Goal: Task Accomplishment & Management: Manage account settings

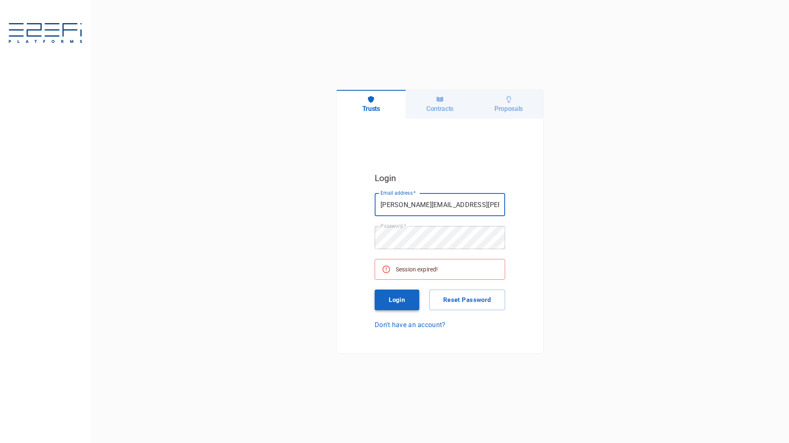
drag, startPoint x: 0, startPoint y: 0, endPoint x: 406, endPoint y: 302, distance: 506.0
click at [406, 302] on button "Login" at bounding box center [397, 300] width 45 height 21
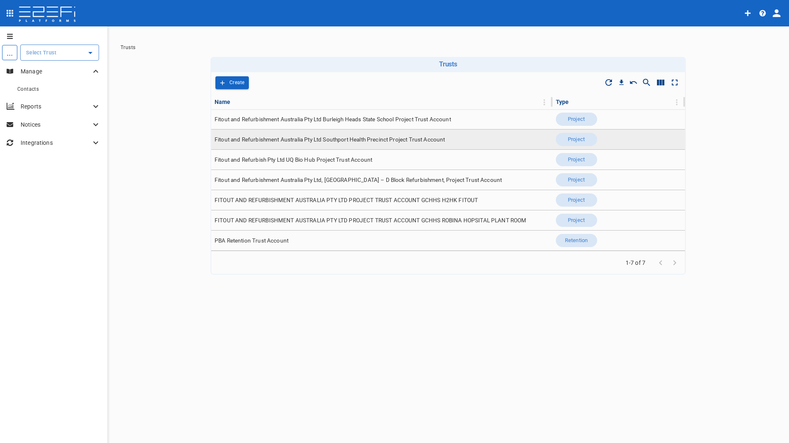
click at [315, 139] on span "Fitout and Refurbishment Australia Pty Ltd Southport Health Precinct Project Tr…" at bounding box center [330, 140] width 231 height 8
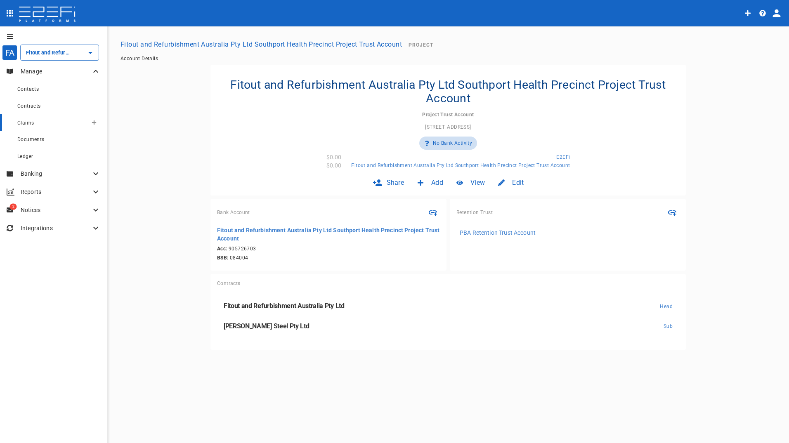
click at [28, 121] on span "Claims" at bounding box center [25, 123] width 17 height 6
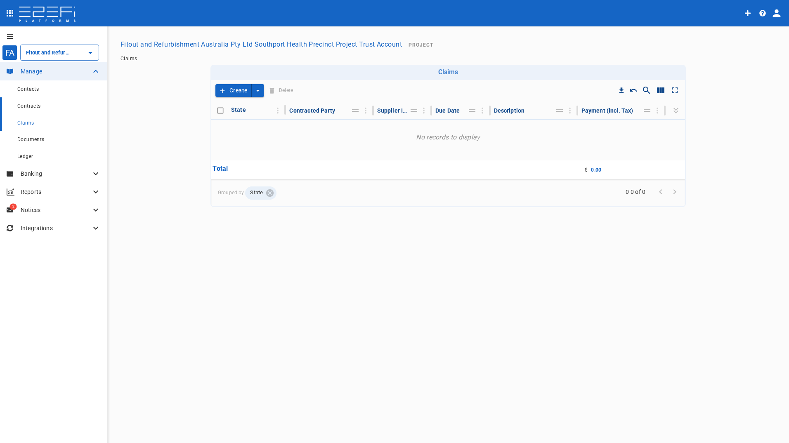
click at [28, 107] on span "Contracts" at bounding box center [29, 106] width 24 height 6
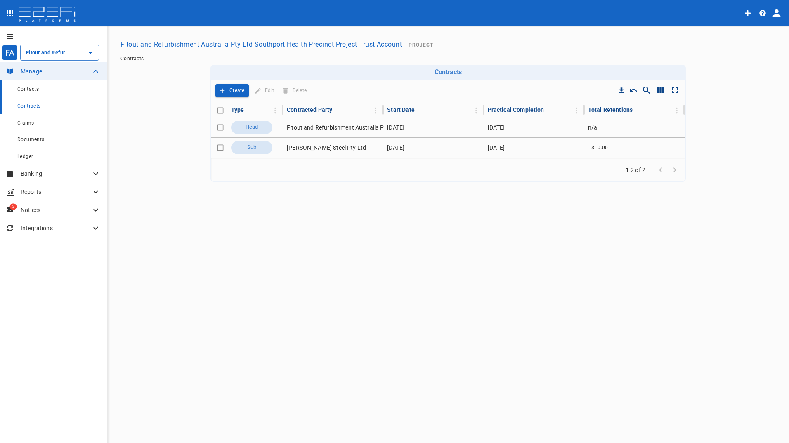
click at [25, 90] on span "Contacts" at bounding box center [27, 89] width 21 height 6
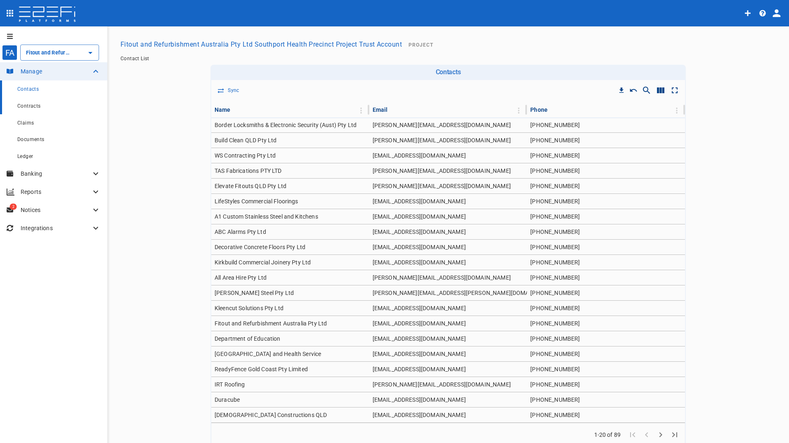
click at [29, 108] on span "Contracts" at bounding box center [29, 106] width 24 height 6
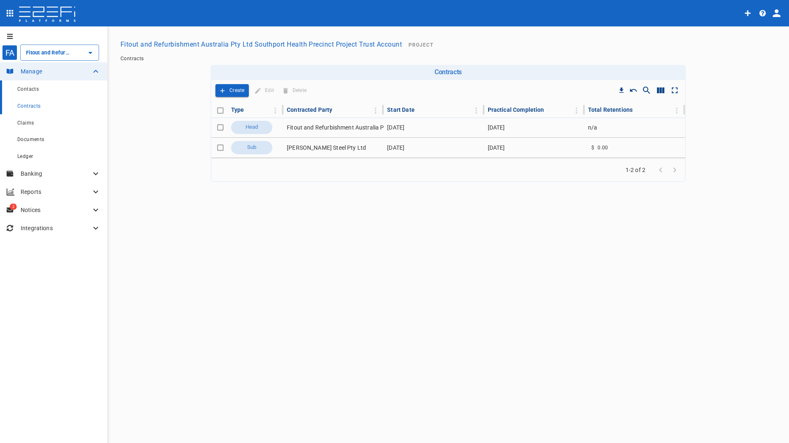
click at [24, 90] on span "Contacts" at bounding box center [27, 89] width 21 height 6
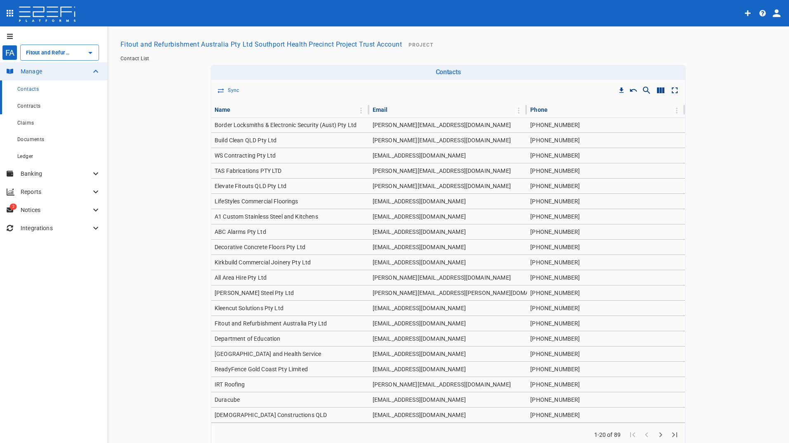
click at [23, 105] on span "Contracts" at bounding box center [29, 106] width 24 height 6
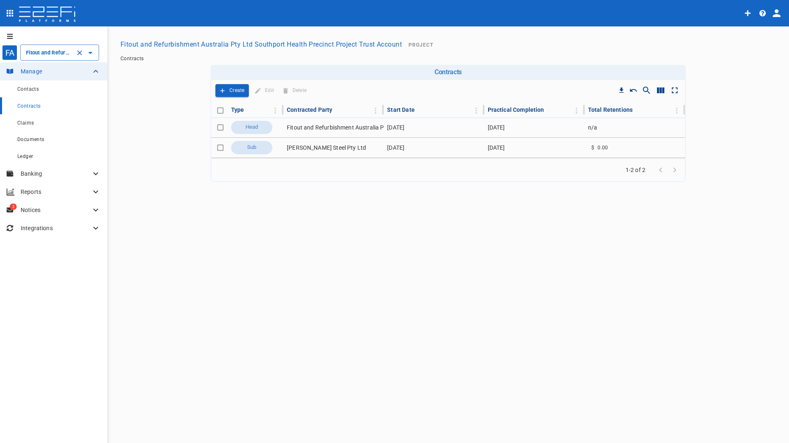
click at [48, 54] on input "Fitout and Refurbishment Australia Pty Ltd Southport Health Precinct Project Tr…" at bounding box center [48, 52] width 48 height 9
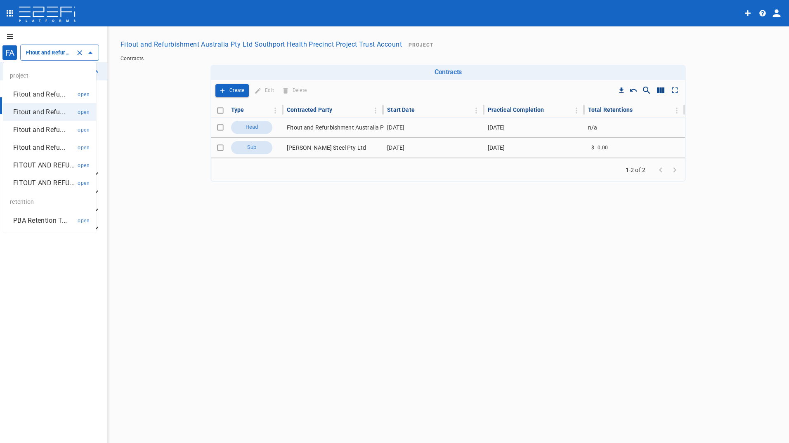
click at [53, 94] on p "Fitout and Refu..." at bounding box center [39, 94] width 52 height 9
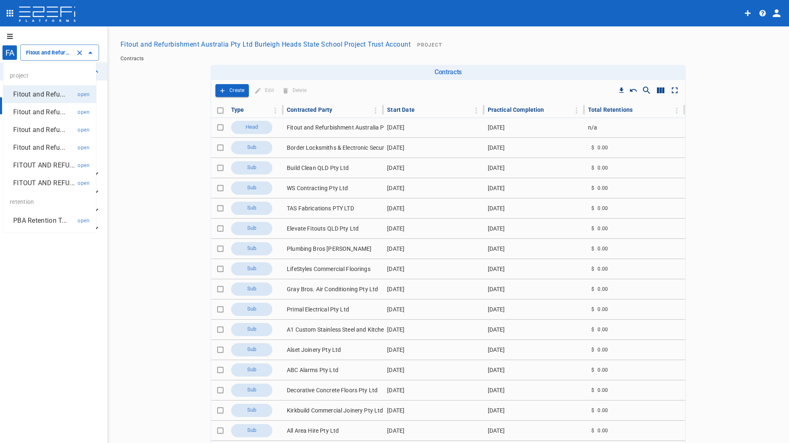
click at [45, 54] on input "Fitout and Refurbishment Australia Pty Ltd Burleigh Heads State School Project …" at bounding box center [48, 52] width 48 height 9
click at [39, 147] on p "Fitout and Refu..." at bounding box center [39, 147] width 52 height 9
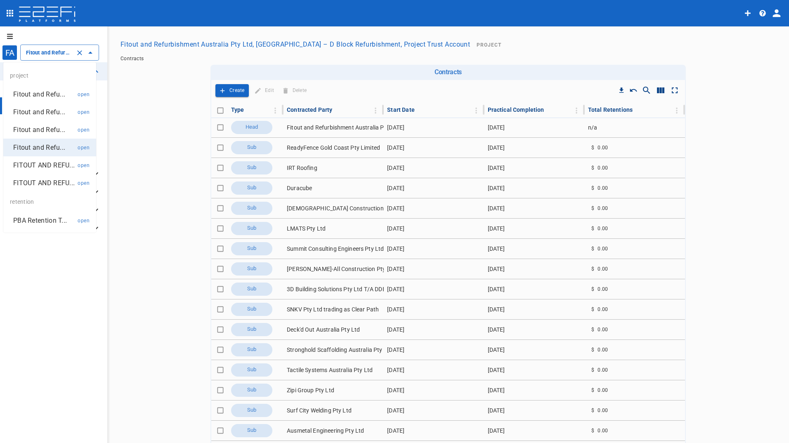
click at [57, 52] on input "Fitout and Refurbishment Australia Pty Ltd, [GEOGRAPHIC_DATA] – D Block Refurbi…" at bounding box center [48, 52] width 48 height 9
click at [50, 165] on p "FITOUT AND REFU..." at bounding box center [43, 164] width 61 height 9
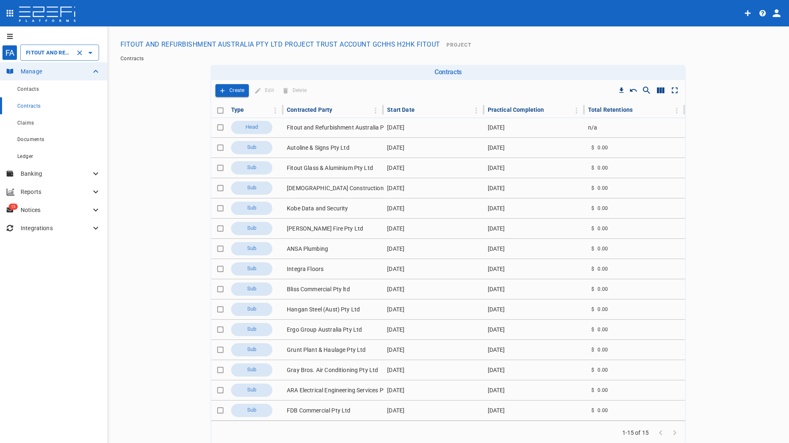
click at [59, 50] on input "FITOUT AND REFURBISHMENT AUSTRALIA PTY LTD PROJECT TRUST ACCOUNT GCHHS H2HK FIT…" at bounding box center [48, 52] width 48 height 9
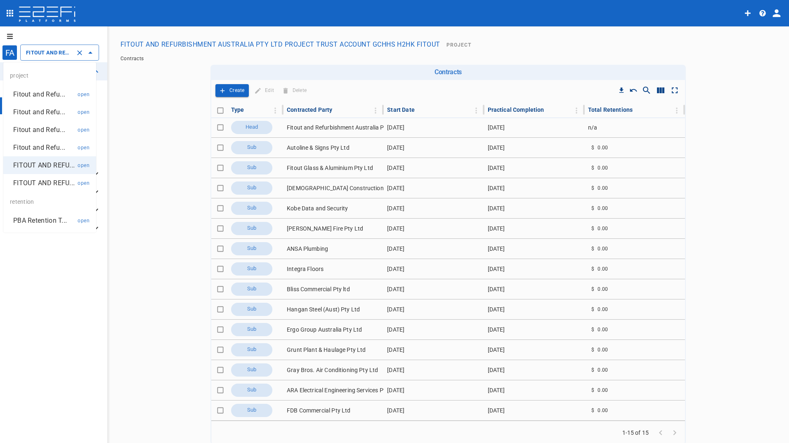
click at [52, 184] on p "FITOUT AND REFU..." at bounding box center [43, 182] width 61 height 9
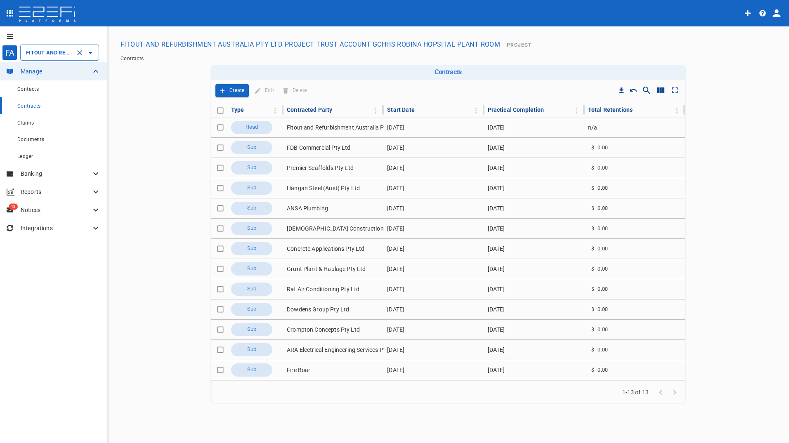
click at [41, 50] on input "FITOUT AND REFURBISHMENT AUSTRALIA PTY LTD PROJECT TRUST ACCOUNT GCHHS ROBINA H…" at bounding box center [48, 52] width 48 height 9
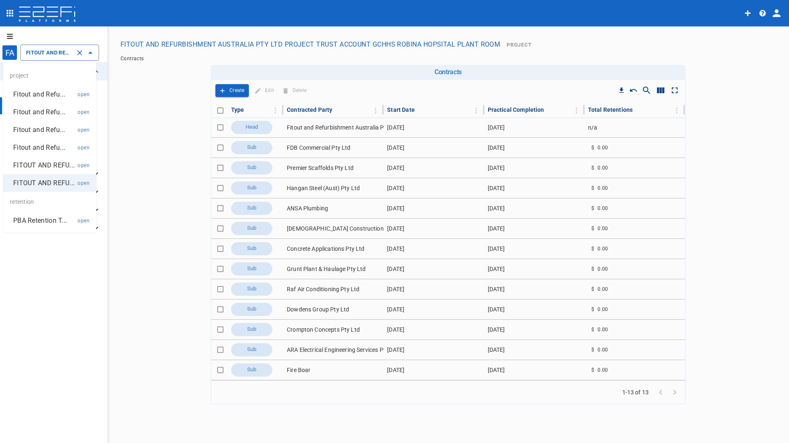
click at [42, 150] on p "Fitout and Refu..." at bounding box center [39, 147] width 52 height 9
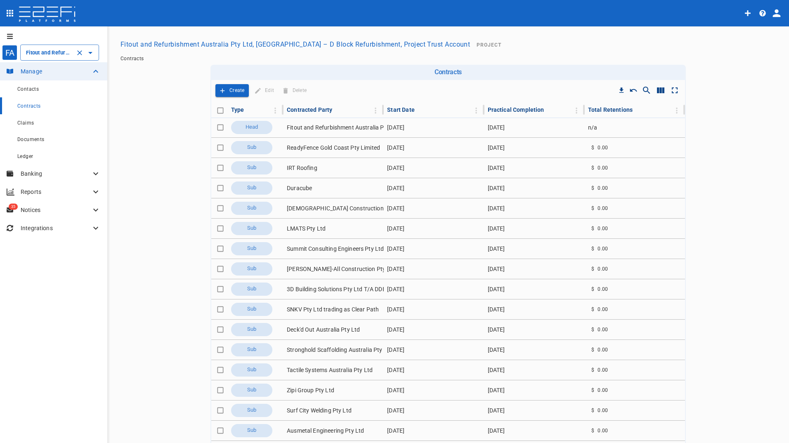
drag, startPoint x: 42, startPoint y: 50, endPoint x: 41, endPoint y: 59, distance: 9.1
click at [42, 50] on input "Fitout and Refurbishment Australia Pty Ltd, [GEOGRAPHIC_DATA] – D Block Refurbi…" at bounding box center [48, 52] width 48 height 9
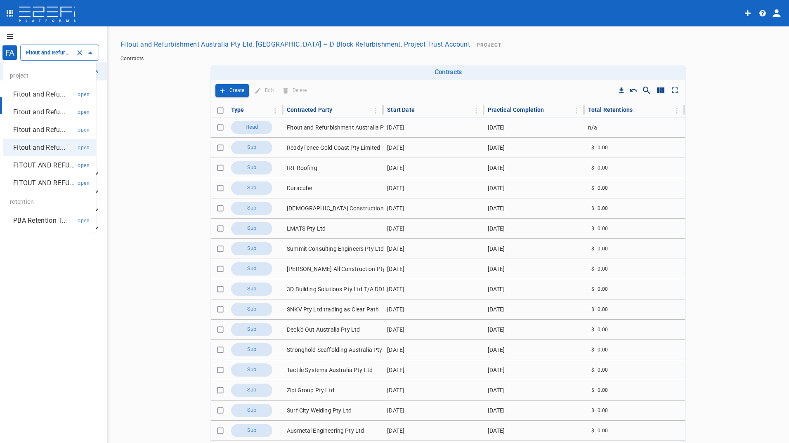
click at [35, 129] on p "Fitout and Refu..." at bounding box center [39, 129] width 52 height 9
type input "Fitout and Refurbish Pty Ltd UQ Bio Hub Project Trust Account"
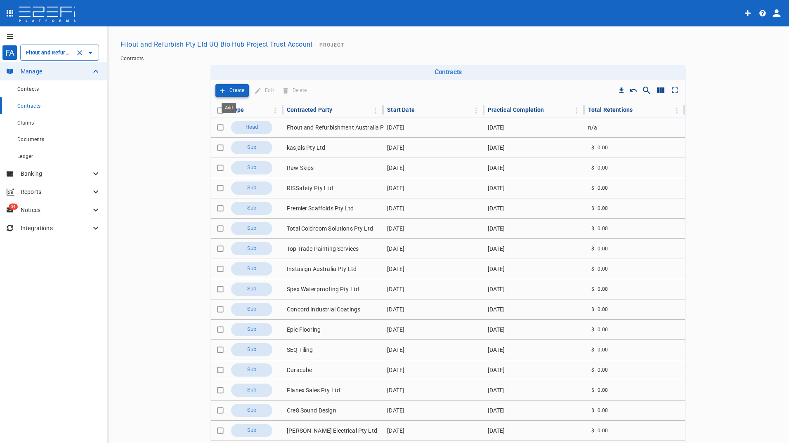
click at [224, 89] on button "Create" at bounding box center [231, 90] width 33 height 13
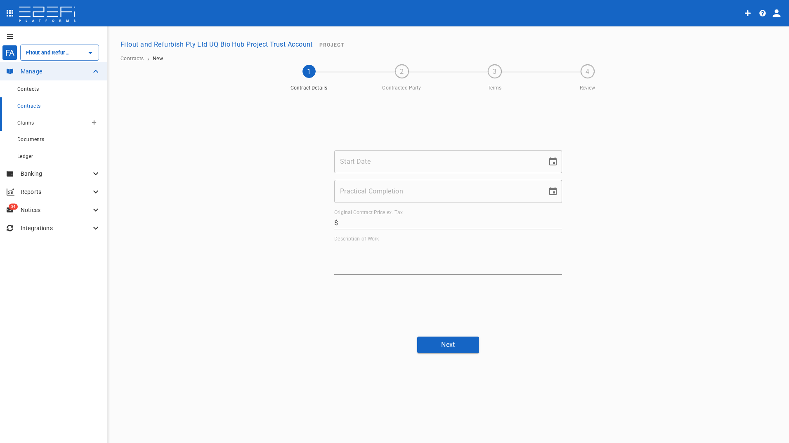
click at [28, 123] on span "Claims" at bounding box center [25, 123] width 17 height 6
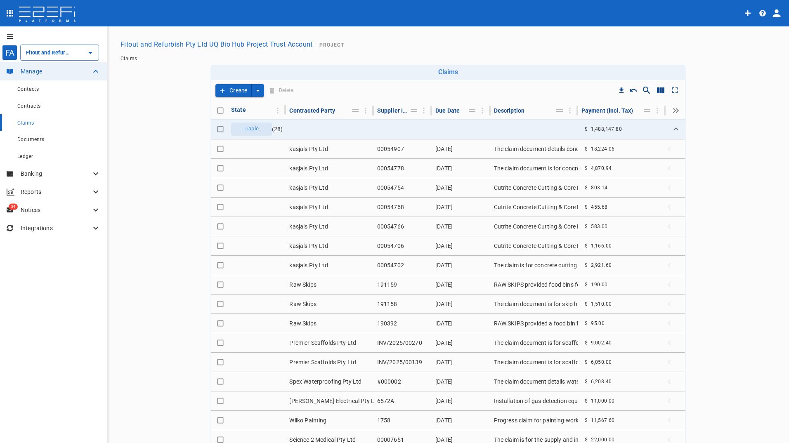
click at [234, 88] on button "Create" at bounding box center [233, 90] width 36 height 13
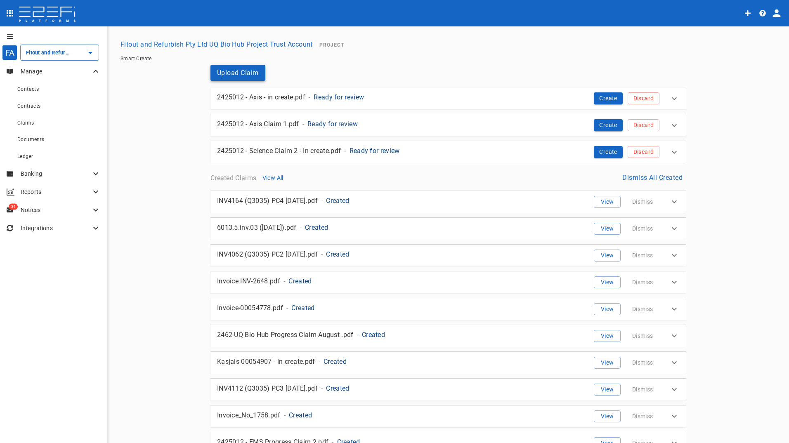
click at [243, 75] on button "Upload Claim" at bounding box center [237, 73] width 55 height 16
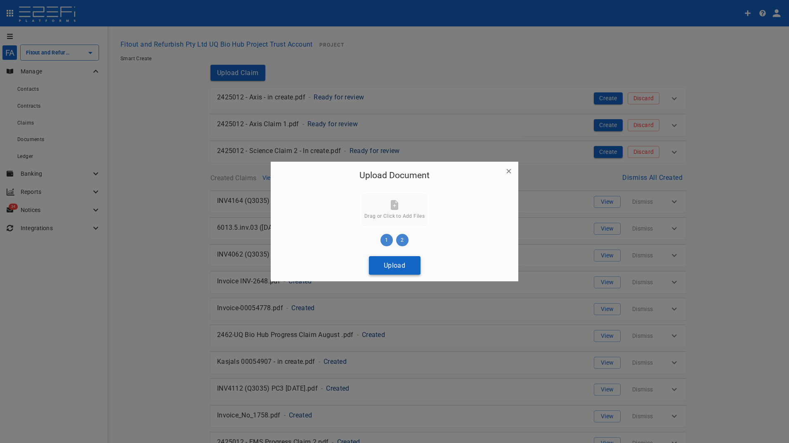
click at [392, 264] on button "Upload" at bounding box center [395, 265] width 52 height 19
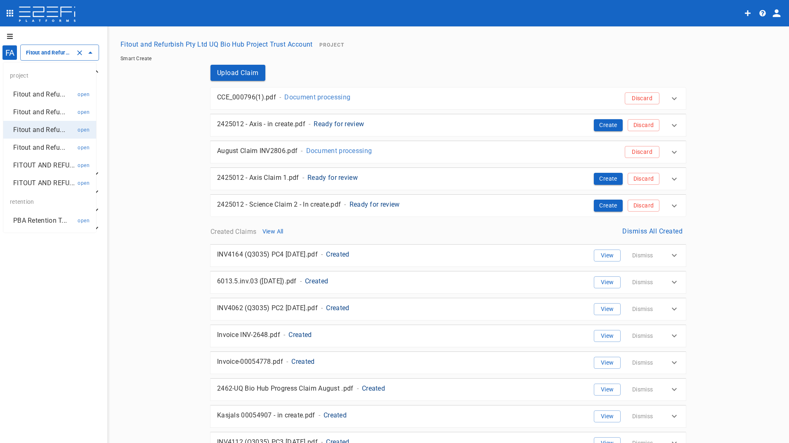
click at [41, 50] on input "Fitout and Refurbish Pty Ltd UQ Bio Hub Project Trust Account" at bounding box center [48, 52] width 48 height 9
click at [35, 96] on p "Fitout and Refu..." at bounding box center [39, 94] width 52 height 9
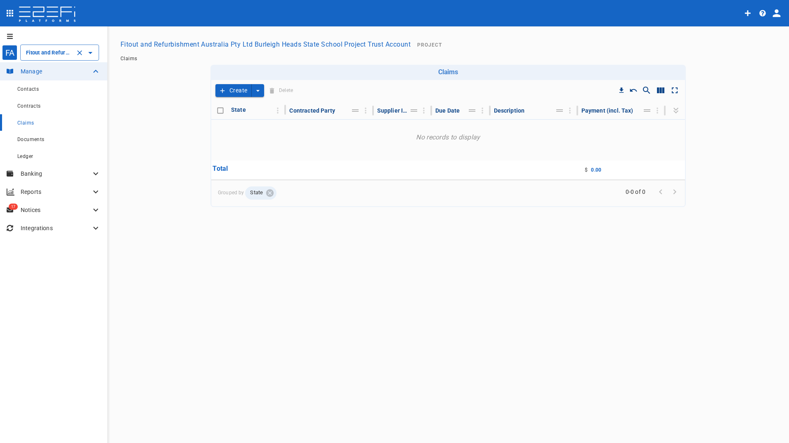
click at [60, 52] on input "Fitout and Refurbishment Australia Pty Ltd Burleigh Heads State School Project …" at bounding box center [48, 52] width 48 height 9
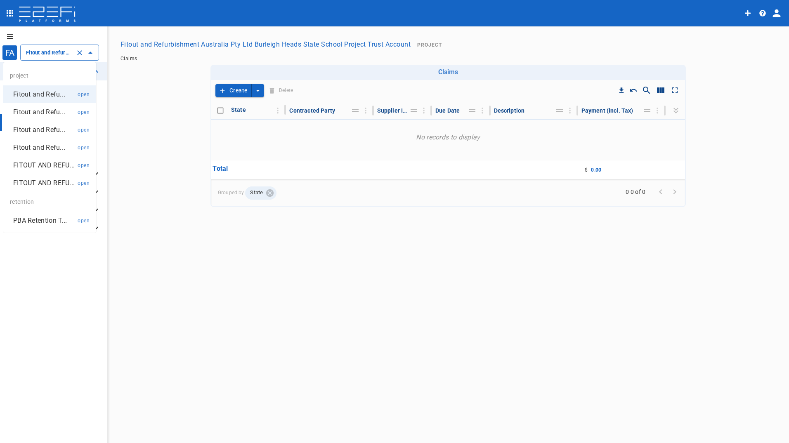
click at [46, 111] on p "Fitout and Refu..." at bounding box center [39, 111] width 52 height 9
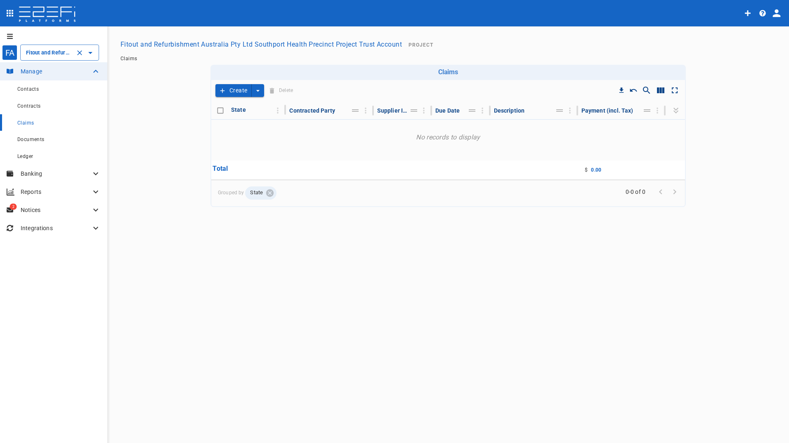
click at [55, 54] on input "Fitout and Refurbishment Australia Pty Ltd Southport Health Precinct Project Tr…" at bounding box center [48, 52] width 48 height 9
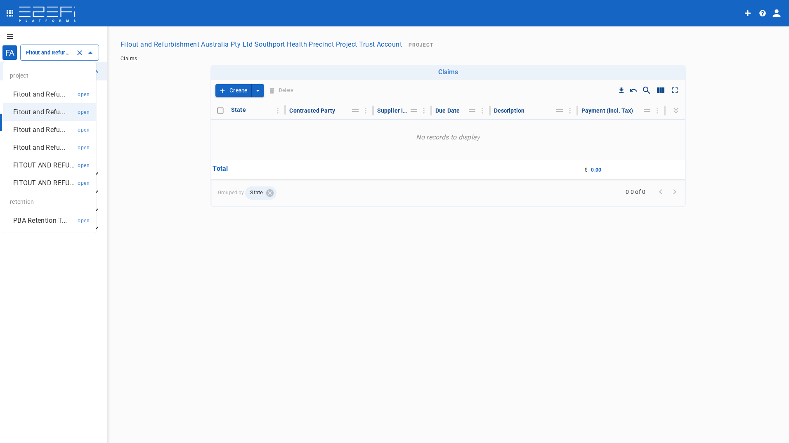
click at [42, 130] on p "Fitout and Refu..." at bounding box center [39, 129] width 52 height 9
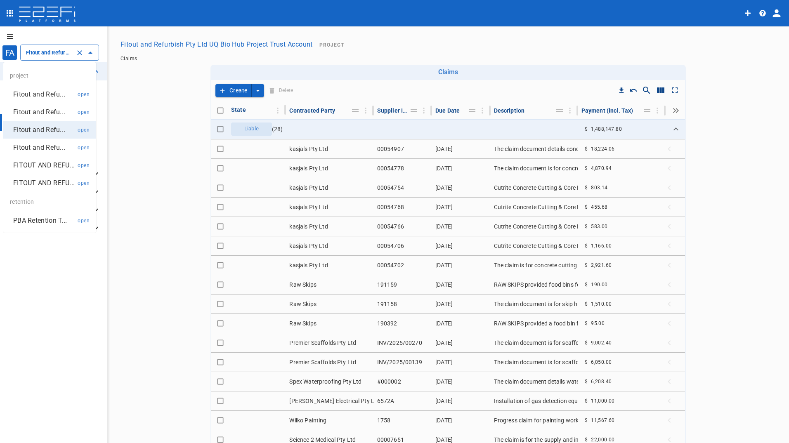
click at [51, 50] on input "Fitout and Refurbish Pty Ltd UQ Bio Hub Project Trust Account" at bounding box center [48, 52] width 48 height 9
click at [42, 151] on p "Fitout and Refu..." at bounding box center [39, 147] width 52 height 9
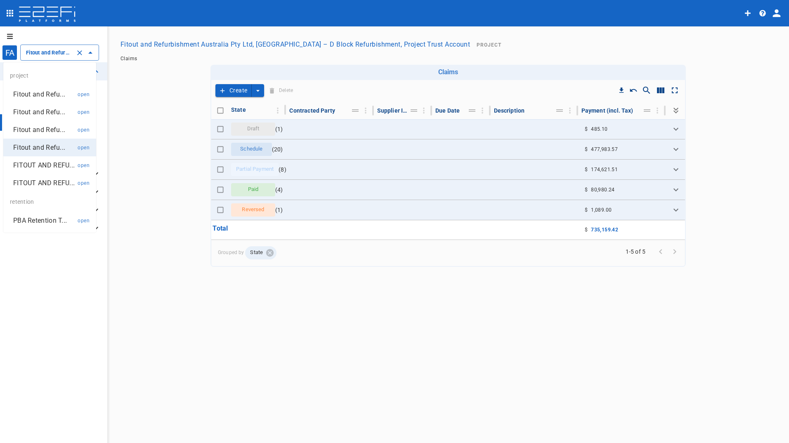
click at [48, 53] on input "Fitout and Refurbishment Australia Pty Ltd, [GEOGRAPHIC_DATA] – D Block Refurbi…" at bounding box center [48, 52] width 48 height 9
click at [52, 167] on p "FITOUT AND REFU..." at bounding box center [43, 164] width 61 height 9
type input "FITOUT AND REFURBISHMENT AUSTRALIA PTY LTD PROJECT TRUST ACCOUNT GCHHS H2HK FIT…"
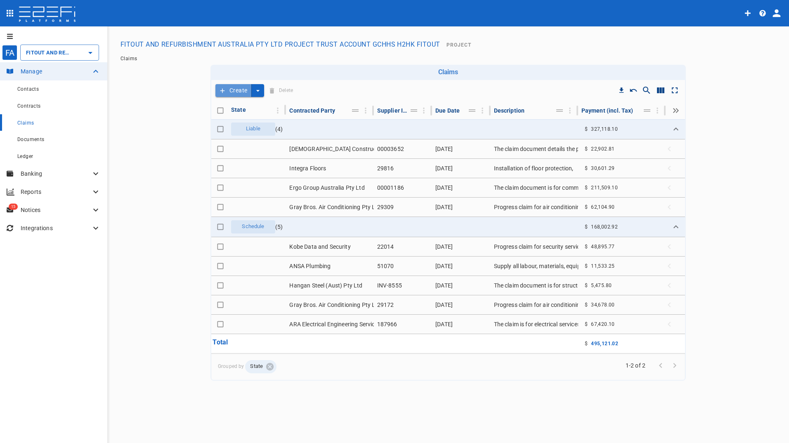
click at [236, 87] on button "Create" at bounding box center [233, 90] width 36 height 13
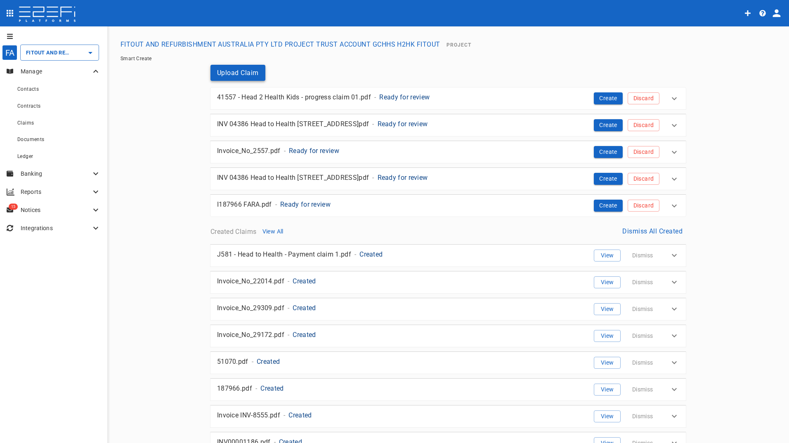
click at [227, 70] on button "Upload Claim" at bounding box center [237, 73] width 55 height 16
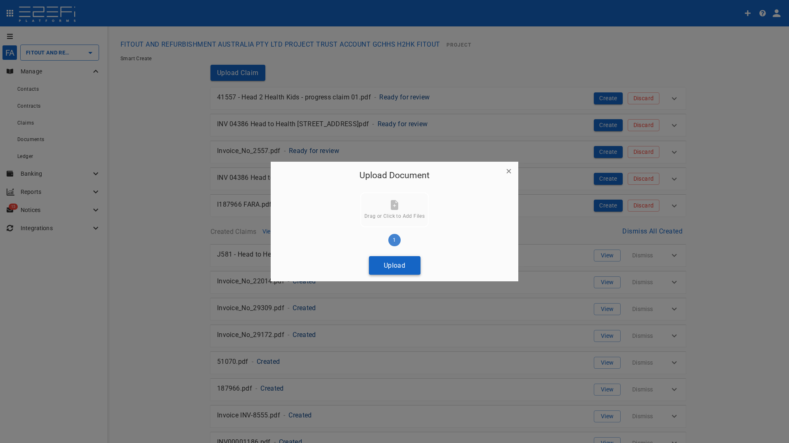
click at [398, 269] on button "Upload" at bounding box center [395, 265] width 52 height 19
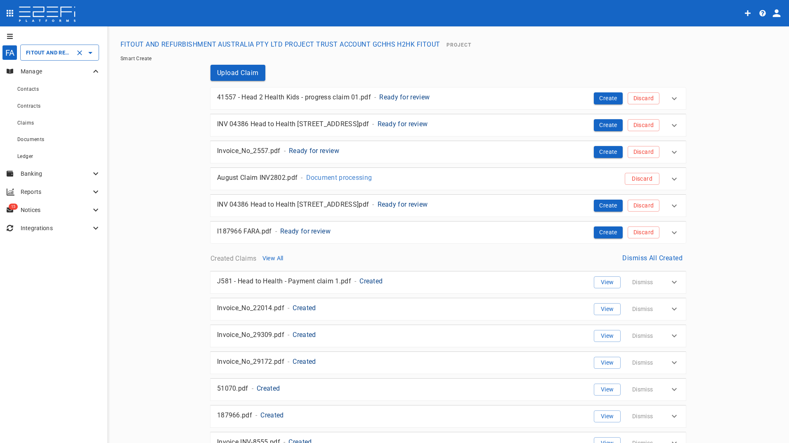
click at [48, 52] on input "FITOUT AND REFURBISHMENT AUSTRALIA PTY LTD PROJECT TRUST ACCOUNT GCHHS H2HK FIT…" at bounding box center [48, 52] width 48 height 9
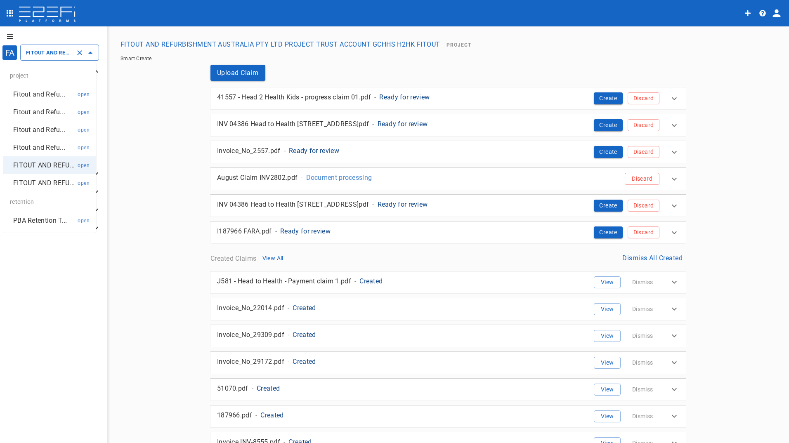
click at [46, 180] on p "FITOUT AND REFU..." at bounding box center [43, 182] width 61 height 9
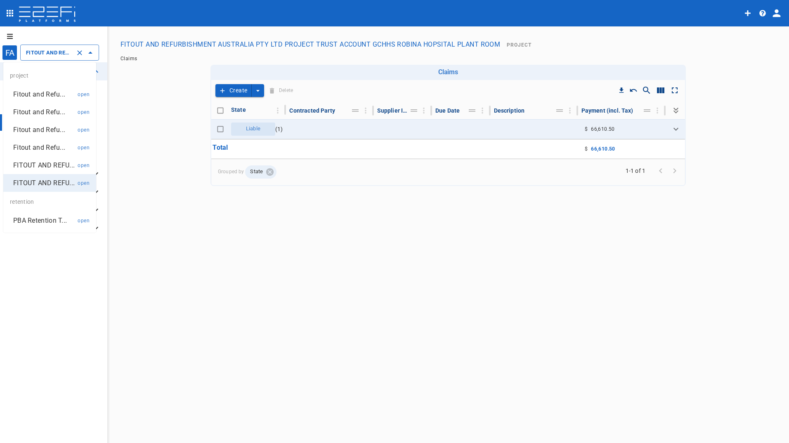
click at [51, 50] on input "FITOUT AND REFURBISHMENT AUSTRALIA PTY LTD PROJECT TRUST ACCOUNT GCHHS ROBINA H…" at bounding box center [48, 52] width 48 height 9
click at [33, 128] on p "Fitout and Refu..." at bounding box center [39, 129] width 52 height 9
type input "Fitout and Refurbish Pty Ltd UQ Bio Hub Project Trust Account"
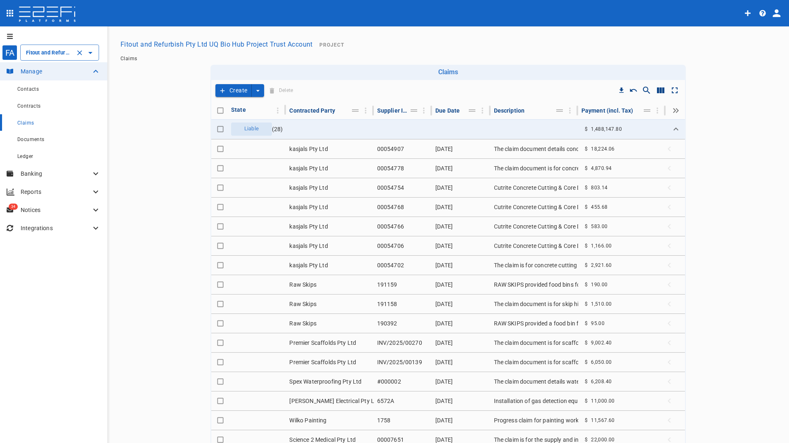
click at [227, 87] on button "Create" at bounding box center [233, 90] width 36 height 13
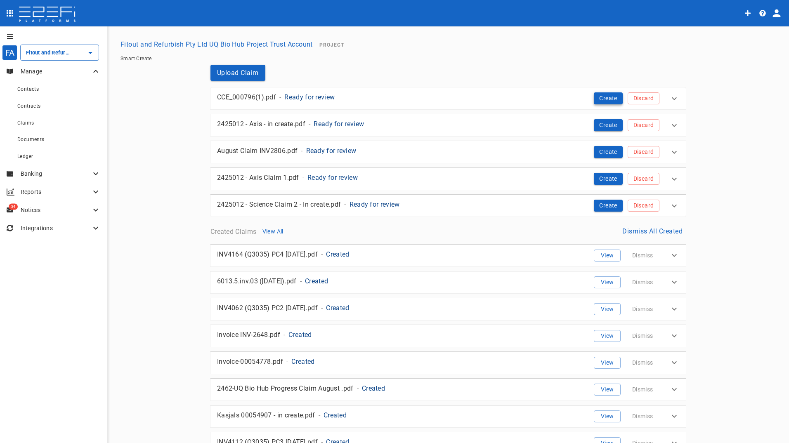
click at [601, 99] on button "Create" at bounding box center [608, 98] width 29 height 12
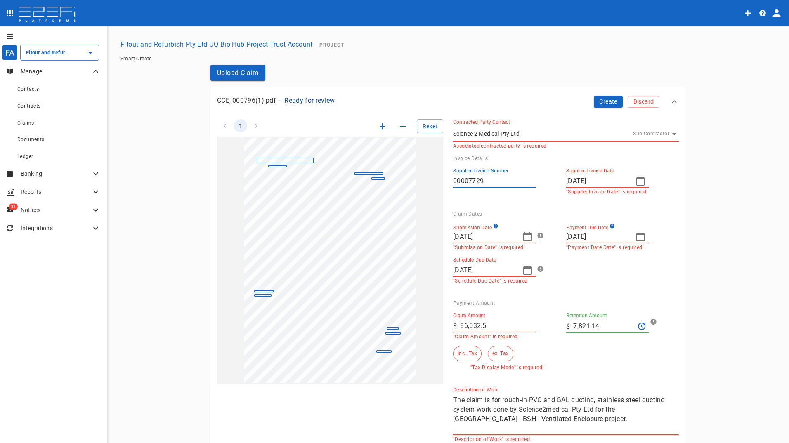
click at [494, 242] on input "[DATE]" at bounding box center [484, 236] width 63 height 13
click at [524, 236] on div at bounding box center [394, 221] width 789 height 443
click at [523, 236] on icon "button" at bounding box center [527, 237] width 10 height 10
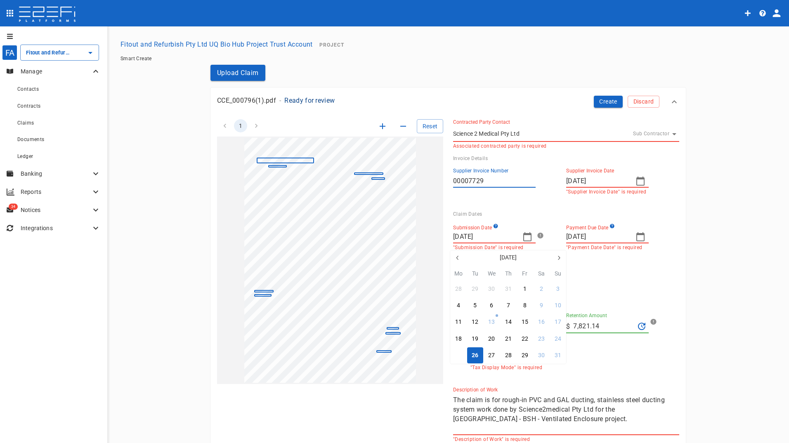
drag, startPoint x: 456, startPoint y: 356, endPoint x: 599, endPoint y: 234, distance: 188.2
click at [457, 355] on div "25" at bounding box center [458, 355] width 7 height 9
type input "[DATE]"
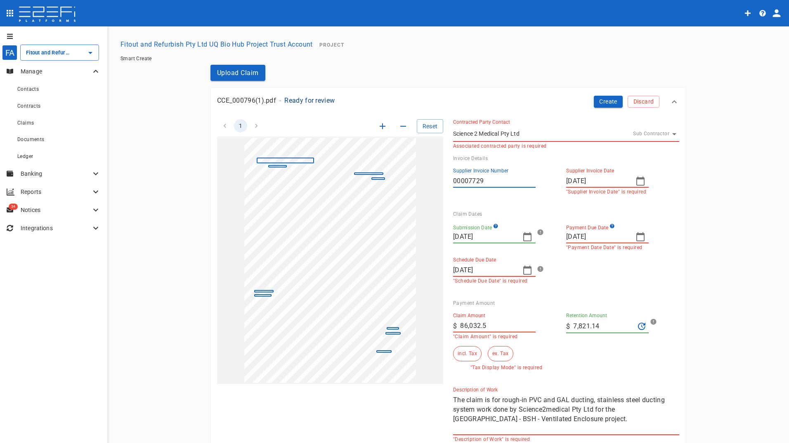
click at [523, 271] on icon "button" at bounding box center [527, 270] width 8 height 9
click at [474, 393] on div "30" at bounding box center [475, 389] width 7 height 9
type input "[DATE]"
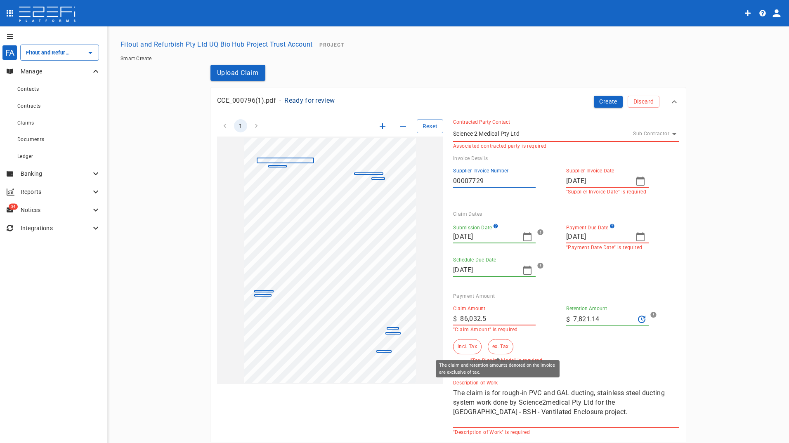
click at [491, 348] on button "ex. Tax" at bounding box center [500, 346] width 25 height 15
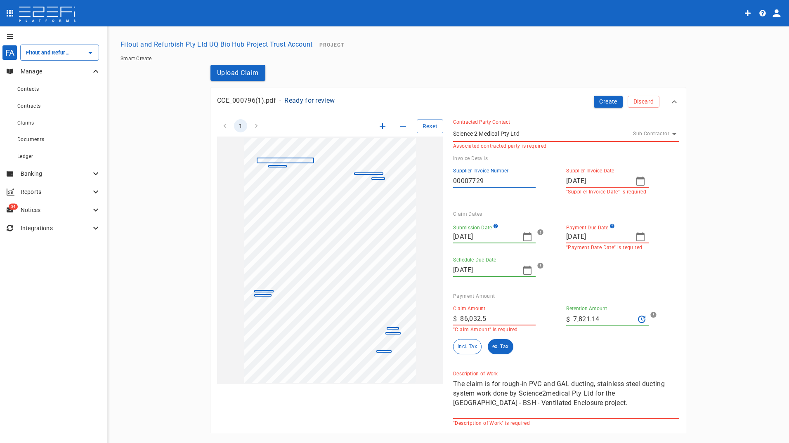
drag, startPoint x: 583, startPoint y: 318, endPoint x: 543, endPoint y: 319, distance: 40.4
click at [544, 319] on div "Claim Amount ​ $ 86,032.5 "Claim Amount" is required Retention Amount ​ $ 7,821…" at bounding box center [559, 326] width 226 height 55
type input "0"
click at [459, 346] on button "incl. Tax" at bounding box center [467, 346] width 28 height 15
click at [605, 104] on button "Create" at bounding box center [608, 102] width 29 height 12
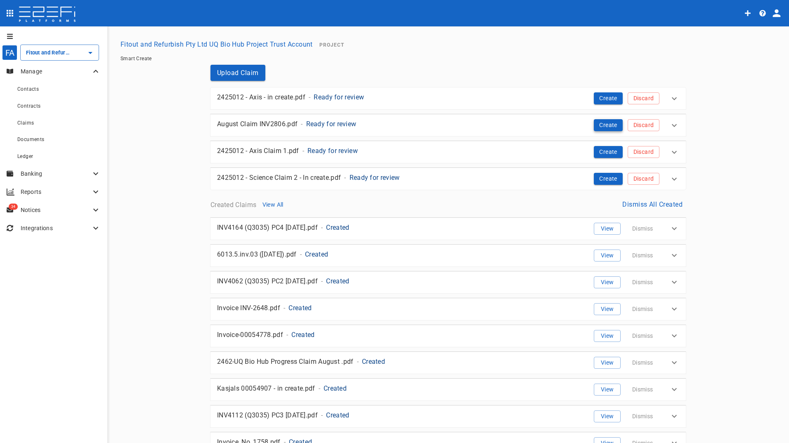
click at [600, 125] on button "Create" at bounding box center [608, 125] width 29 height 12
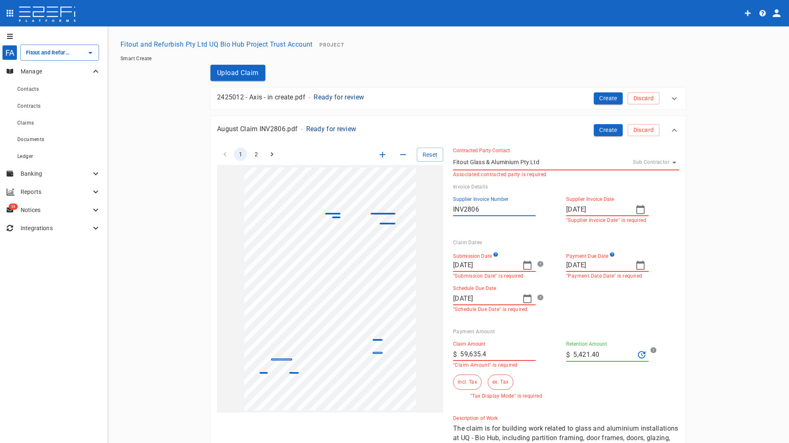
click at [524, 298] on icon "button" at bounding box center [527, 299] width 10 height 10
click at [471, 417] on button "30" at bounding box center [475, 417] width 16 height 16
type input "[DATE]"
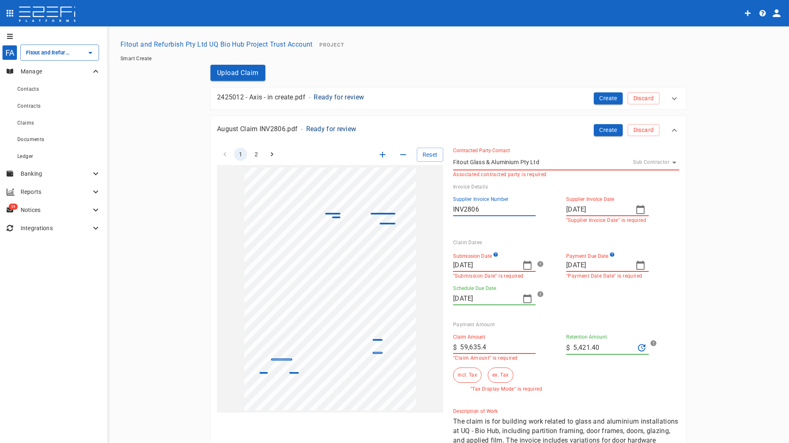
click at [494, 342] on input "59,635.4" at bounding box center [498, 347] width 76 height 13
drag, startPoint x: 464, startPoint y: 347, endPoint x: 424, endPoint y: 347, distance: 39.6
click at [427, 347] on div "1 2 Reset SupplierInvoiceNumber: INV2806 ClaimAmount: 59635.40 GSTAmount: 5421.…" at bounding box center [443, 301] width 472 height 326
type input "54,214"
click at [597, 345] on input "5,421.40" at bounding box center [603, 347] width 61 height 13
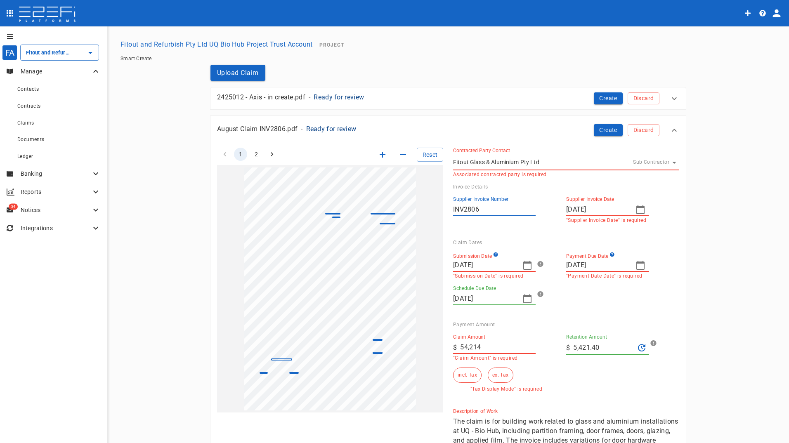
drag, startPoint x: 609, startPoint y: 344, endPoint x: 486, endPoint y: 346, distance: 123.4
click at [495, 346] on div "Claim Amount ​ $ 54,214 "Claim Amount" is required Retention Amount ​ $ 5,421.4…" at bounding box center [559, 360] width 226 height 64
type input "0"
click at [499, 373] on button "ex. Tax" at bounding box center [500, 375] width 25 height 15
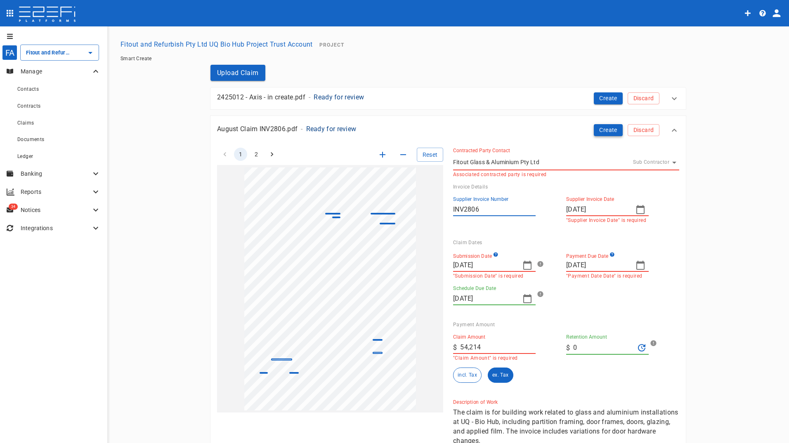
click at [599, 130] on button "Create" at bounding box center [608, 130] width 29 height 12
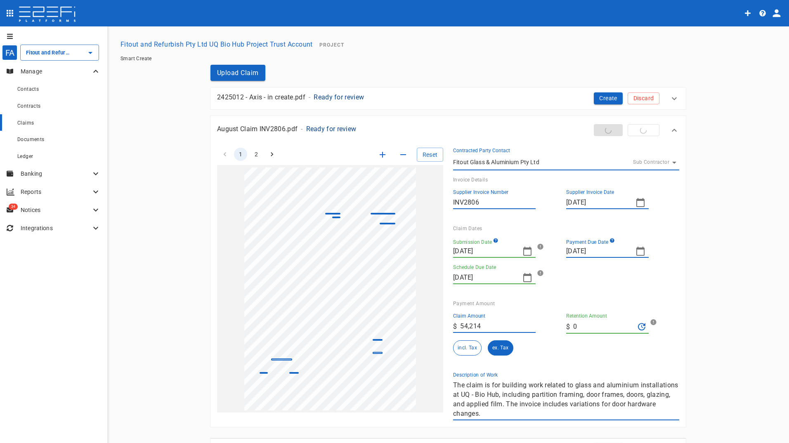
click at [29, 124] on span "Claims" at bounding box center [25, 123] width 17 height 6
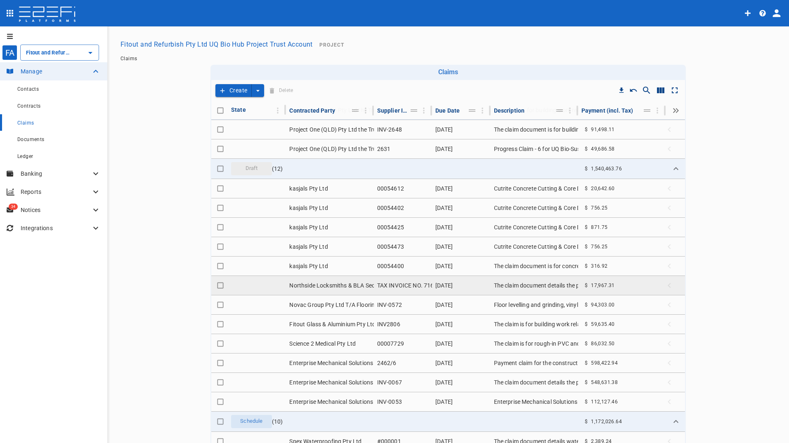
scroll to position [536, 0]
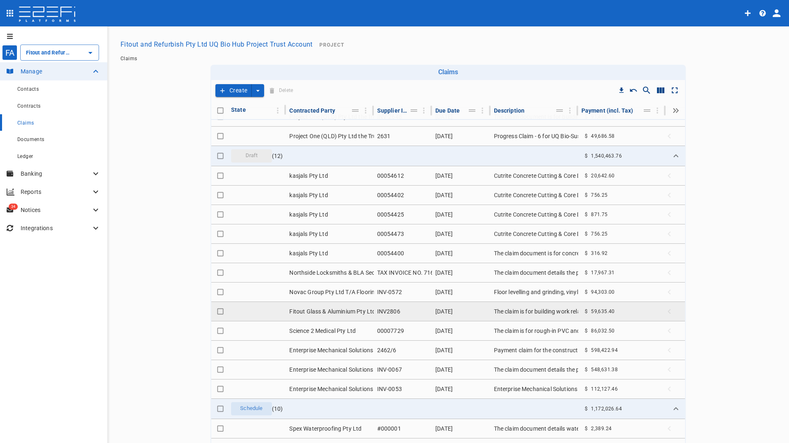
click at [328, 313] on td "Fitout Glass & Aluminium Pty Ltd" at bounding box center [329, 311] width 87 height 19
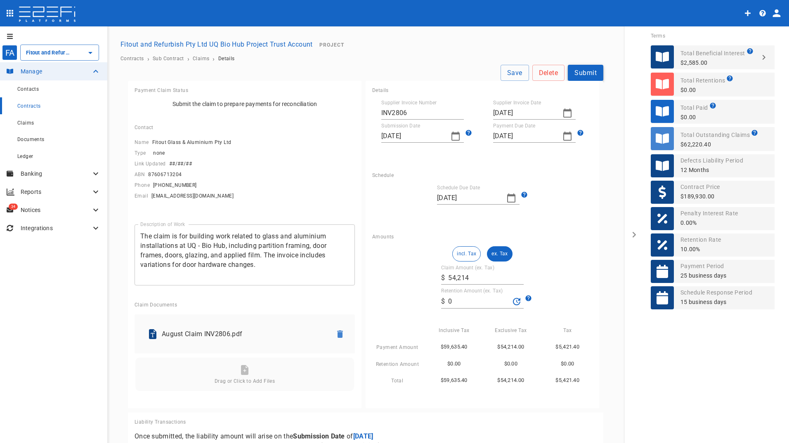
click at [587, 70] on button "Submit" at bounding box center [585, 73] width 35 height 16
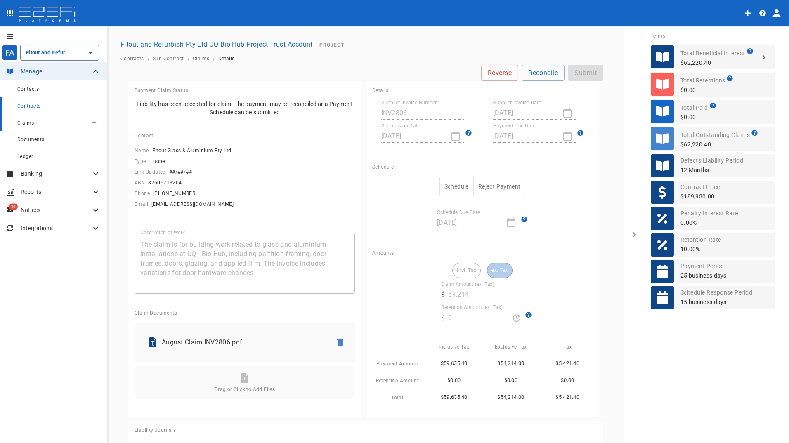
click at [25, 124] on span "Claims" at bounding box center [25, 123] width 17 height 6
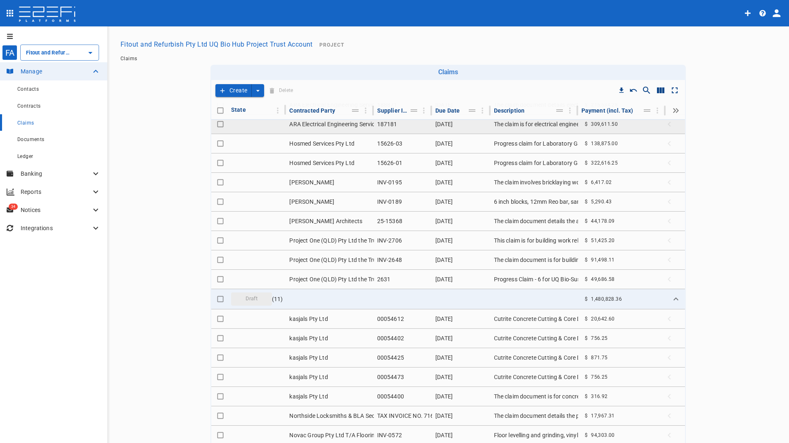
scroll to position [578, 0]
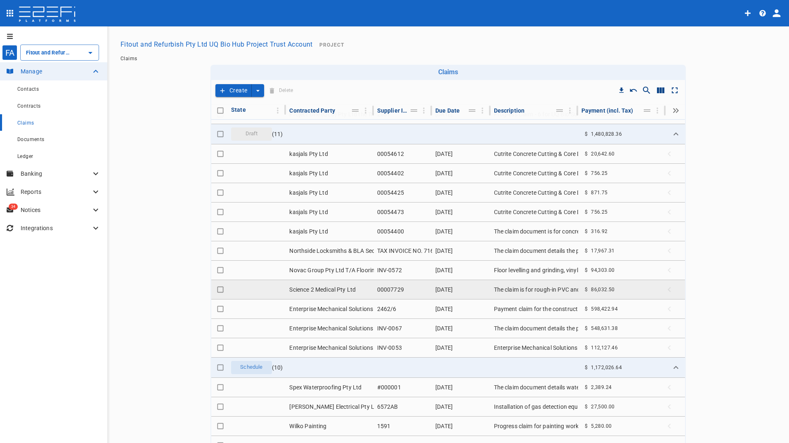
click at [318, 290] on td "Science 2 Medical Pty Ltd" at bounding box center [329, 289] width 87 height 19
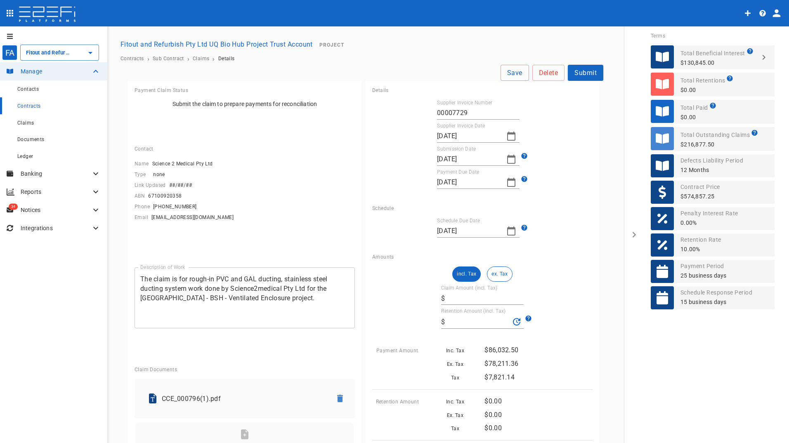
type input "86,032.5"
type input "0"
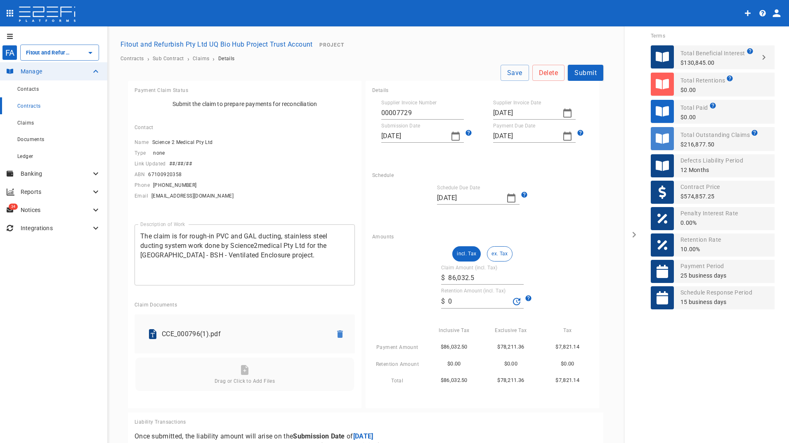
drag, startPoint x: 585, startPoint y: 73, endPoint x: 515, endPoint y: 64, distance: 70.7
click at [585, 73] on button "Submit" at bounding box center [585, 73] width 35 height 16
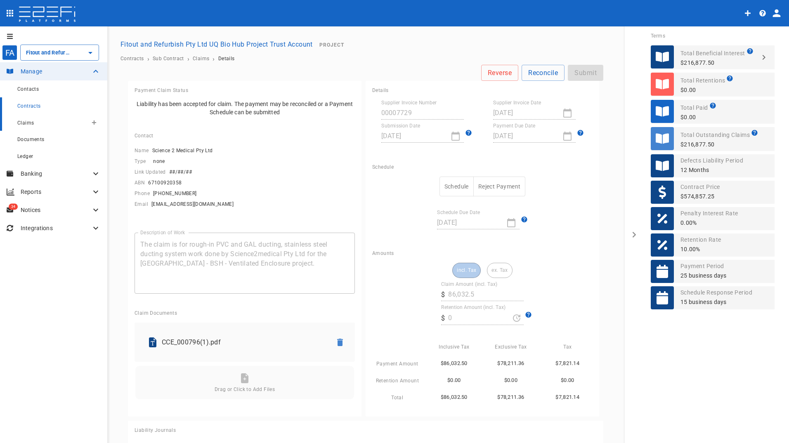
click at [22, 125] on span "Claims" at bounding box center [25, 123] width 17 height 6
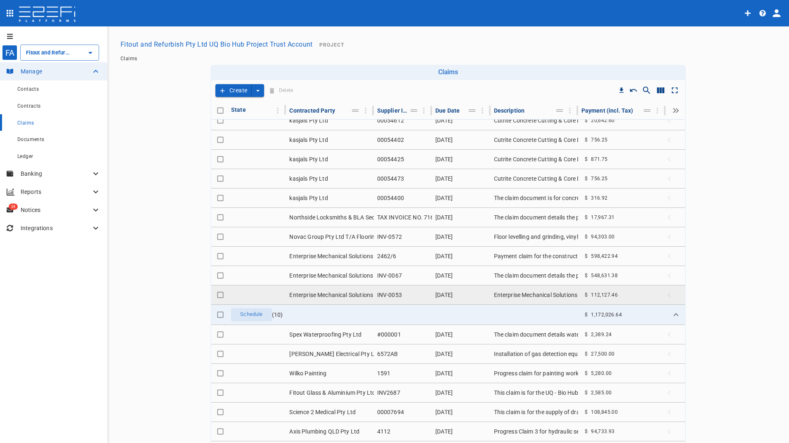
scroll to position [660, 0]
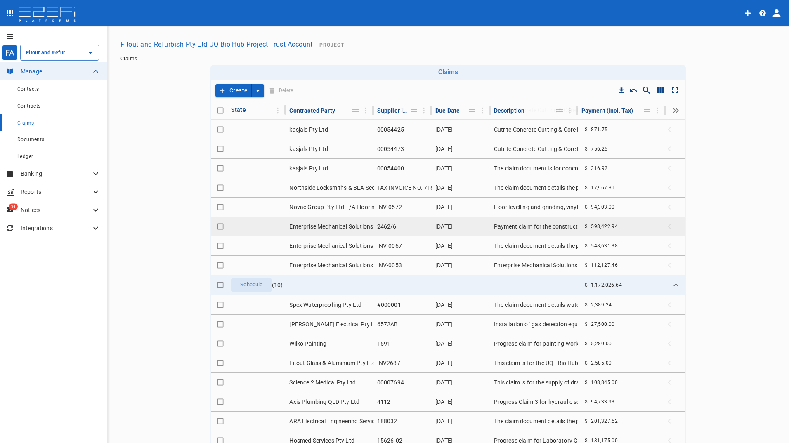
click at [353, 225] on td "Enterprise Mechanical Solutions Pty Ltd" at bounding box center [329, 226] width 87 height 19
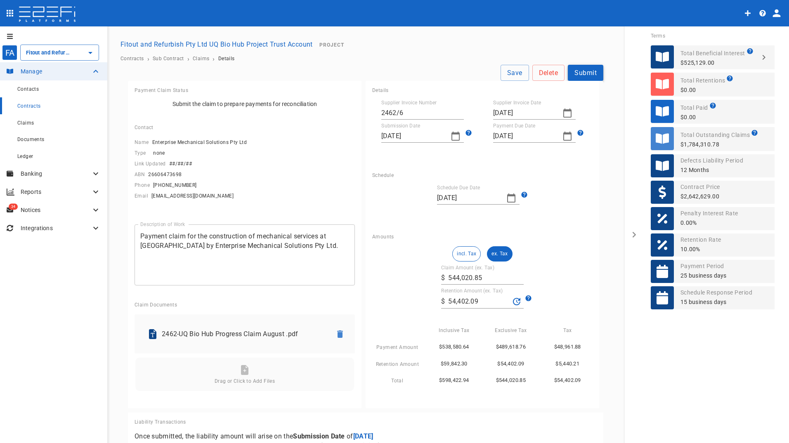
click at [583, 71] on button "Submit" at bounding box center [585, 73] width 35 height 16
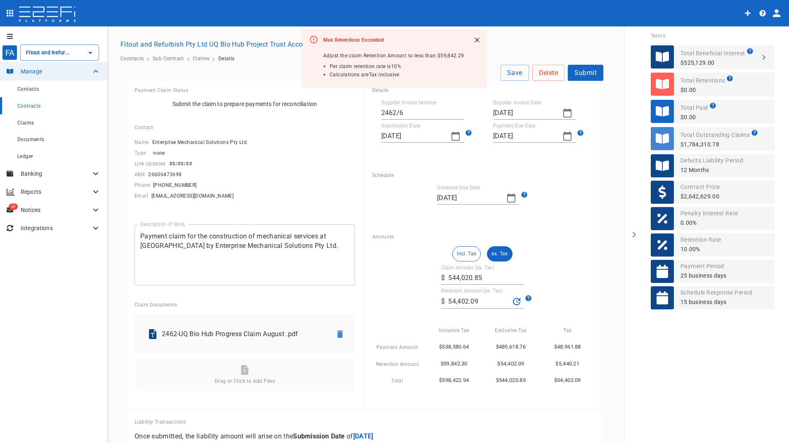
scroll to position [36, 0]
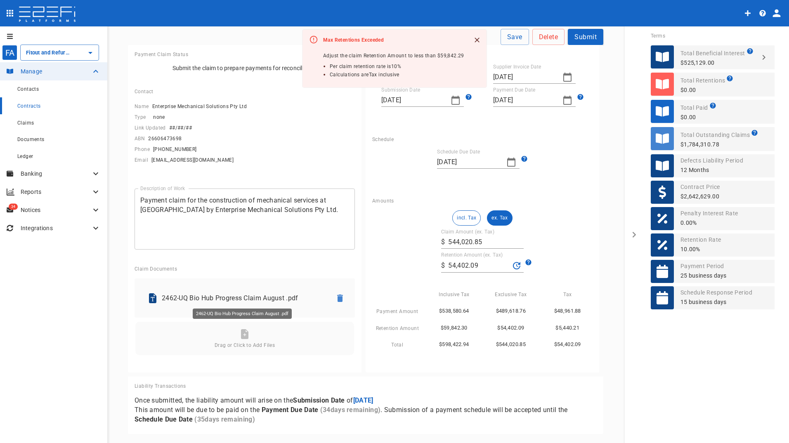
click at [183, 297] on p "2462-UQ Bio Hub Progress Claim August .pdf" at bounding box center [243, 297] width 163 height 9
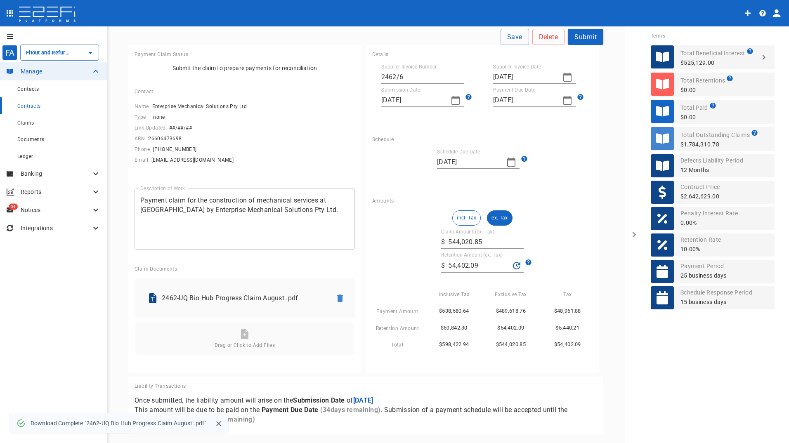
click at [462, 215] on button "incl. Tax" at bounding box center [466, 217] width 28 height 15
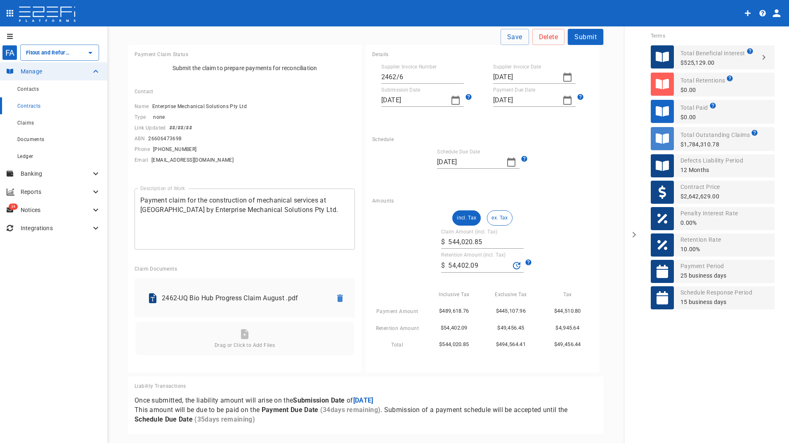
click at [496, 215] on button "ex. Tax" at bounding box center [499, 217] width 25 height 15
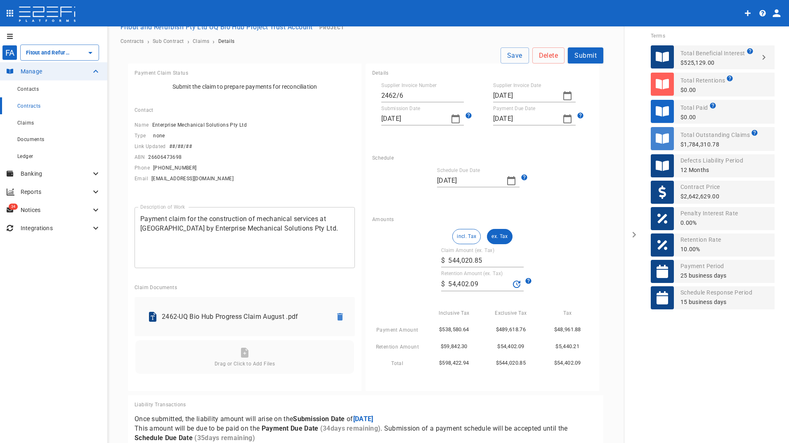
scroll to position [0, 0]
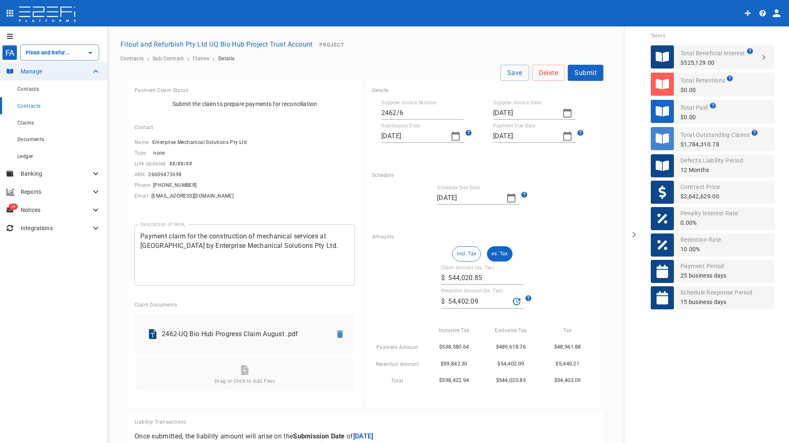
click at [31, 109] on span "Contracts" at bounding box center [29, 106] width 24 height 6
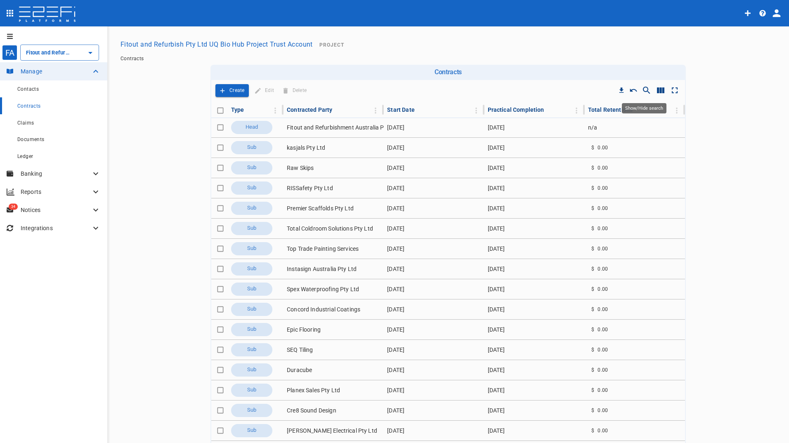
click at [642, 89] on icon "Show/Hide search" at bounding box center [647, 90] width 10 height 10
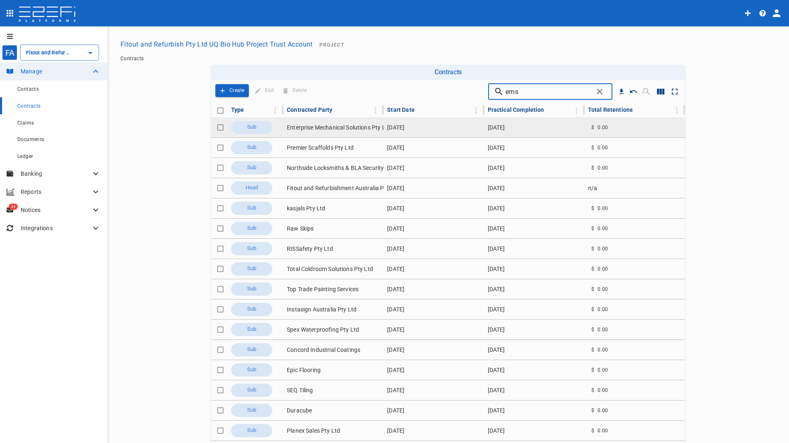
type input "ems"
click at [317, 129] on td "Enterprise Mechanical Solutions Pty Ltd" at bounding box center [333, 128] width 100 height 20
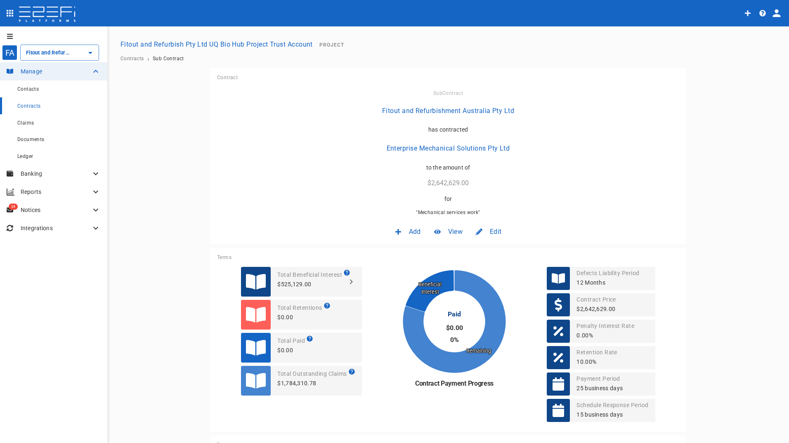
click at [409, 234] on span "Add" at bounding box center [415, 231] width 12 height 9
click at [487, 229] on div at bounding box center [394, 221] width 789 height 443
click at [491, 232] on span "Edit" at bounding box center [496, 231] width 12 height 9
click at [479, 250] on span "Contract" at bounding box center [485, 249] width 24 height 9
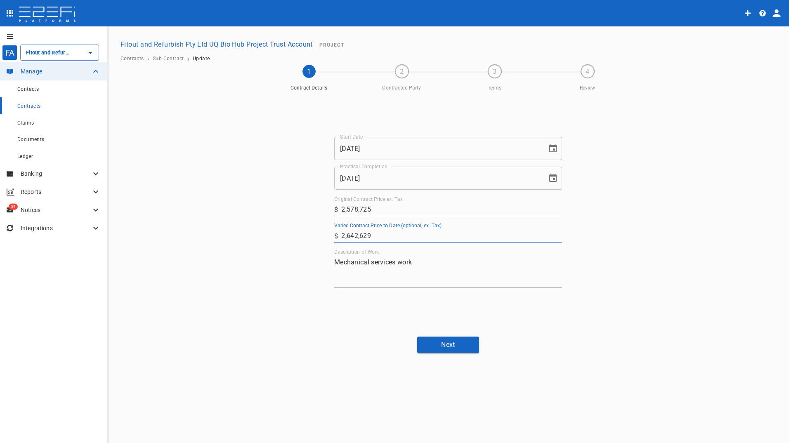
click at [376, 234] on input "2,642,629" at bounding box center [451, 235] width 221 height 13
drag, startPoint x: 371, startPoint y: 237, endPoint x: 340, endPoint y: 236, distance: 30.5
click at [340, 236] on div "​ $ 2,642,629" at bounding box center [448, 235] width 228 height 13
type input "2,742,558"
click at [442, 348] on button "Next" at bounding box center [448, 345] width 62 height 16
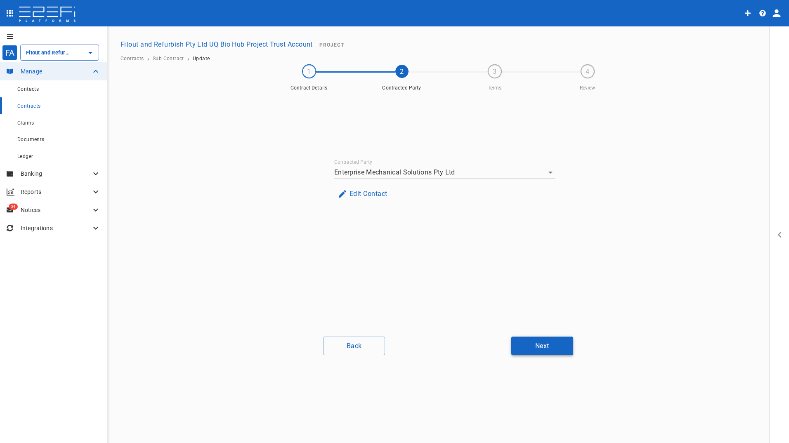
click at [546, 345] on button "Next" at bounding box center [542, 346] width 62 height 19
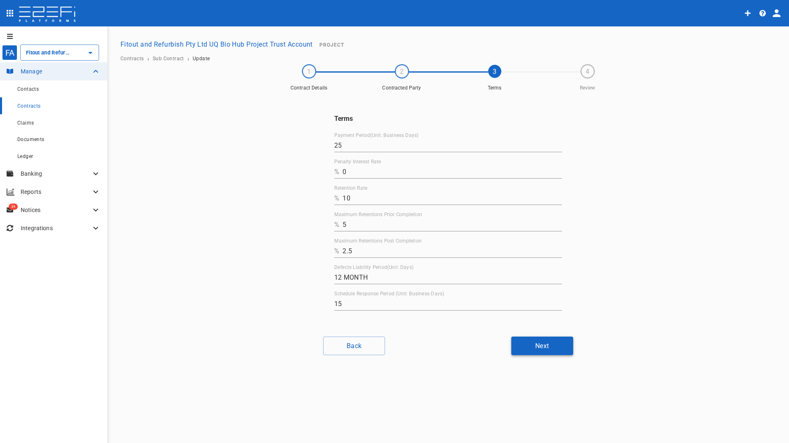
click at [543, 347] on button "Next" at bounding box center [542, 346] width 62 height 19
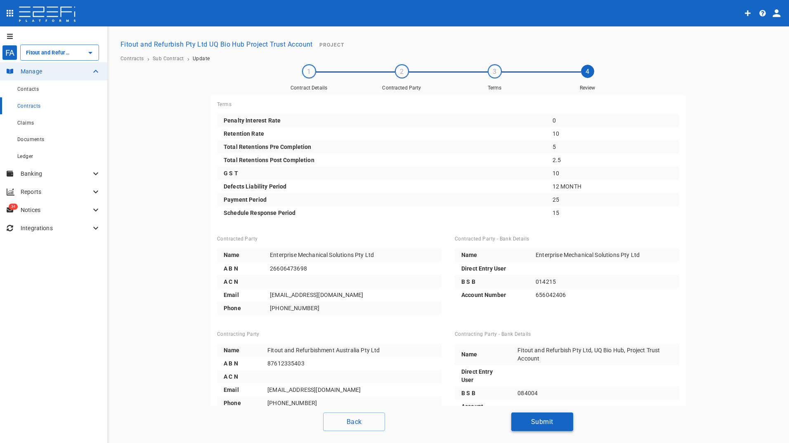
drag, startPoint x: 536, startPoint y: 425, endPoint x: 518, endPoint y: 414, distance: 20.5
click at [536, 425] on button "Submit" at bounding box center [542, 422] width 62 height 19
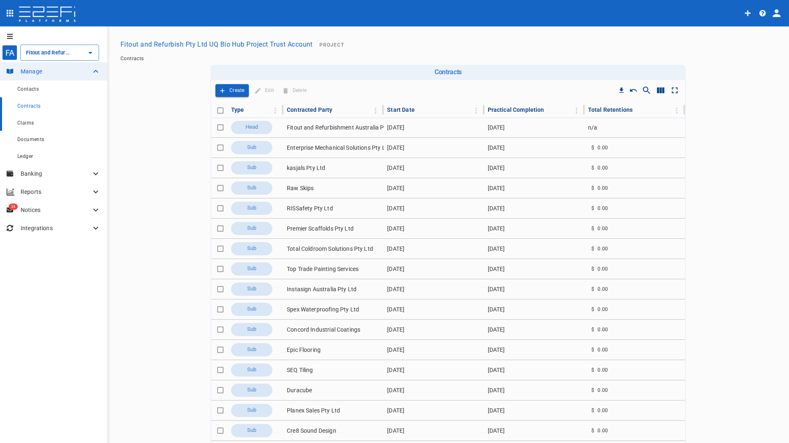
click at [28, 123] on span "Claims" at bounding box center [25, 123] width 17 height 6
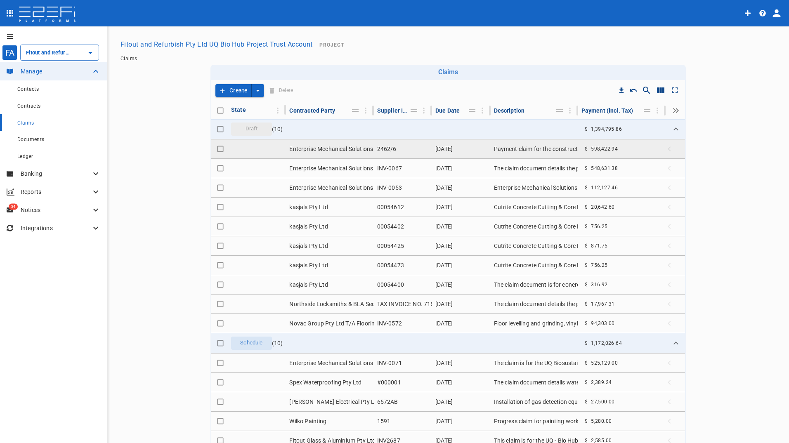
click at [326, 146] on td "Enterprise Mechanical Solutions Pty Ltd" at bounding box center [329, 148] width 87 height 19
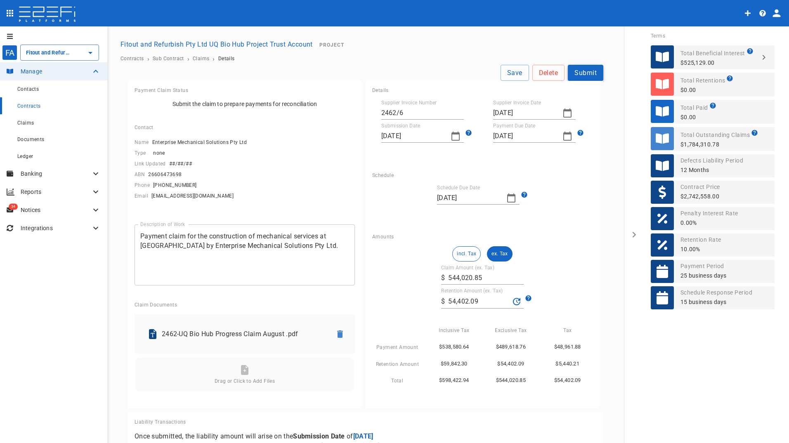
click at [583, 73] on button "Submit" at bounding box center [585, 73] width 35 height 16
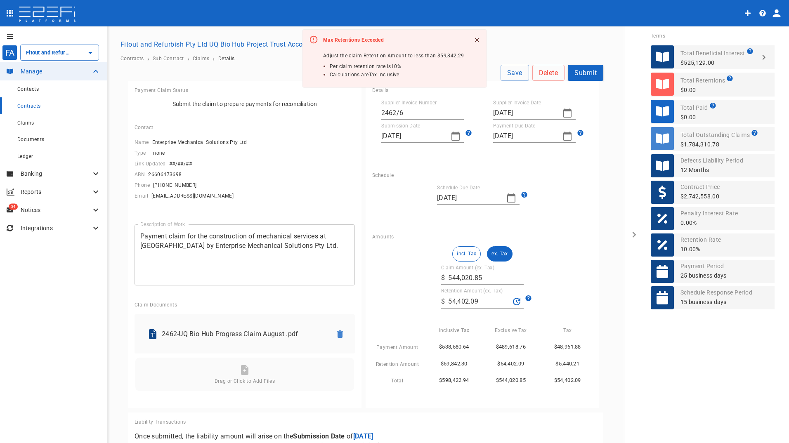
drag, startPoint x: 477, startPoint y: 328, endPoint x: 489, endPoint y: 331, distance: 11.4
click at [479, 328] on div "Exclusive Tax" at bounding box center [507, 327] width 57 height 17
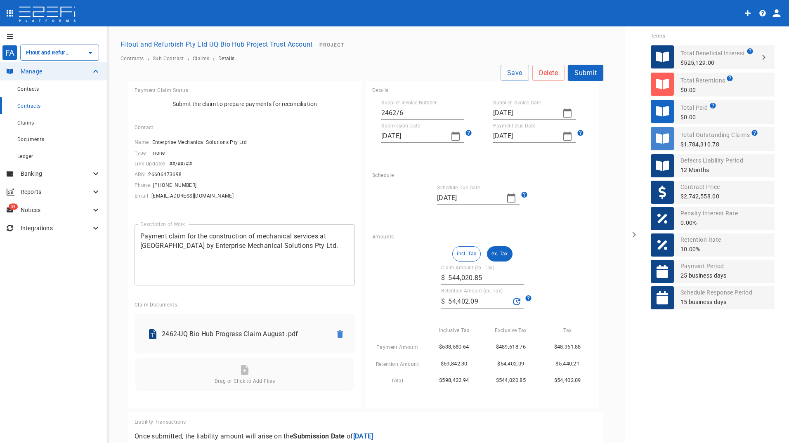
click at [479, 341] on div "$489,618.76" at bounding box center [507, 343] width 57 height 17
click at [465, 281] on input "544,020.85" at bounding box center [486, 277] width 76 height 13
click at [473, 285] on div "incl. Tax ex. Tax Claim Amount (ex. Tax) ​ $ 544,020.85 Retention Amount (ex. T…" at bounding box center [482, 315] width 220 height 139
click at [506, 348] on p "$489,618.76" at bounding box center [511, 346] width 50 height 9
drag, startPoint x: 506, startPoint y: 348, endPoint x: 445, endPoint y: 345, distance: 61.6
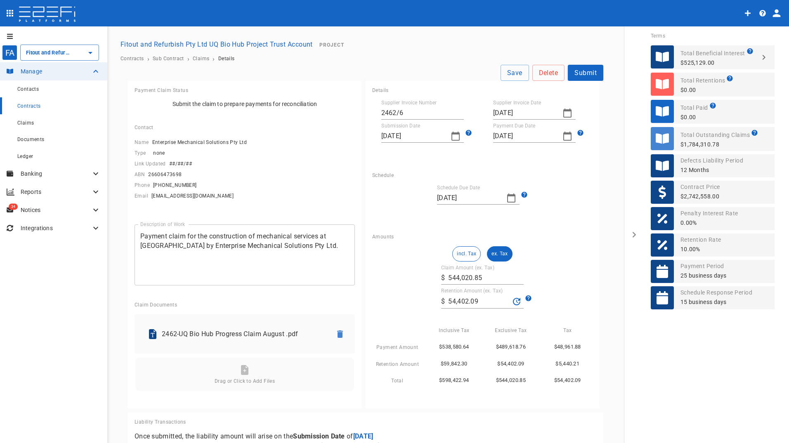
click at [445, 345] on p "$538,580.64" at bounding box center [454, 346] width 50 height 9
click at [482, 281] on input "544,020.85" at bounding box center [486, 277] width 76 height 13
click at [578, 71] on button "Submit" at bounding box center [585, 73] width 35 height 16
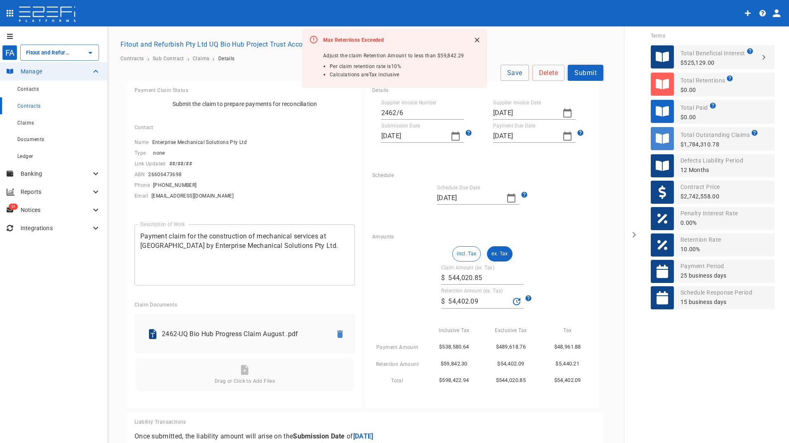
click at [578, 71] on button "Submit" at bounding box center [585, 73] width 35 height 16
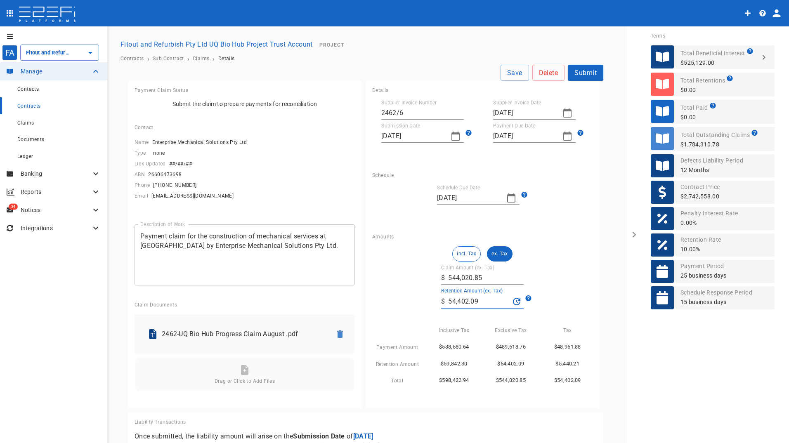
drag, startPoint x: 475, startPoint y: 300, endPoint x: 420, endPoint y: 304, distance: 54.6
click at [420, 304] on div "incl. Tax ex. Tax Claim Amount (ex. Tax) ​ $ 544,020.85 Retention Amount (ex. T…" at bounding box center [482, 315] width 220 height 139
type input "0"
click at [588, 71] on button "Submit" at bounding box center [585, 73] width 35 height 16
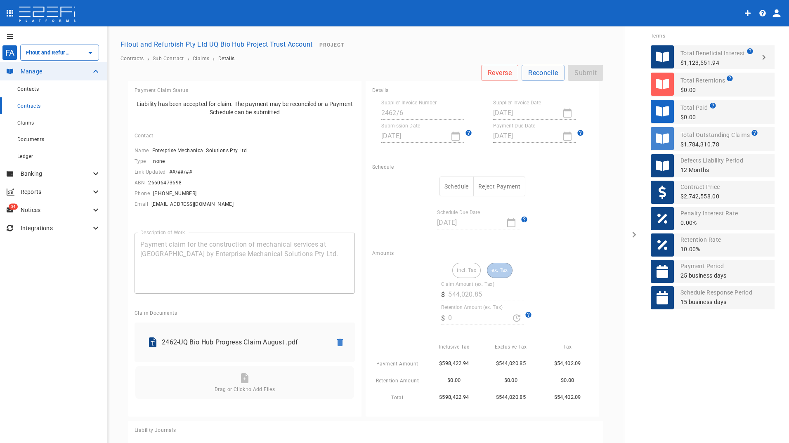
click at [450, 188] on button "Schedule" at bounding box center [456, 187] width 34 height 20
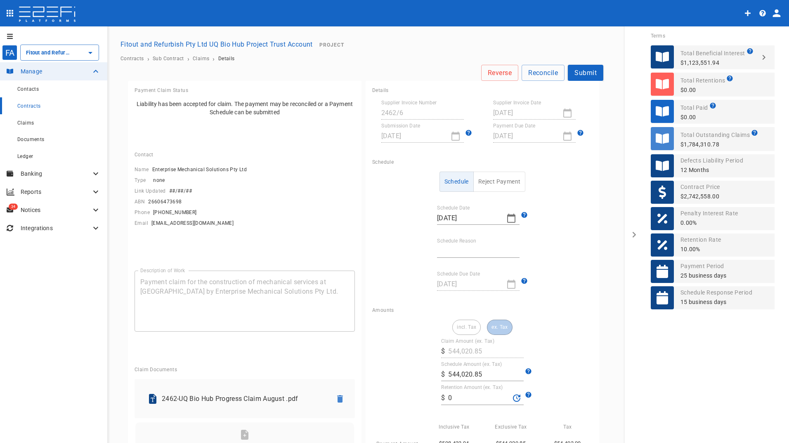
click at [460, 397] on input "0" at bounding box center [478, 398] width 61 height 13
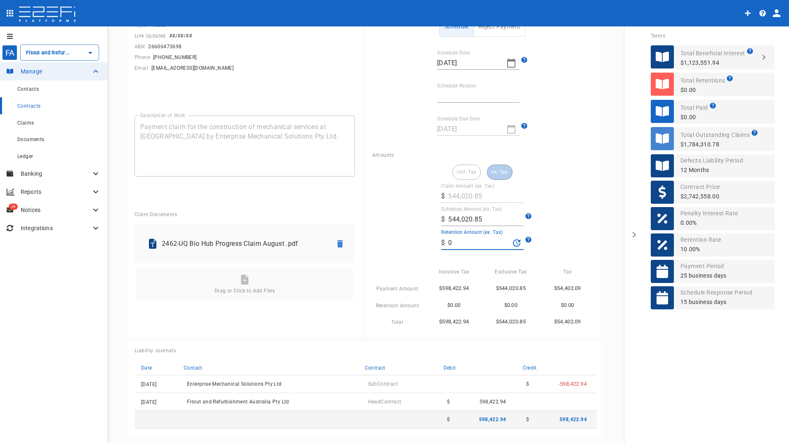
scroll to position [206, 0]
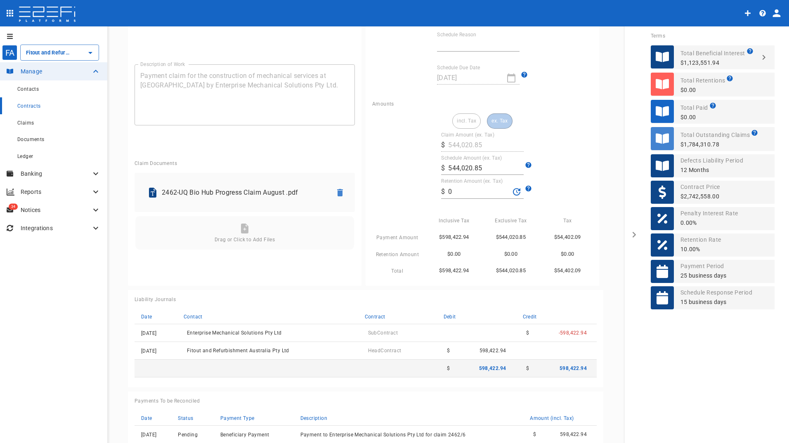
click at [511, 294] on div "Liability Journals Date Contact Contract Debit Credit [DATE] Enterprise Mechani…" at bounding box center [365, 338] width 475 height 97
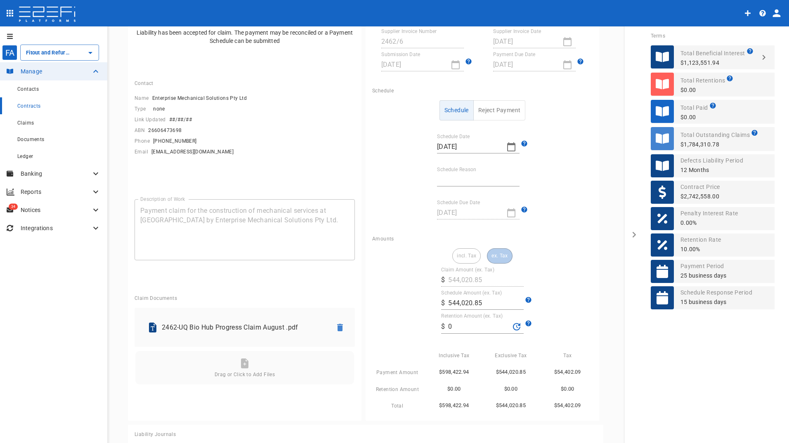
scroll to position [0, 0]
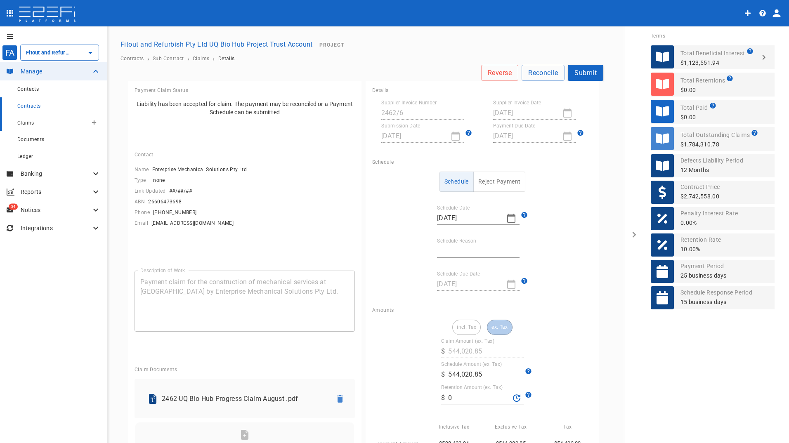
click at [31, 123] on span "Claims" at bounding box center [25, 123] width 17 height 6
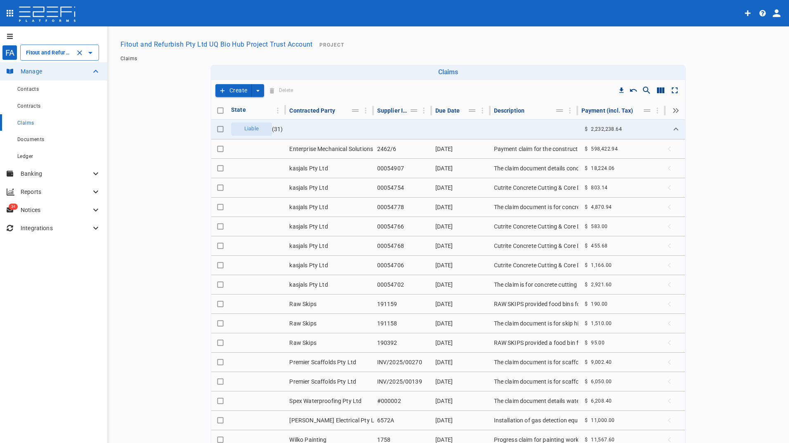
click at [50, 52] on input "Fitout and Refurbish Pty Ltd UQ Bio Hub Project Trust Account" at bounding box center [48, 52] width 48 height 9
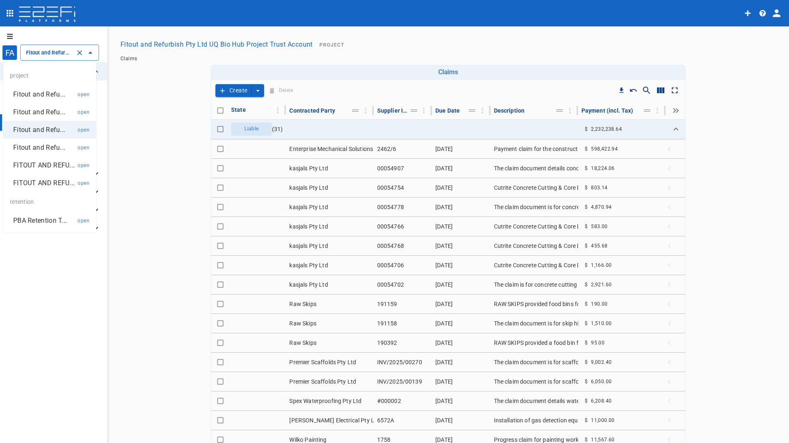
click at [58, 167] on p "FITOUT AND REFU..." at bounding box center [43, 164] width 61 height 9
type input "FITOUT AND REFURBISHMENT AUSTRALIA PTY LTD PROJECT TRUST ACCOUNT GCHHS H2HK FIT…"
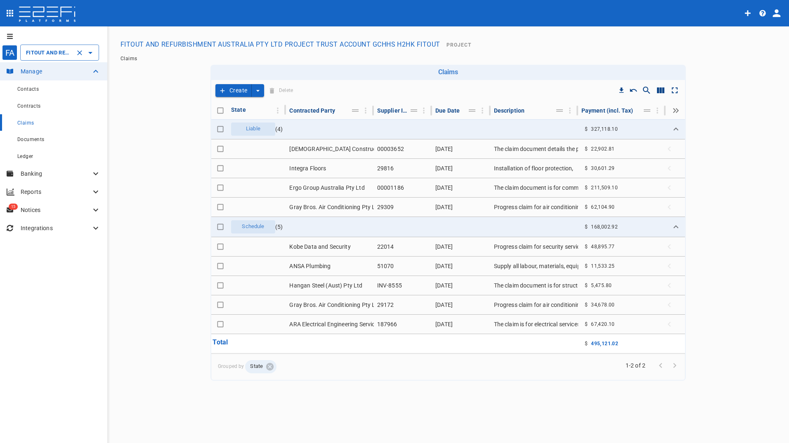
click at [227, 85] on button "Create" at bounding box center [233, 90] width 36 height 13
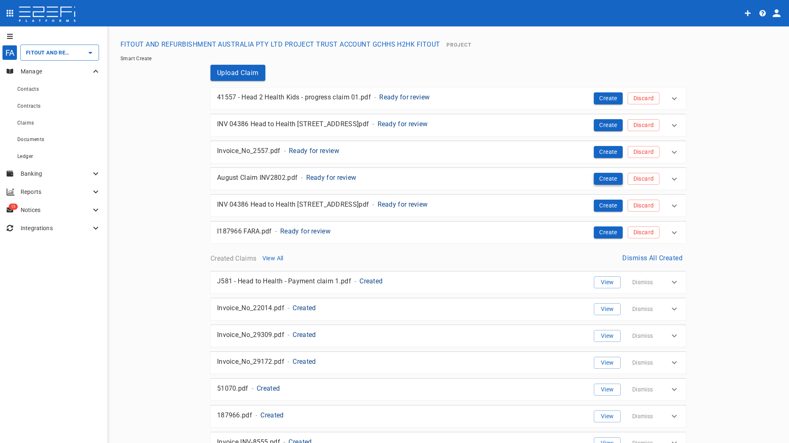
click at [602, 175] on button "Create" at bounding box center [608, 179] width 29 height 12
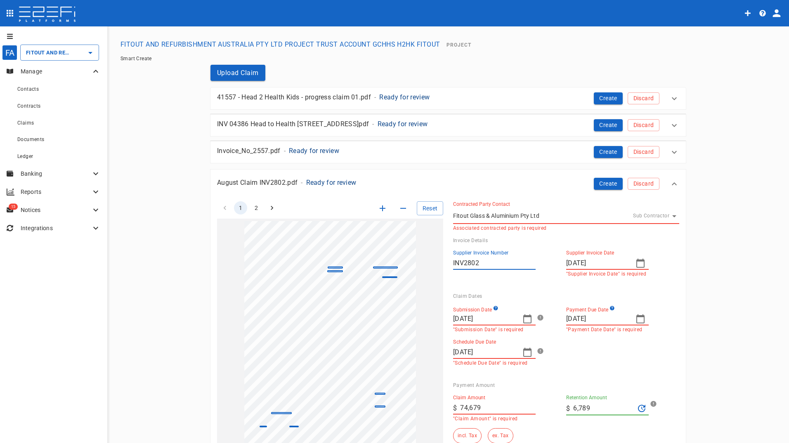
click at [526, 319] on icon "button" at bounding box center [527, 319] width 10 height 10
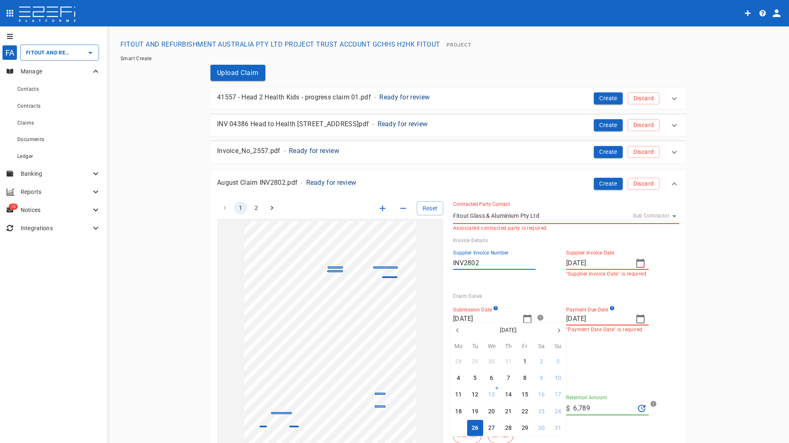
click at [458, 427] on div "25" at bounding box center [458, 428] width 7 height 9
type input "[DATE]"
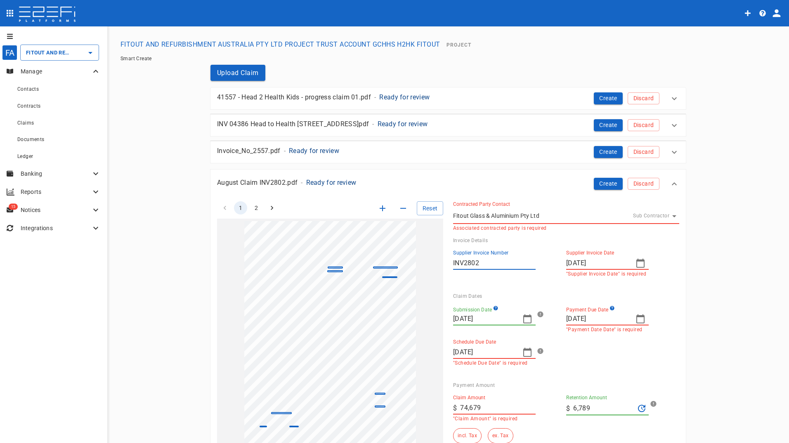
click at [525, 350] on icon "button" at bounding box center [527, 352] width 8 height 9
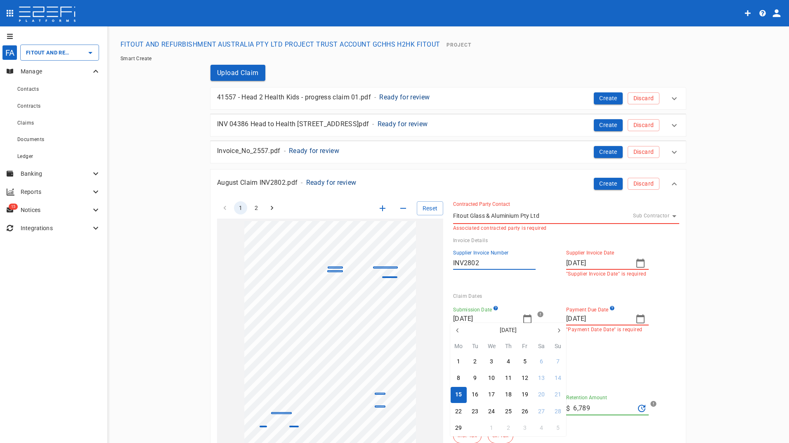
click at [473, 431] on div "30" at bounding box center [475, 428] width 7 height 9
type input "[DATE]"
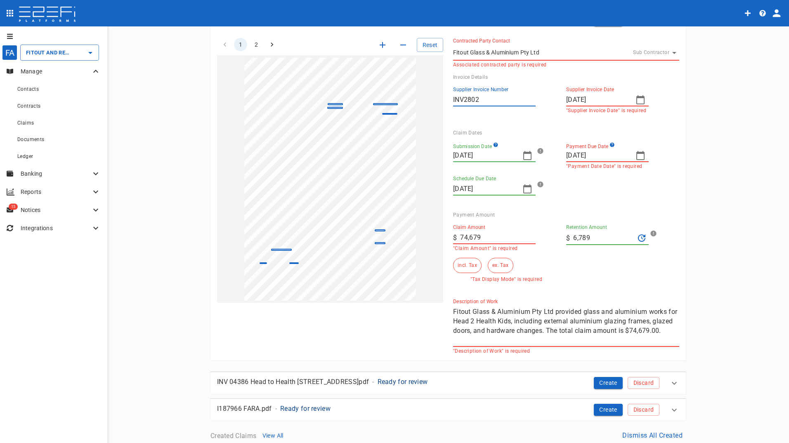
scroll to position [165, 0]
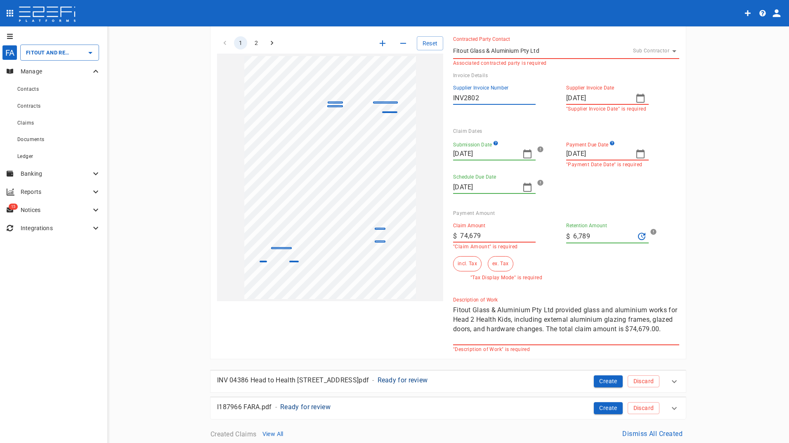
click at [412, 234] on div "1 2 Reset SupplierInvoiceNumber: INV2802 ClaimAmount: 74679.00 GSTAmount: 6789.…" at bounding box center [443, 189] width 472 height 326
type input "67,890"
click at [566, 232] on p "$" at bounding box center [568, 236] width 4 height 9
drag, startPoint x: 598, startPoint y: 234, endPoint x: 502, endPoint y: 237, distance: 96.2
click at [507, 238] on div "Claim Amount ​ $ 67,890 "Claim Amount" is required Retention Amount ​ $ 6,789 i…" at bounding box center [559, 248] width 226 height 64
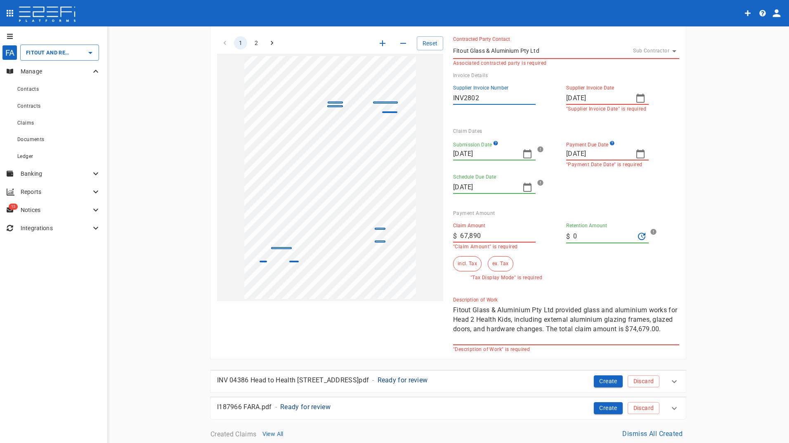
type input "0"
click at [590, 260] on div "Claim Amount ​ $ 67,890 "Claim Amount" is required Retention Amount ​ $ 0 incl.…" at bounding box center [559, 248] width 226 height 64
click at [499, 263] on button "ex. Tax" at bounding box center [500, 263] width 25 height 15
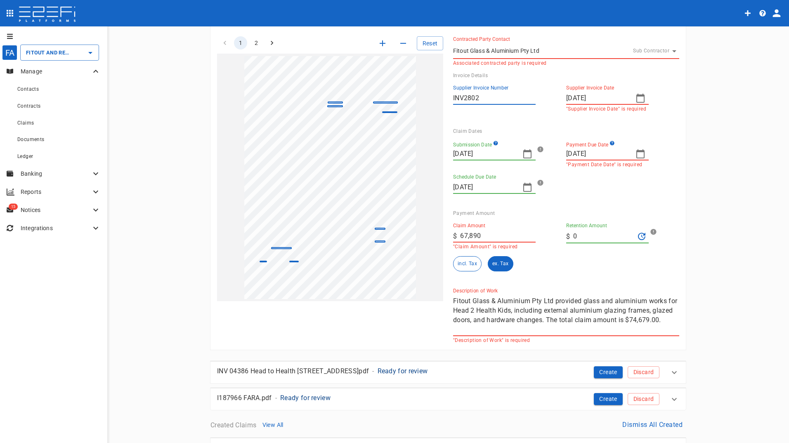
scroll to position [0, 0]
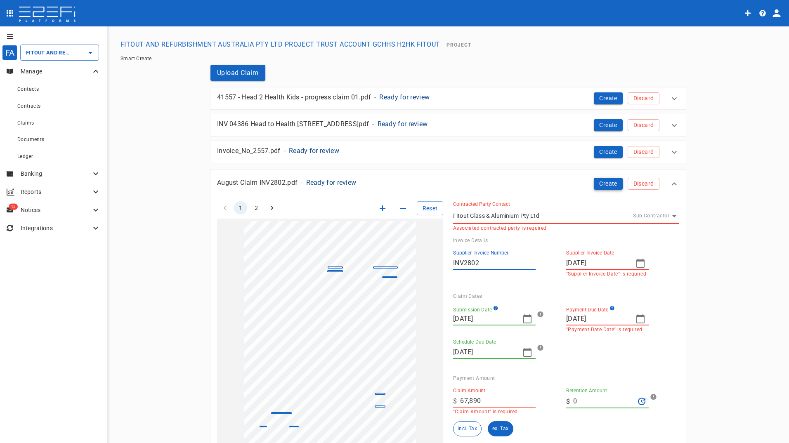
click at [602, 182] on button "Create" at bounding box center [608, 184] width 29 height 12
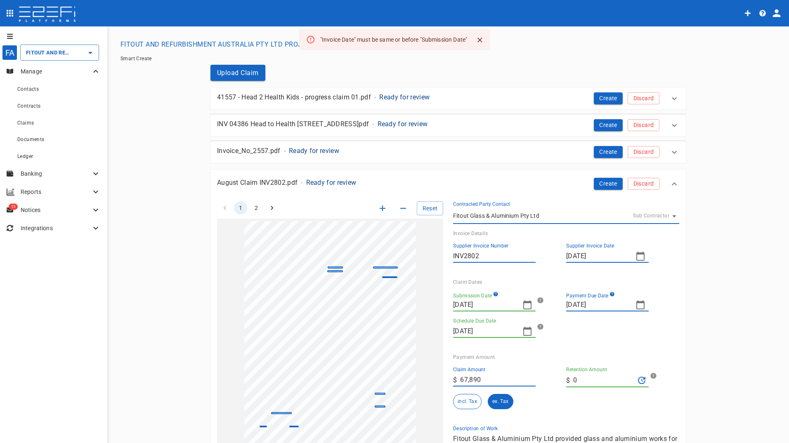
click at [524, 303] on icon "button" at bounding box center [527, 304] width 8 height 9
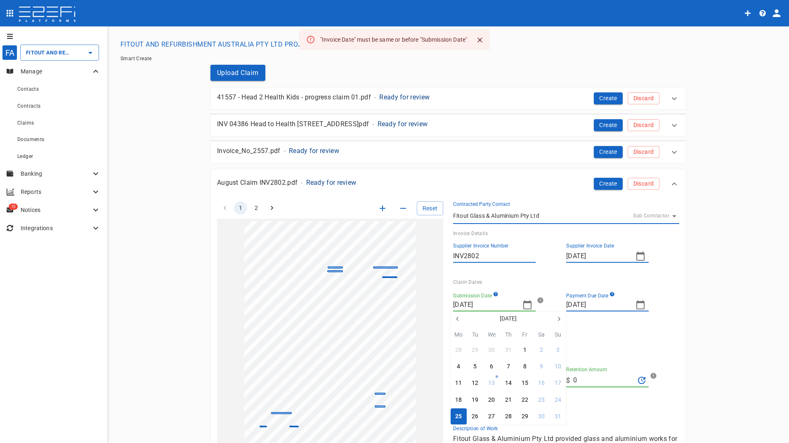
type input "[DATE]"
click at [473, 417] on div "26" at bounding box center [475, 416] width 7 height 9
type input "[DATE]"
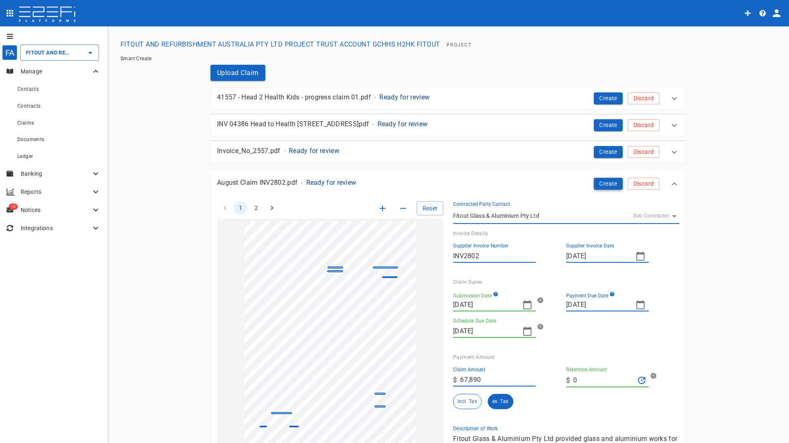
click at [595, 181] on button "Create" at bounding box center [608, 184] width 29 height 12
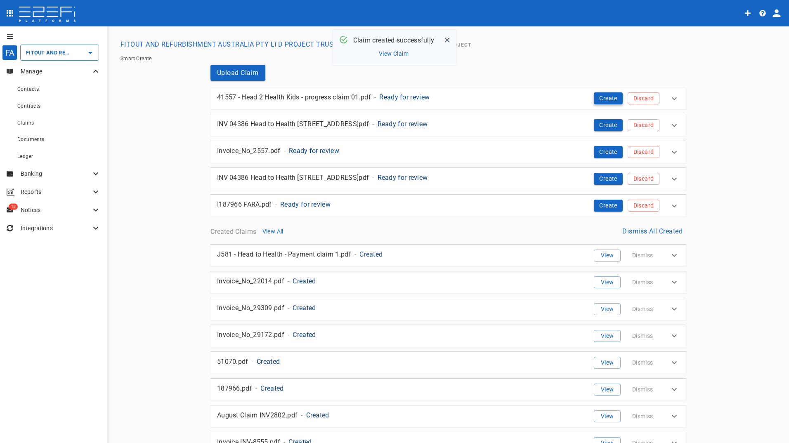
click at [600, 95] on button "Create" at bounding box center [608, 98] width 29 height 12
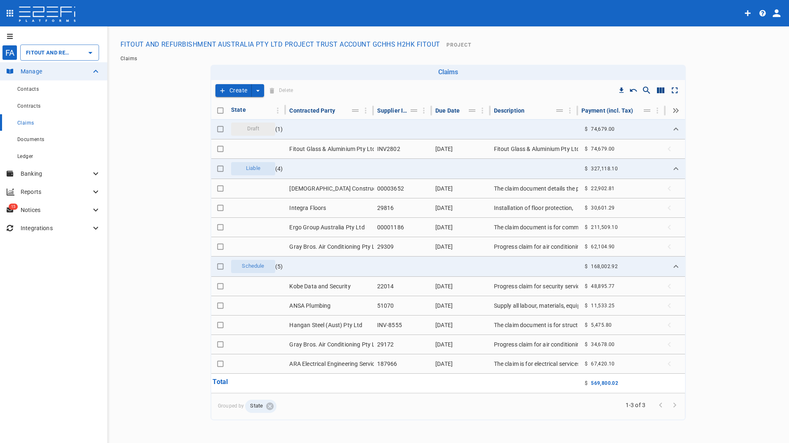
click at [238, 86] on button "Create" at bounding box center [233, 90] width 36 height 13
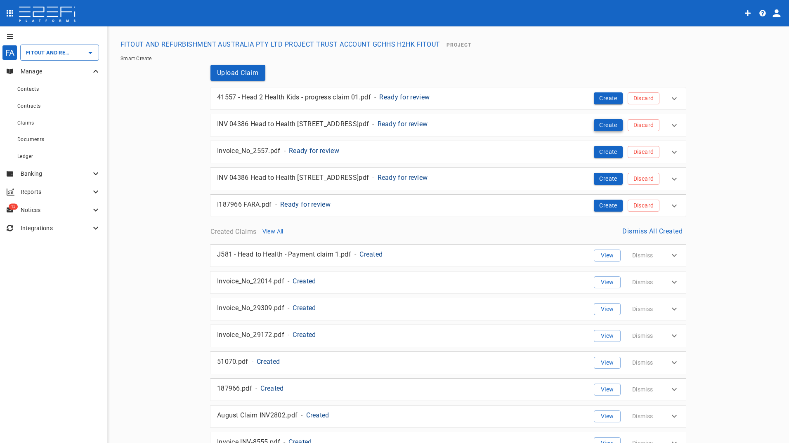
click at [602, 124] on button "Create" at bounding box center [608, 125] width 29 height 12
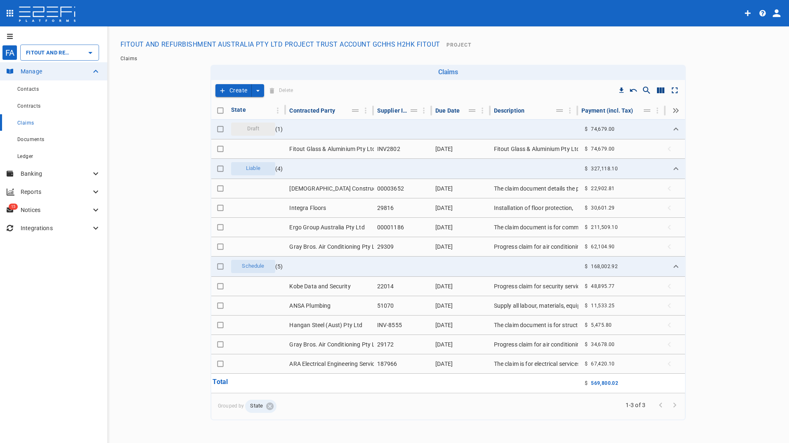
click at [227, 88] on button "Create" at bounding box center [233, 90] width 36 height 13
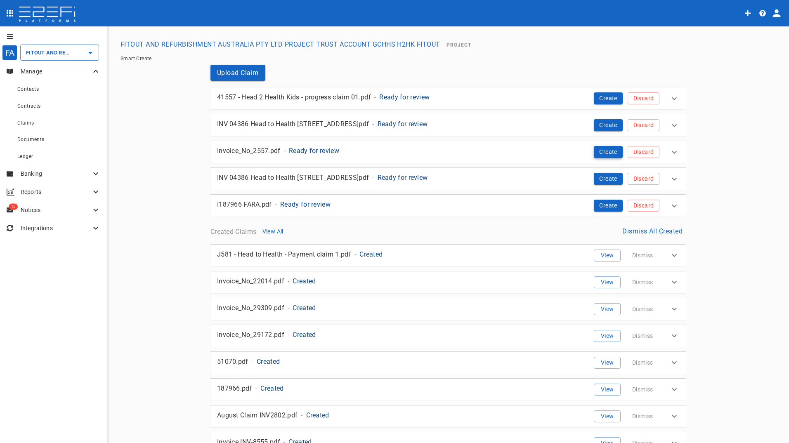
click at [599, 153] on button "Create" at bounding box center [608, 152] width 29 height 12
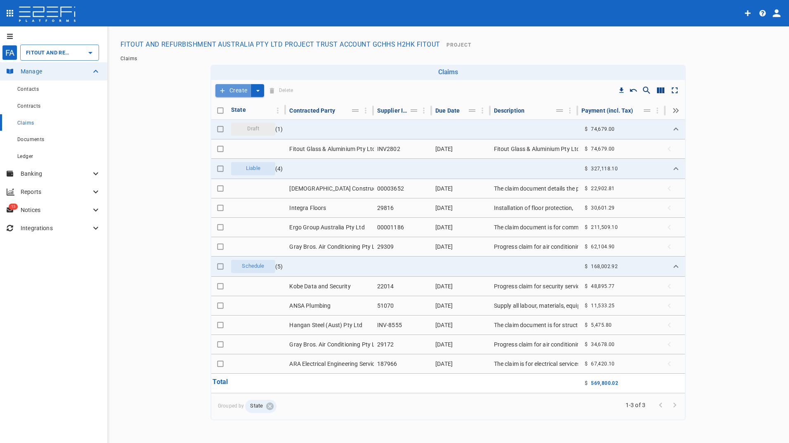
click at [233, 90] on button "Create" at bounding box center [233, 90] width 36 height 13
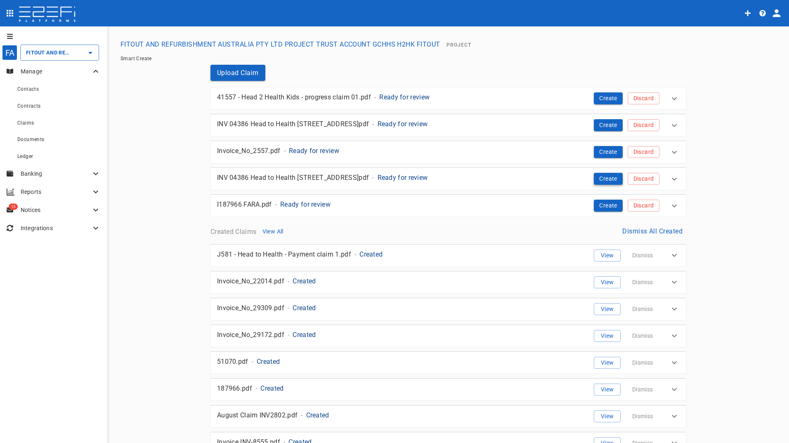
click at [597, 179] on button "Create" at bounding box center [608, 179] width 29 height 12
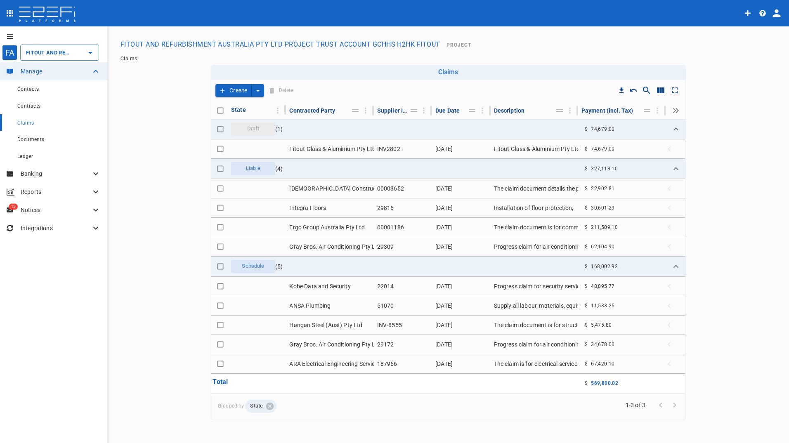
click at [234, 88] on button "Create" at bounding box center [233, 90] width 36 height 13
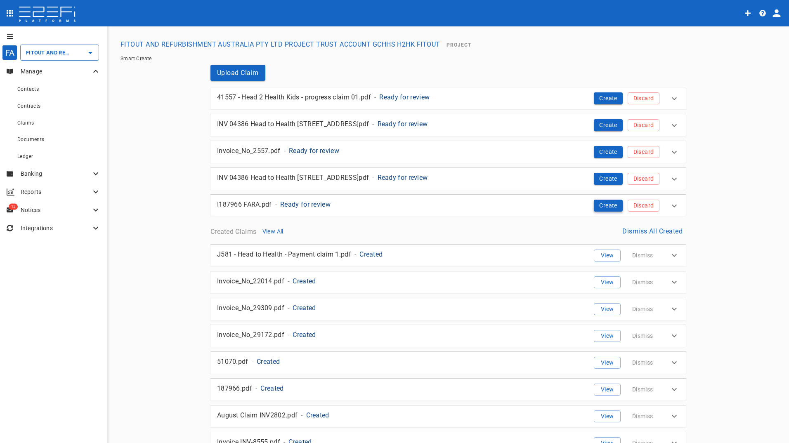
click at [605, 207] on button "Create" at bounding box center [608, 206] width 29 height 12
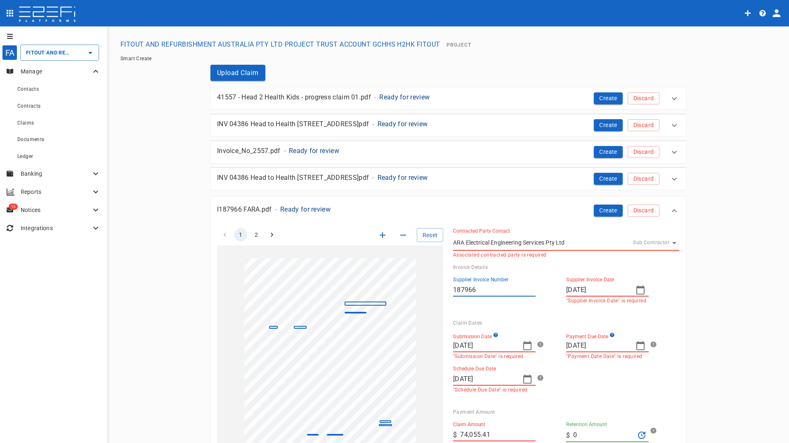
drag, startPoint x: 608, startPoint y: 100, endPoint x: 585, endPoint y: 100, distance: 23.5
click at [608, 100] on button "Create" at bounding box center [608, 98] width 29 height 12
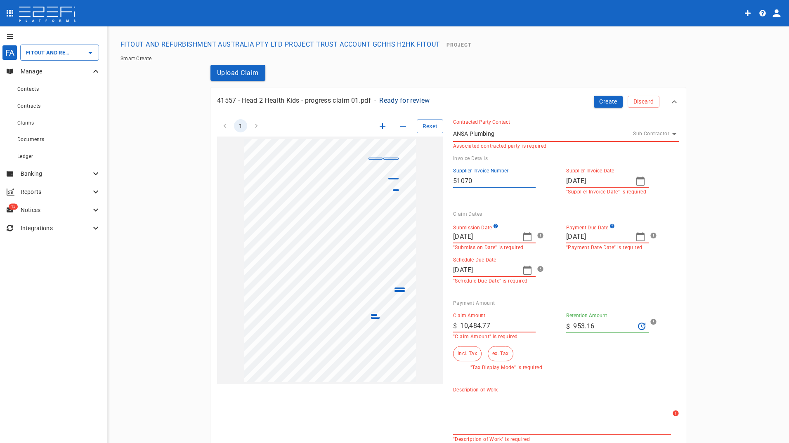
click at [635, 238] on icon "button" at bounding box center [640, 237] width 10 height 10
click at [569, 258] on icon "button" at bounding box center [570, 258] width 7 height 7
click at [636, 357] on div "29" at bounding box center [638, 355] width 7 height 9
click at [523, 271] on icon "button" at bounding box center [527, 270] width 10 height 10
type input "[DATE]"
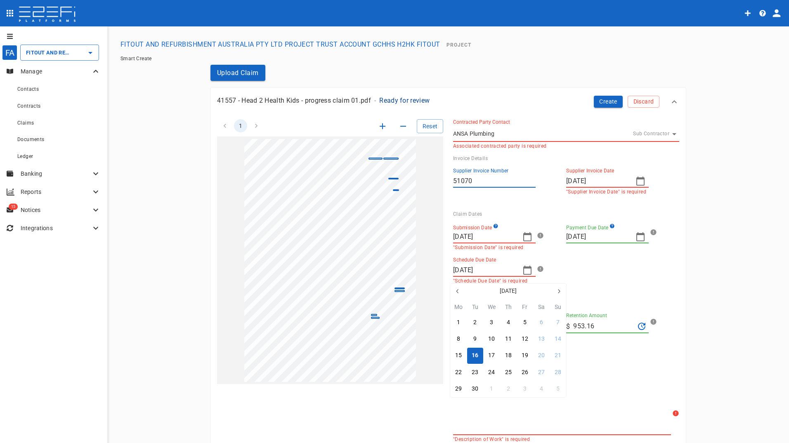
click at [458, 293] on icon "button" at bounding box center [457, 291] width 7 height 7
click at [524, 388] on div "29" at bounding box center [525, 389] width 7 height 9
type input "[DATE]"
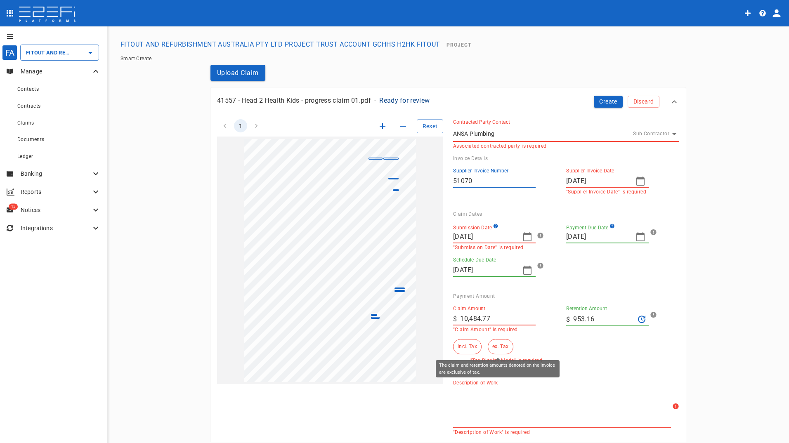
click at [496, 350] on button "ex. Tax" at bounding box center [500, 346] width 25 height 15
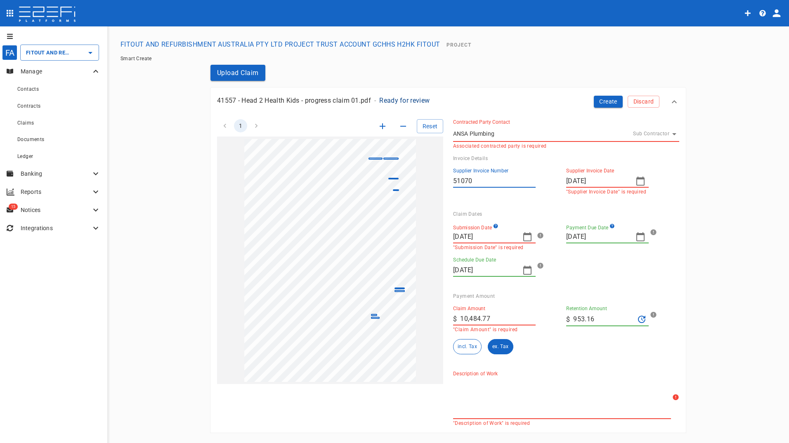
drag, startPoint x: 599, startPoint y: 318, endPoint x: 564, endPoint y: 323, distance: 36.2
click at [566, 323] on div "​ $ 953.16" at bounding box center [607, 319] width 83 height 14
drag, startPoint x: 600, startPoint y: 318, endPoint x: 566, endPoint y: 318, distance: 34.2
click at [566, 318] on div "​ $ 1,048.48" at bounding box center [607, 319] width 83 height 14
type input "0"
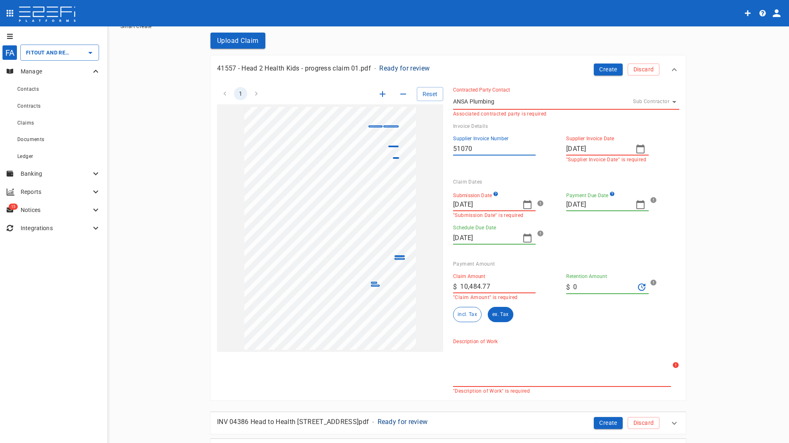
scroll to position [124, 0]
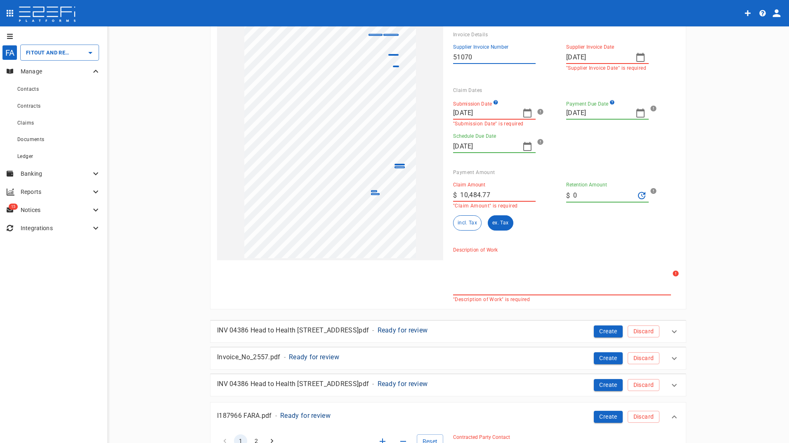
click at [484, 270] on textarea "Description of Work" at bounding box center [562, 274] width 218 height 38
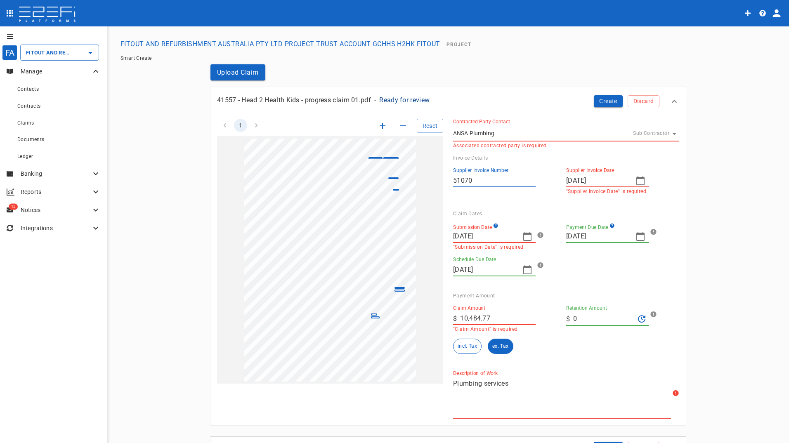
scroll to position [0, 0]
type textarea "Plumbing services"
click at [604, 100] on button "Create" at bounding box center [608, 102] width 29 height 12
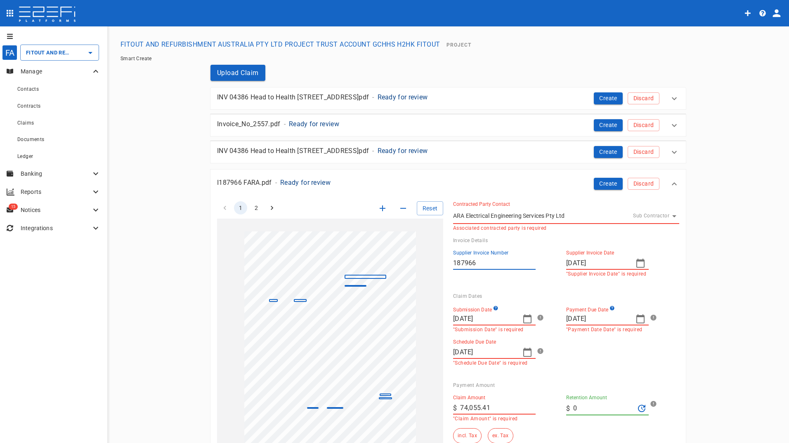
click at [670, 182] on icon at bounding box center [674, 184] width 10 height 10
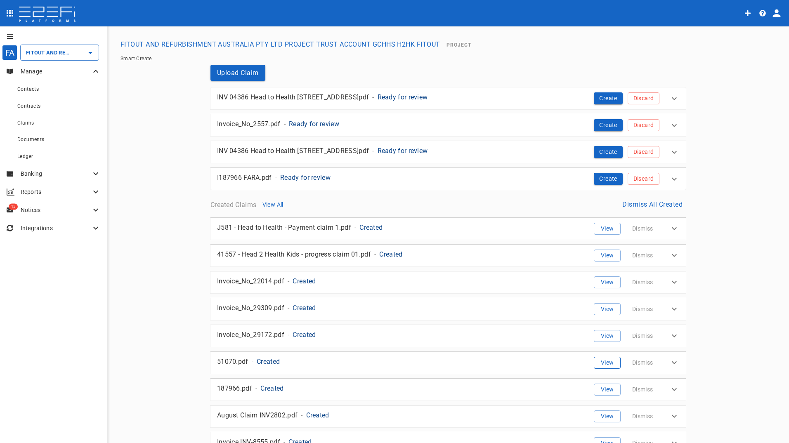
click at [603, 365] on button "View" at bounding box center [607, 363] width 27 height 12
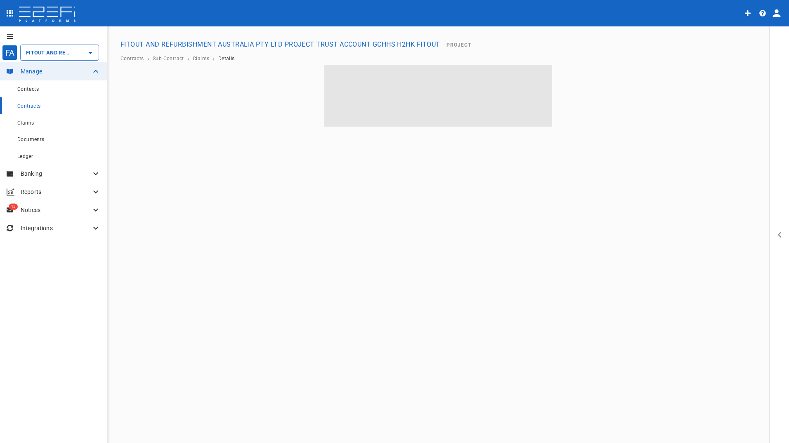
type input "FITOUT AND REFURBISHMENT AUSTRALIA PTY LTD PROJECT TRUST ACCOUNT GCHHS H2HK FIT…"
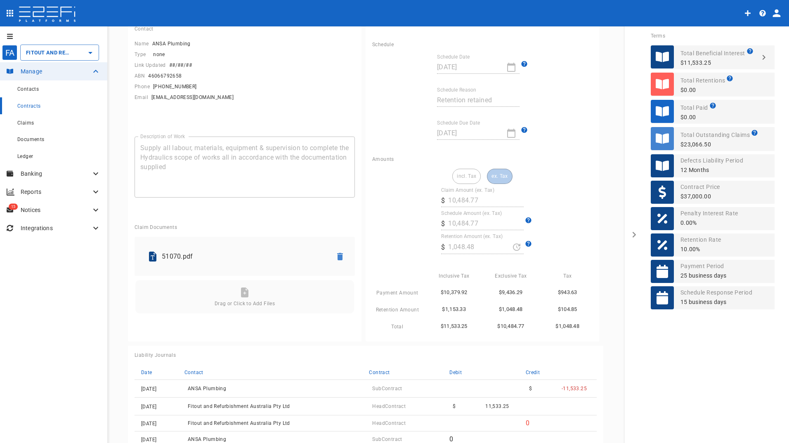
scroll to position [124, 0]
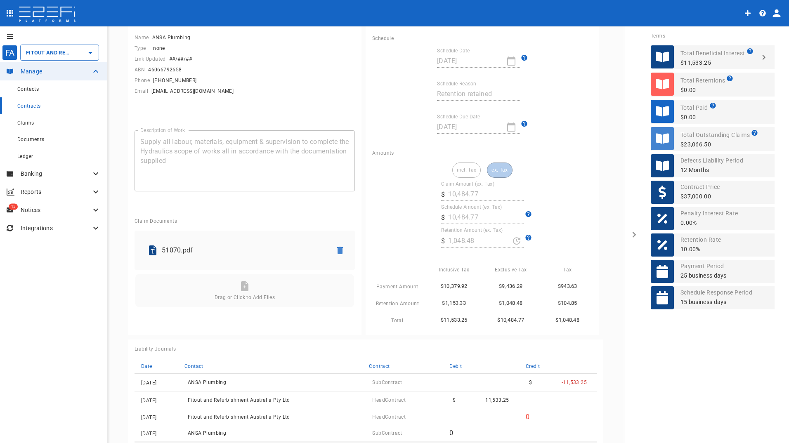
click at [473, 229] on label "Retention Amount (ex. Tax)" at bounding box center [472, 230] width 62 height 7
click at [463, 182] on label "Claim Amount (ex. Tax)" at bounding box center [467, 184] width 53 height 7
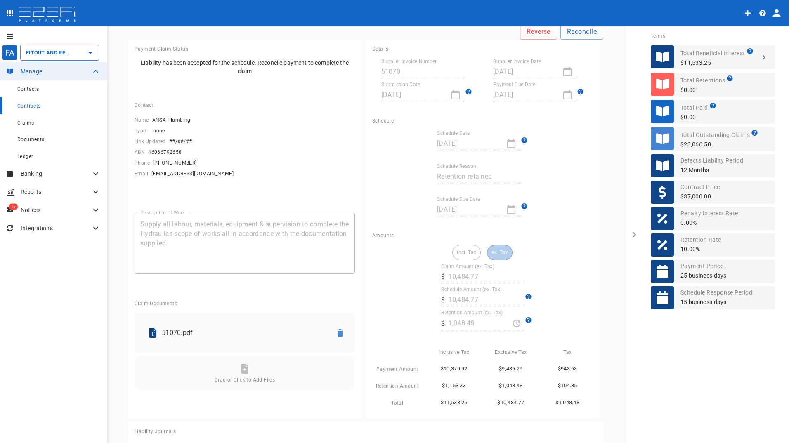
scroll to position [0, 0]
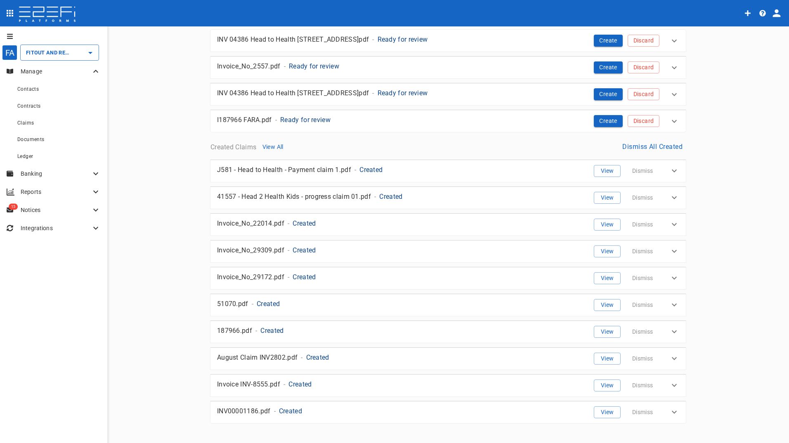
scroll to position [66, 0]
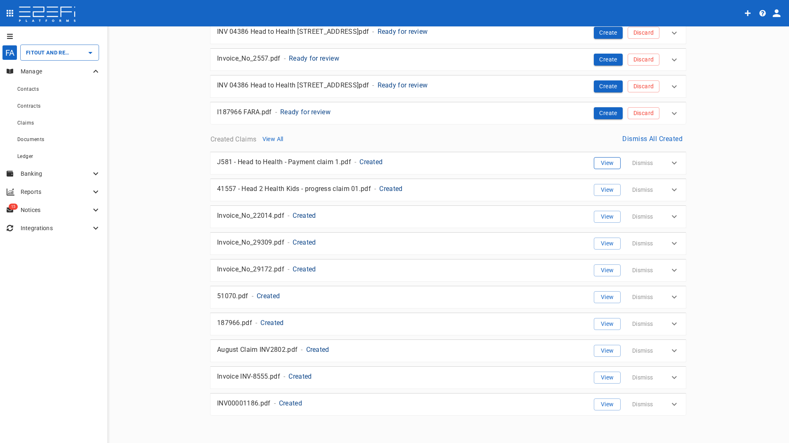
click at [602, 164] on button "View" at bounding box center [607, 163] width 27 height 12
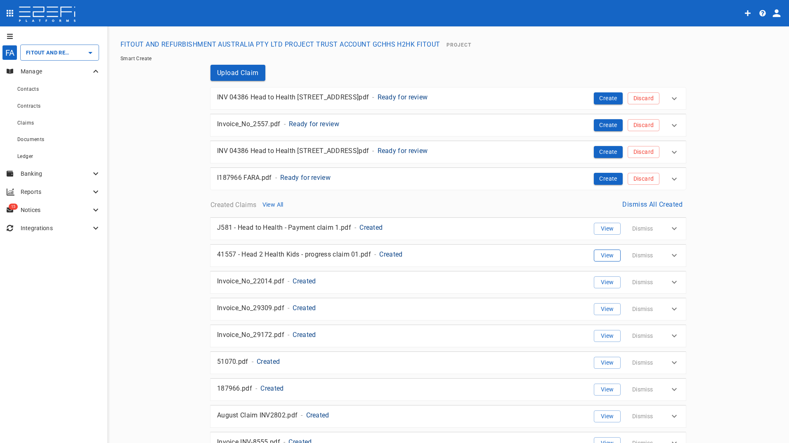
click at [604, 255] on button "View" at bounding box center [607, 256] width 27 height 12
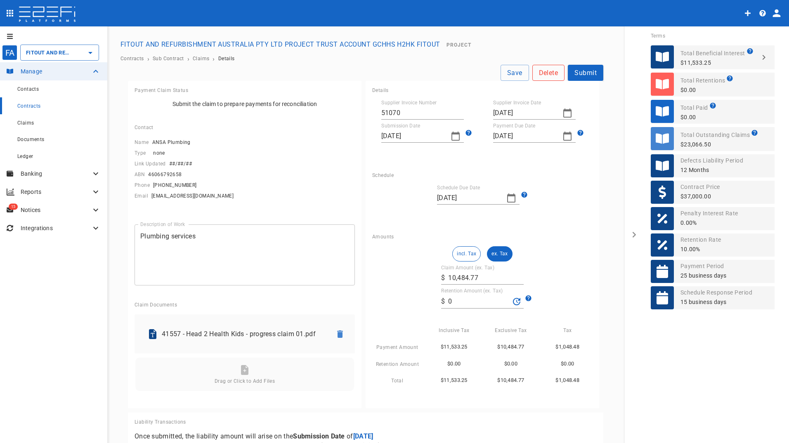
click at [544, 76] on button "Delete" at bounding box center [548, 73] width 33 height 16
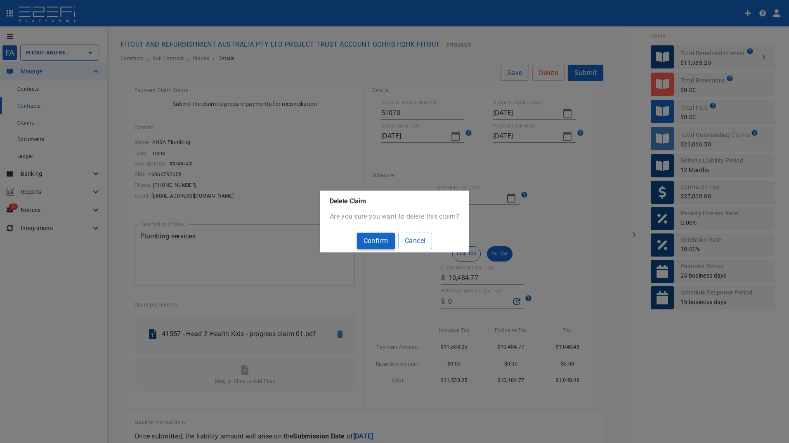
click at [373, 244] on button "Confirm" at bounding box center [376, 241] width 38 height 16
click at [372, 241] on button "Confirm" at bounding box center [376, 241] width 38 height 16
click at [423, 240] on button "Cancel" at bounding box center [415, 241] width 34 height 16
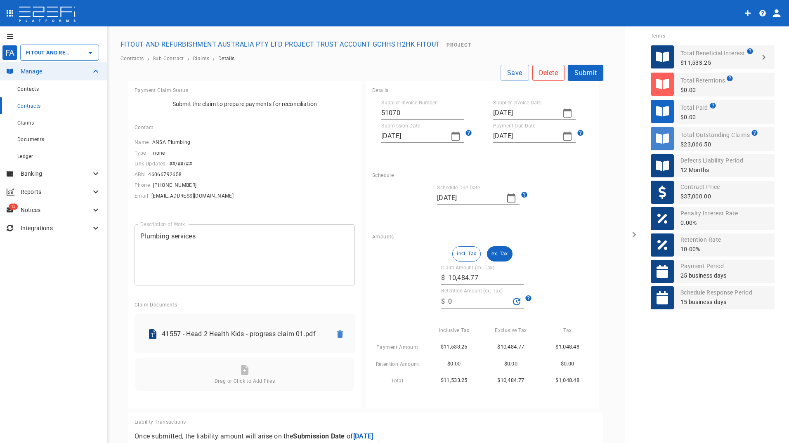
click at [543, 73] on button "Delete" at bounding box center [548, 73] width 33 height 16
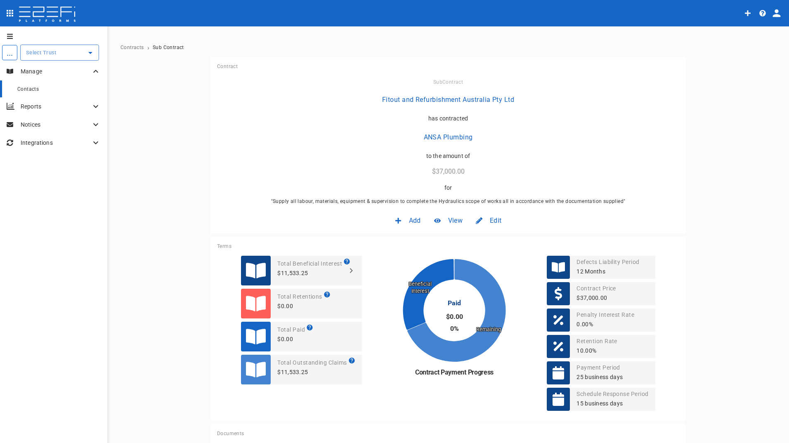
click at [29, 87] on span "Contacts" at bounding box center [27, 89] width 21 height 6
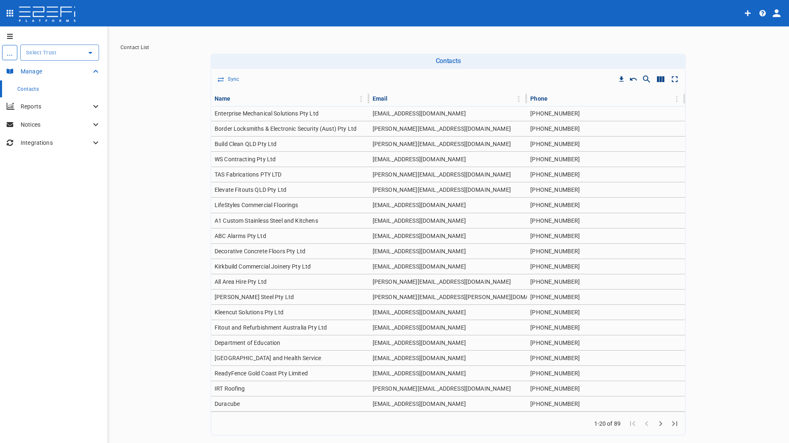
click at [91, 68] on icon at bounding box center [96, 71] width 10 height 10
click at [34, 71] on p "Manage" at bounding box center [56, 71] width 70 height 8
click at [48, 52] on input "text" at bounding box center [53, 52] width 59 height 9
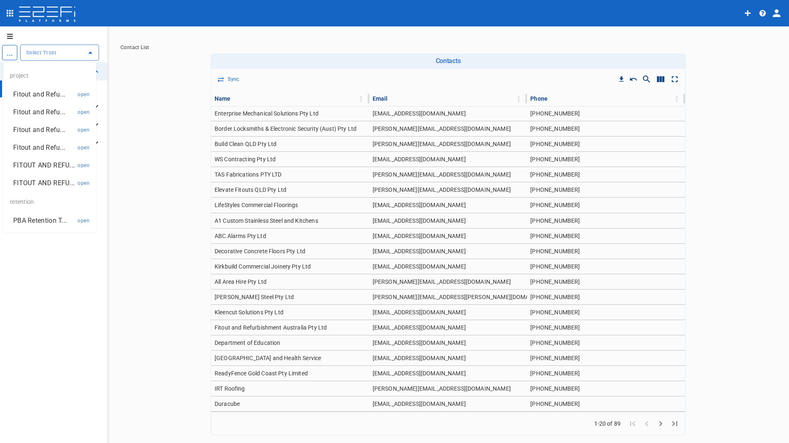
click at [42, 163] on p "FITOUT AND REFU..." at bounding box center [43, 164] width 61 height 9
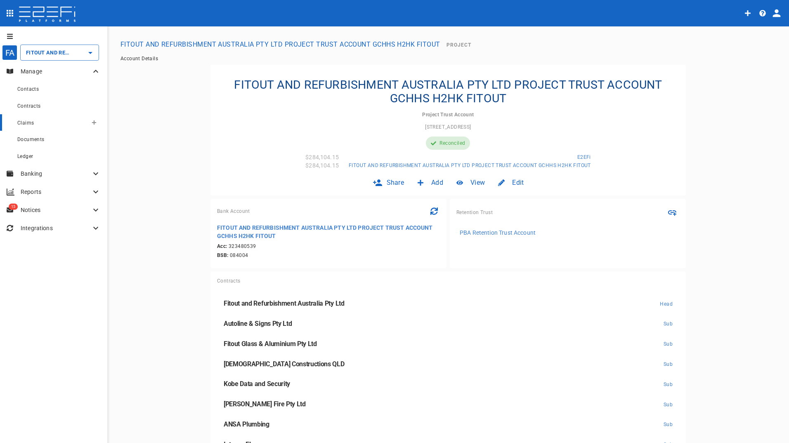
click at [32, 125] on span "Claims" at bounding box center [25, 123] width 17 height 6
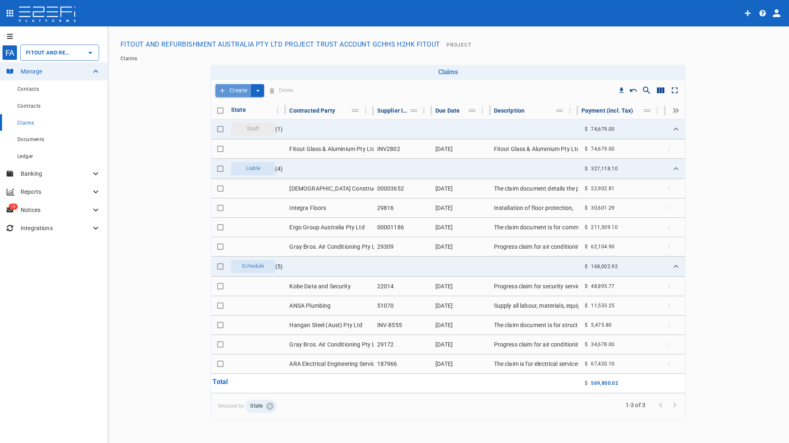
click at [234, 89] on button "Create" at bounding box center [233, 90] width 36 height 13
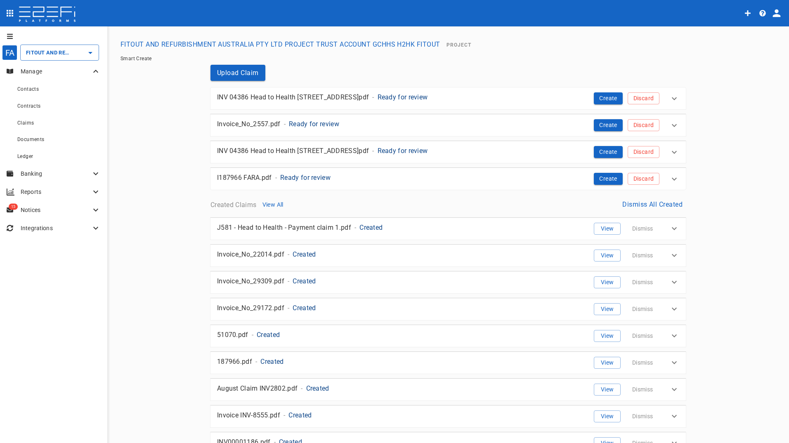
click at [672, 335] on icon at bounding box center [674, 336] width 5 height 3
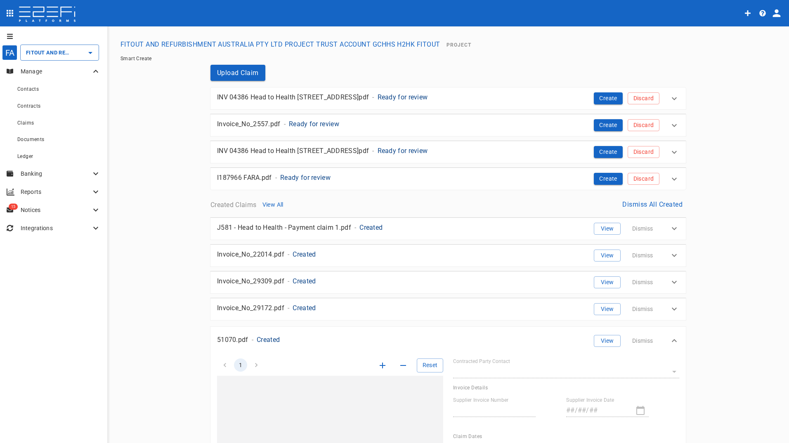
type input "G2BKJ3Y000028G4C"
type input "51070"
type input "[DATE]"
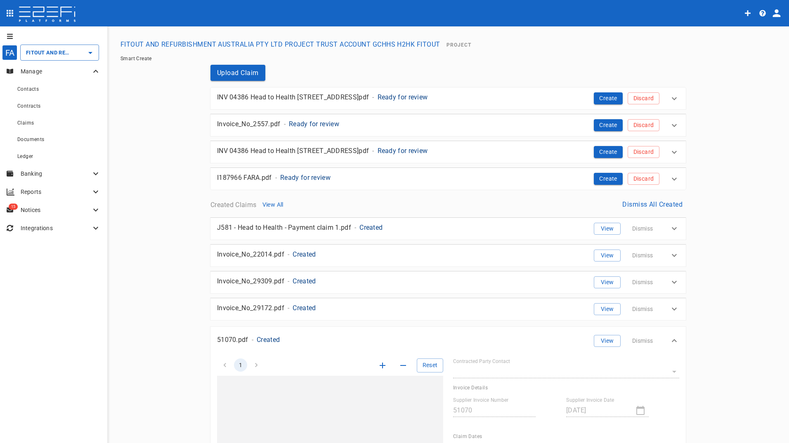
type input "[DATE]"
type textarea "Supply all labour, materials, equipment & supervision to complete the Hydraulic…"
type input "11,533.25"
type input "1,048.48"
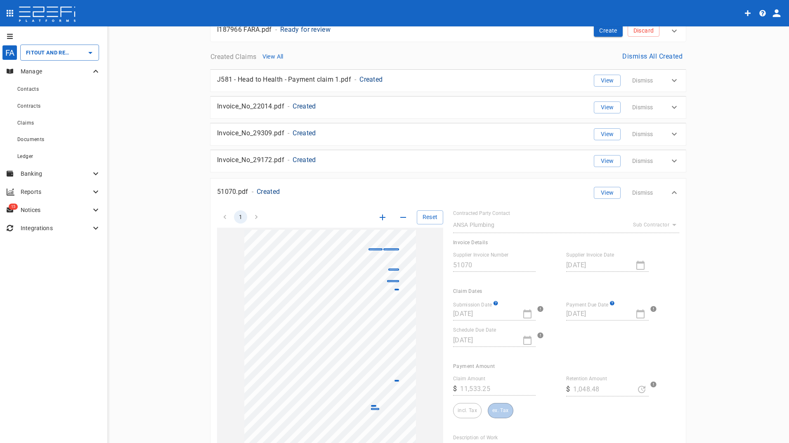
scroll to position [130, 0]
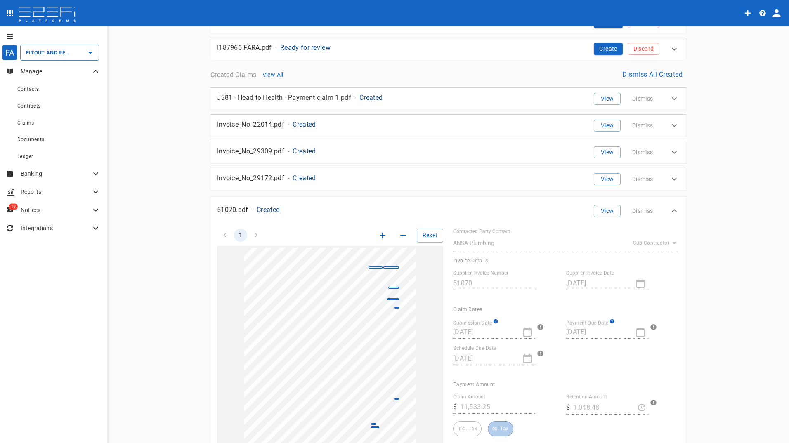
click at [675, 212] on icon at bounding box center [674, 211] width 10 height 10
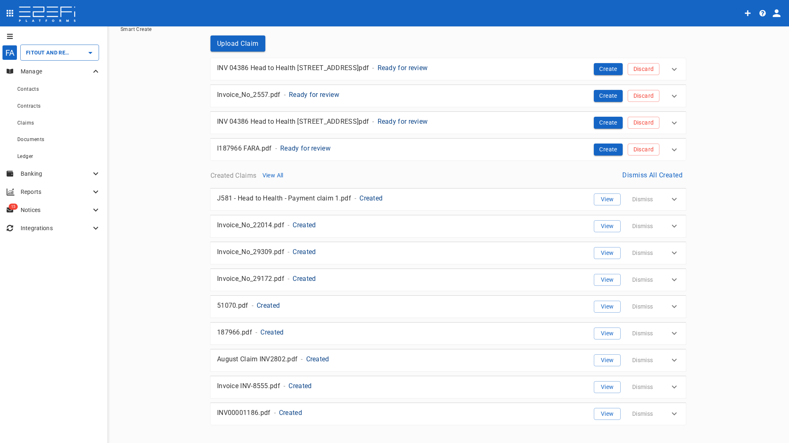
scroll to position [0, 0]
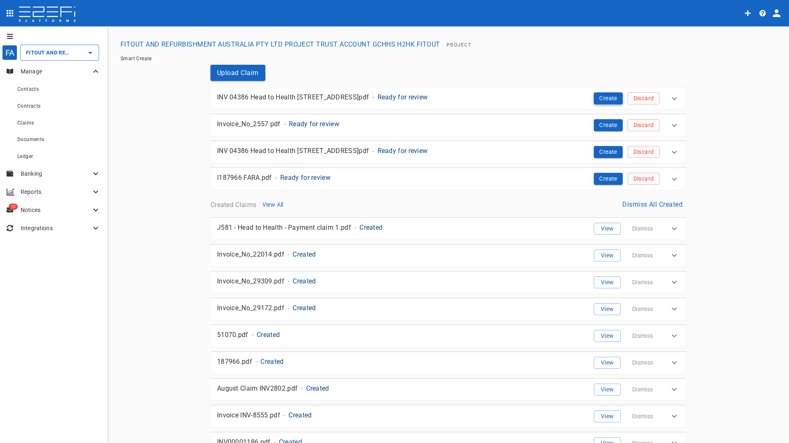
click at [603, 97] on button "Create" at bounding box center [608, 98] width 29 height 12
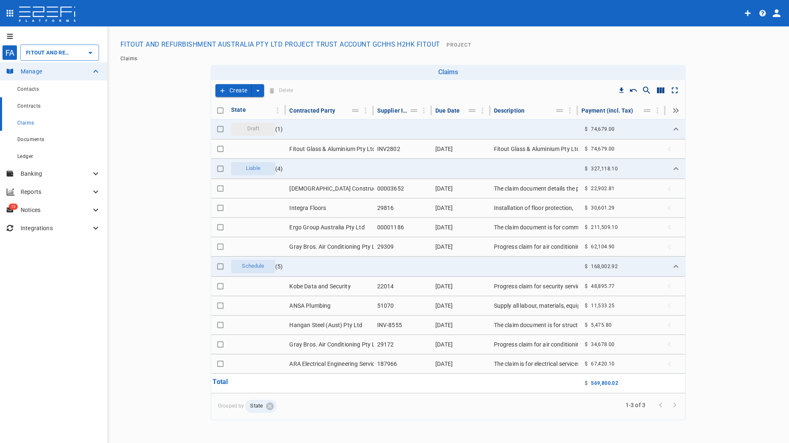
click at [25, 104] on span "Contracts" at bounding box center [29, 106] width 24 height 6
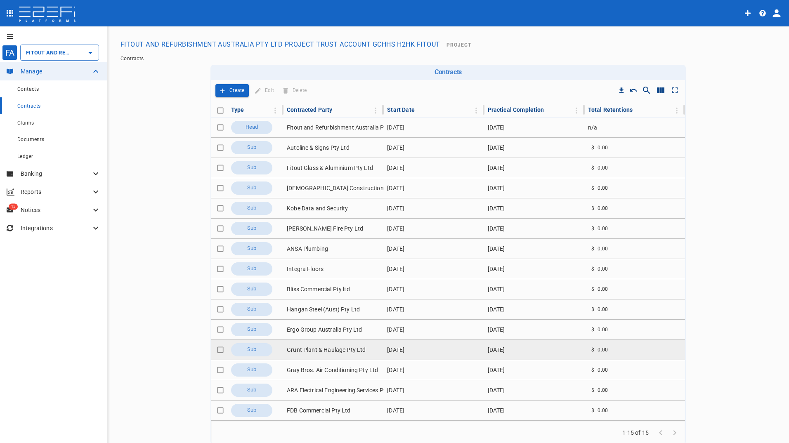
click at [311, 352] on td "Grunt Plant & Haulage Pty Ltd" at bounding box center [333, 350] width 100 height 20
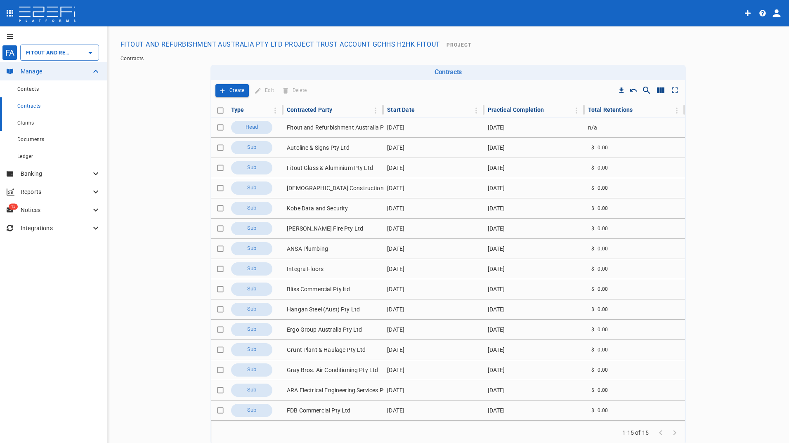
click at [24, 122] on span "Claims" at bounding box center [25, 123] width 17 height 6
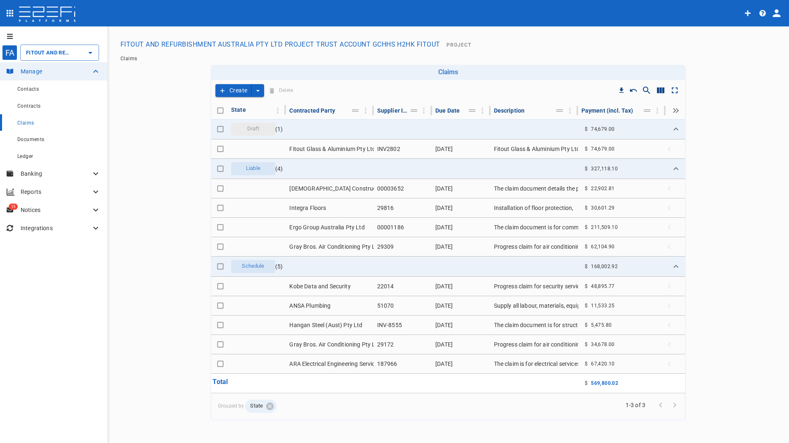
click at [232, 90] on button "Create" at bounding box center [233, 90] width 36 height 13
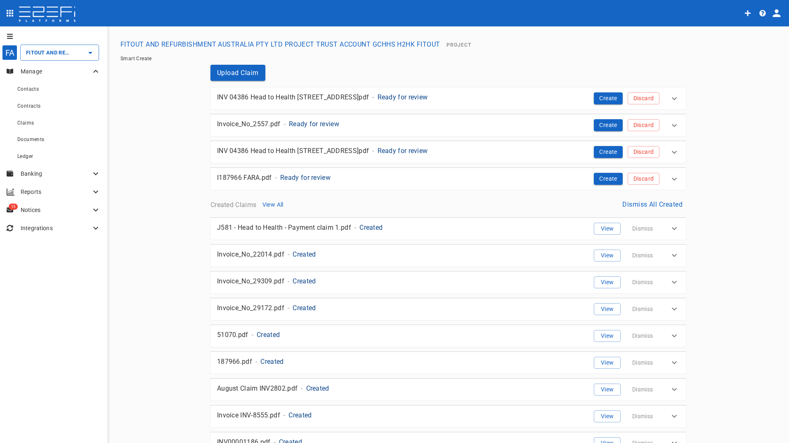
scroll to position [39, 0]
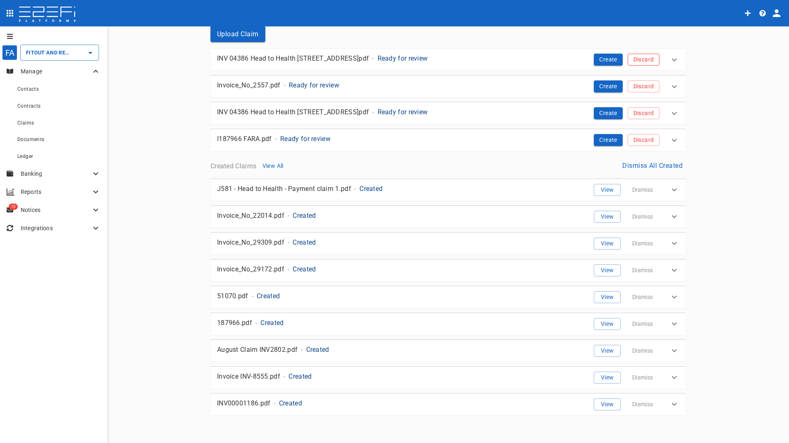
click at [643, 57] on button "Discard" at bounding box center [644, 60] width 32 height 12
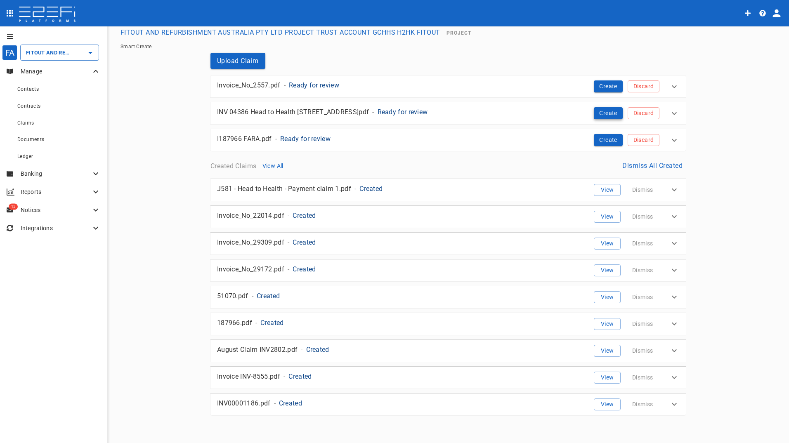
click at [607, 114] on button "Create" at bounding box center [608, 113] width 29 height 12
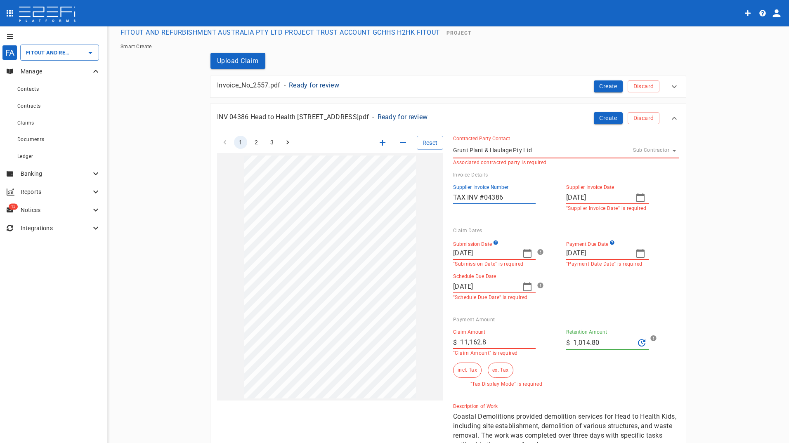
click at [635, 196] on icon "button" at bounding box center [640, 198] width 10 height 10
click at [587, 283] on div "10" at bounding box center [588, 283] width 7 height 9
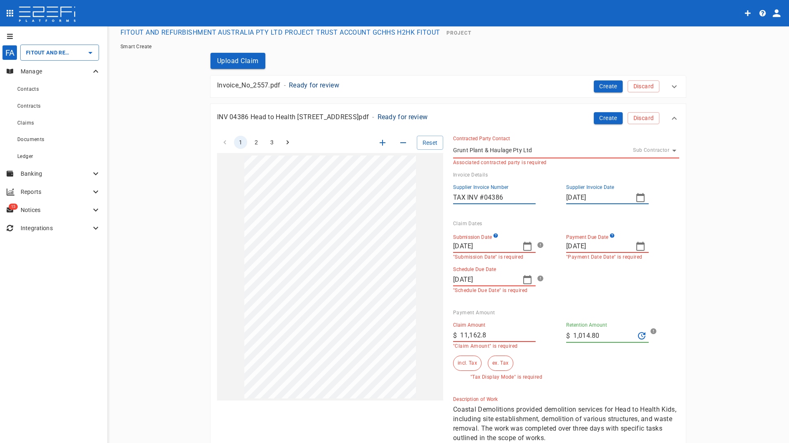
click at [638, 197] on icon "button" at bounding box center [640, 198] width 10 height 10
click at [671, 212] on icon "button" at bounding box center [671, 211] width 7 height 7
click at [619, 258] on div "10" at bounding box center [621, 259] width 7 height 9
type input "[DATE]"
click at [523, 245] on icon "button" at bounding box center [527, 246] width 8 height 9
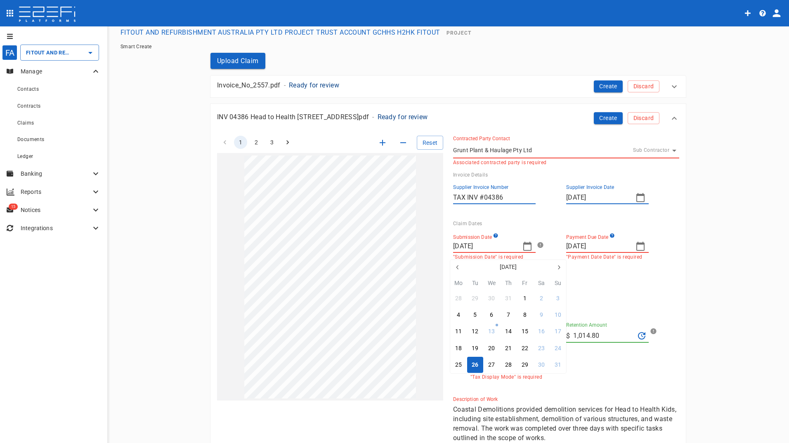
click at [458, 263] on button "button" at bounding box center [457, 267] width 15 height 15
click at [476, 334] on div "15" at bounding box center [475, 331] width 7 height 9
type input "15/07/2025"
type input "05/08/2025"
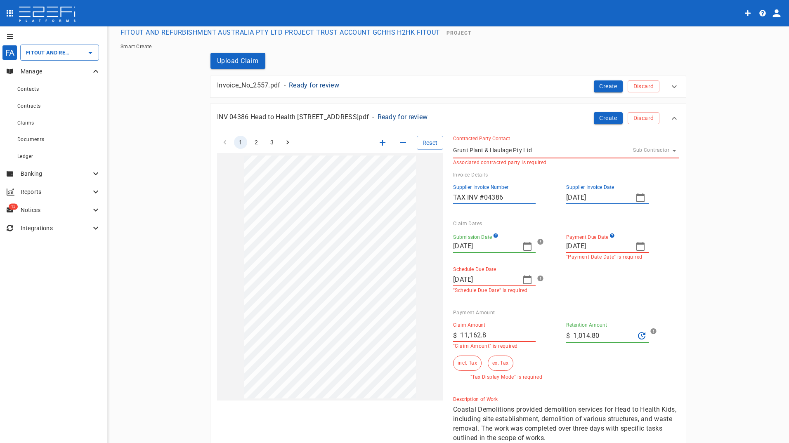
click at [632, 246] on button "button" at bounding box center [640, 246] width 17 height 17
click at [674, 270] on icon "button" at bounding box center [671, 267] width 7 height 7
click at [589, 368] on div "26" at bounding box center [588, 365] width 7 height 9
type input "[DATE]"
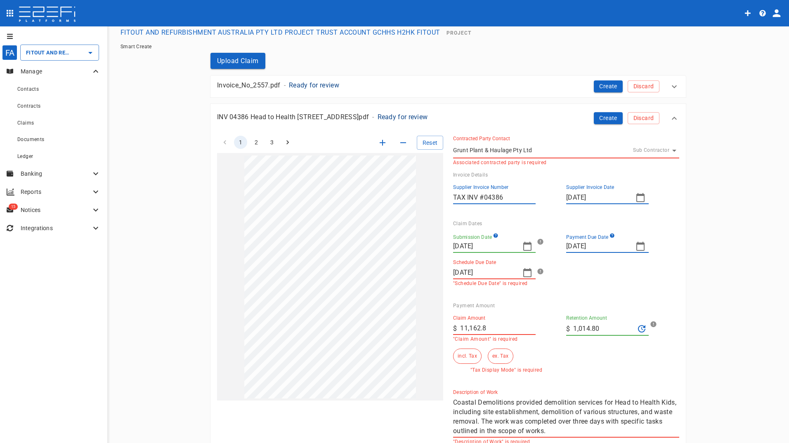
click at [524, 274] on icon "button" at bounding box center [527, 273] width 10 height 10
click at [559, 294] on icon "button" at bounding box center [558, 293] width 7 height 7
click at [457, 295] on icon "button" at bounding box center [457, 293] width 7 height 7
click at [473, 392] on div "26" at bounding box center [475, 391] width 7 height 9
type input "[DATE]"
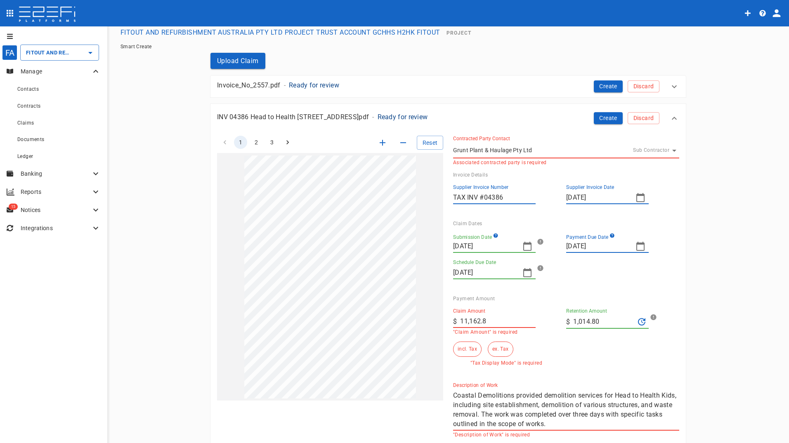
click at [496, 317] on input "11,162.8" at bounding box center [498, 321] width 76 height 13
click at [406, 322] on div "1 2 3 Reset Contracted Party Contact Grunt Plant & Haulage Pty Ltd Sub Contract…" at bounding box center [443, 282] width 472 height 312
type input "9,000"
drag, startPoint x: 587, startPoint y: 316, endPoint x: 596, endPoint y: 317, distance: 9.1
click at [590, 317] on input "1,014.80" at bounding box center [603, 321] width 61 height 13
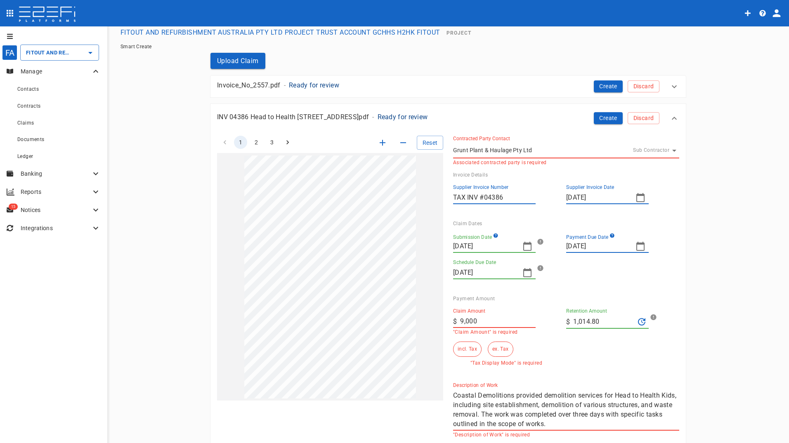
drag, startPoint x: 603, startPoint y: 318, endPoint x: 535, endPoint y: 325, distance: 68.9
click at [535, 325] on div "Claim Amount ​ $ 9,000 "Claim Amount" is required Retention Amount ​ $ 1,014.80…" at bounding box center [559, 334] width 226 height 64
type input "0"
click at [556, 366] on div "Claim Amount ​ $ 9,000 "Claim Amount" is required Retention Amount ​ $ 0 incl. …" at bounding box center [562, 339] width 219 height 74
click at [501, 350] on button "ex. Tax" at bounding box center [500, 349] width 25 height 15
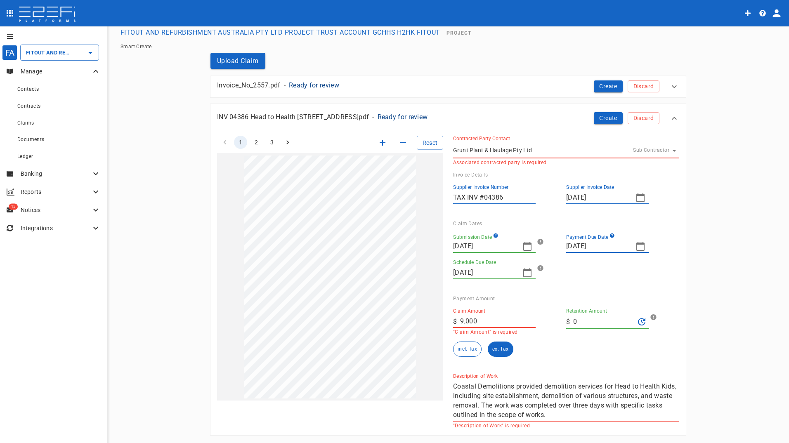
drag, startPoint x: 596, startPoint y: 113, endPoint x: 534, endPoint y: 126, distance: 63.1
click at [595, 114] on button "Create" at bounding box center [608, 118] width 29 height 12
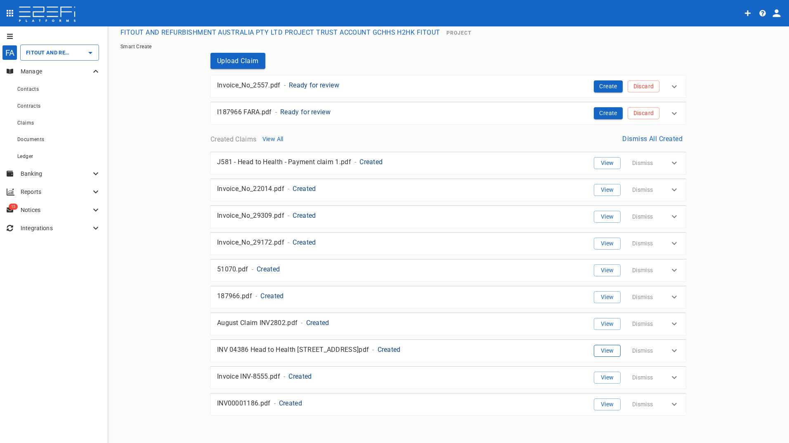
click at [604, 350] on button "View" at bounding box center [607, 351] width 27 height 12
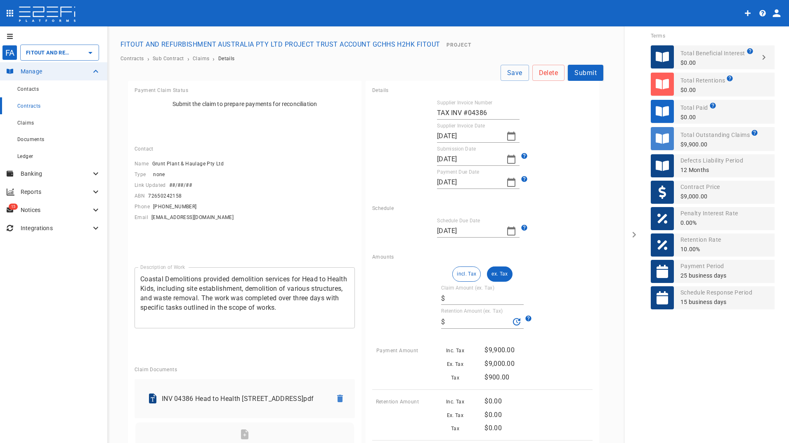
type input "9,000"
type input "0"
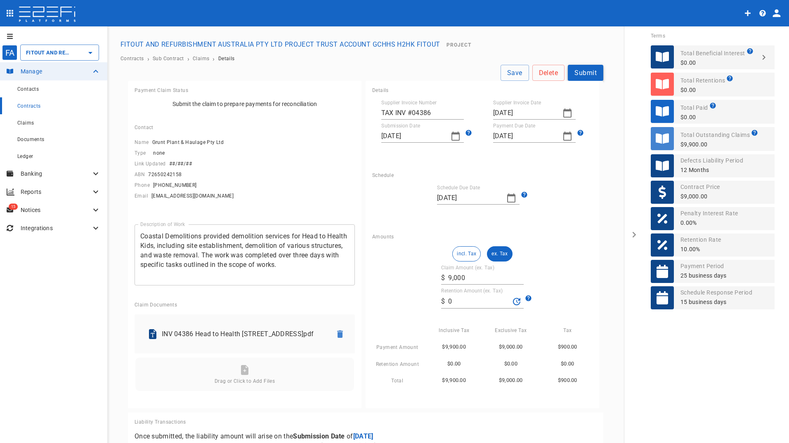
click at [583, 70] on button "Submit" at bounding box center [585, 73] width 35 height 16
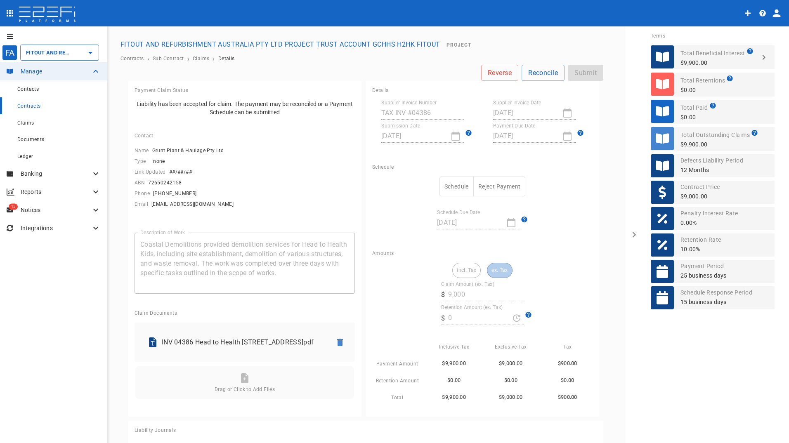
click at [452, 189] on button "Schedule" at bounding box center [456, 187] width 34 height 20
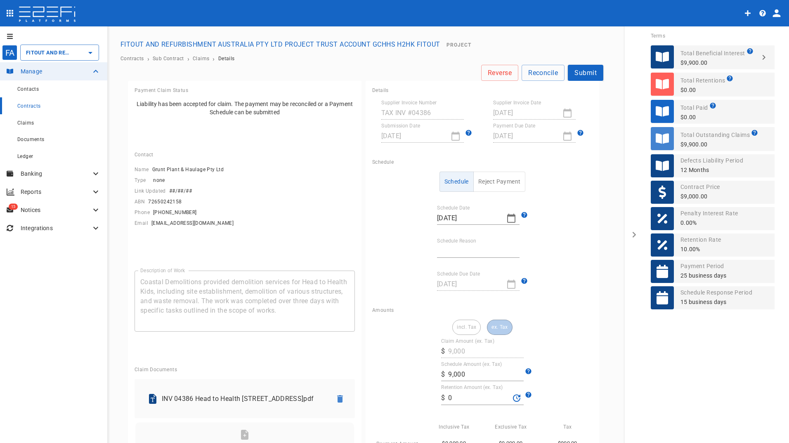
click at [451, 251] on input "Schedule Reason" at bounding box center [478, 251] width 83 height 13
type input "No retention held"
click at [552, 297] on div "Schedule Reject Payment Schedule Date 26/08/2025 Schedule Reason No retention h…" at bounding box center [482, 236] width 220 height 129
click at [583, 73] on button "Submit" at bounding box center [585, 73] width 35 height 16
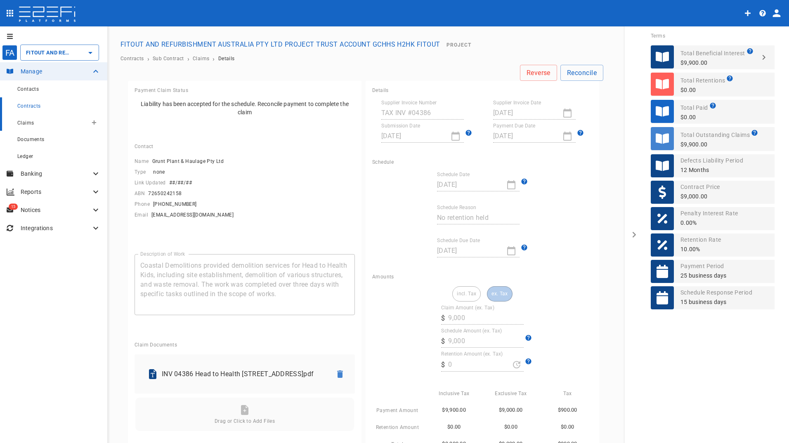
click at [16, 121] on link "Claims" at bounding box center [53, 122] width 107 height 17
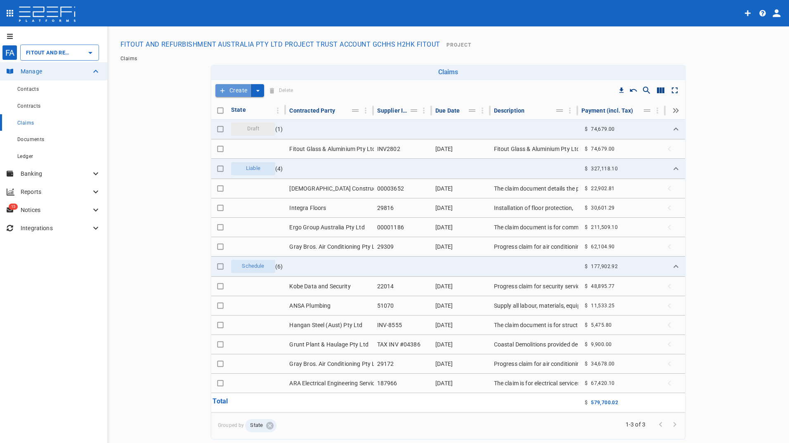
click at [234, 89] on button "Create" at bounding box center [233, 90] width 36 height 13
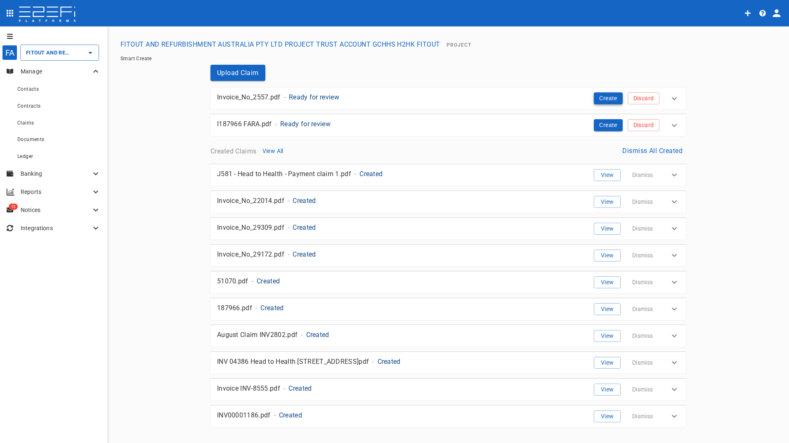
click at [599, 97] on button "Create" at bounding box center [608, 98] width 29 height 12
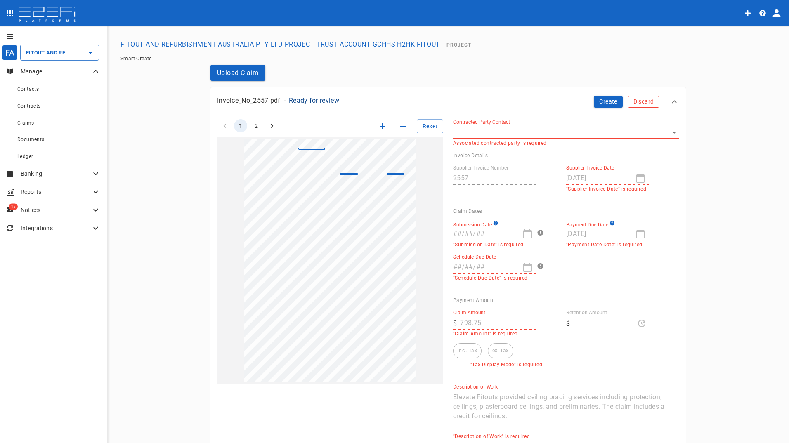
click at [642, 102] on button "Discard" at bounding box center [644, 102] width 32 height 12
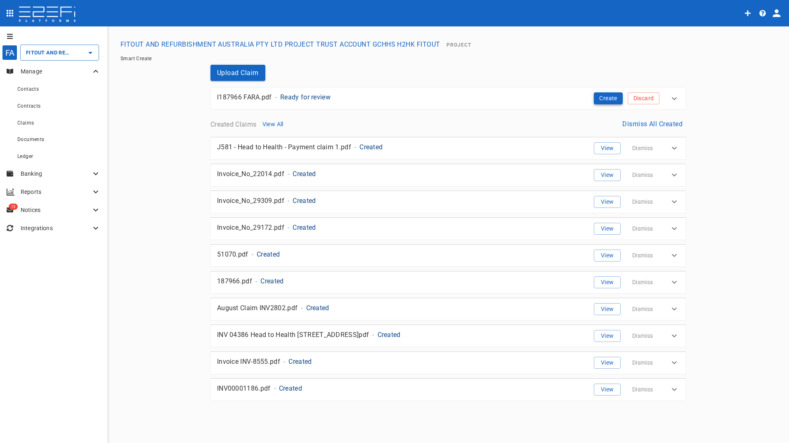
click at [604, 98] on button "Create" at bounding box center [608, 98] width 29 height 12
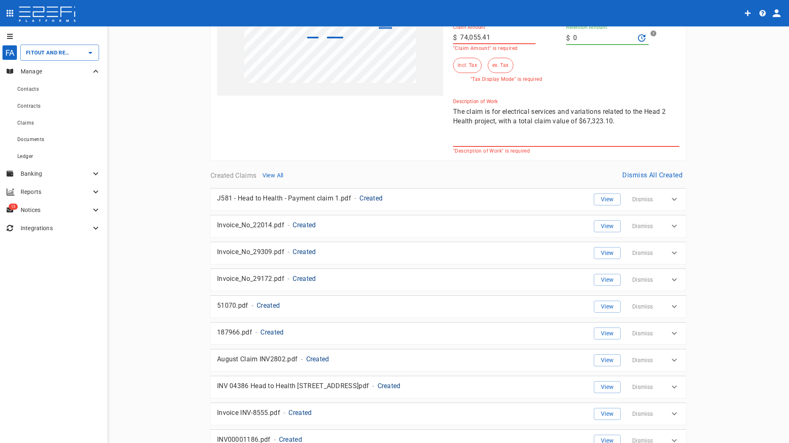
scroll to position [289, 0]
click at [606, 335] on button "View" at bounding box center [607, 333] width 27 height 12
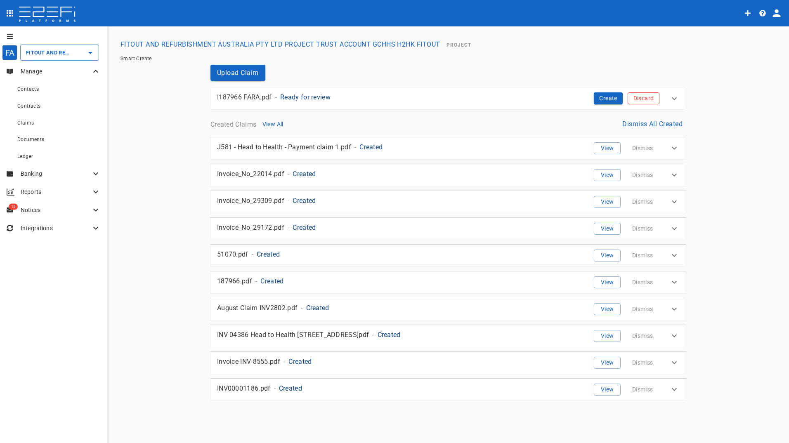
click at [648, 97] on button "Discard" at bounding box center [644, 98] width 32 height 12
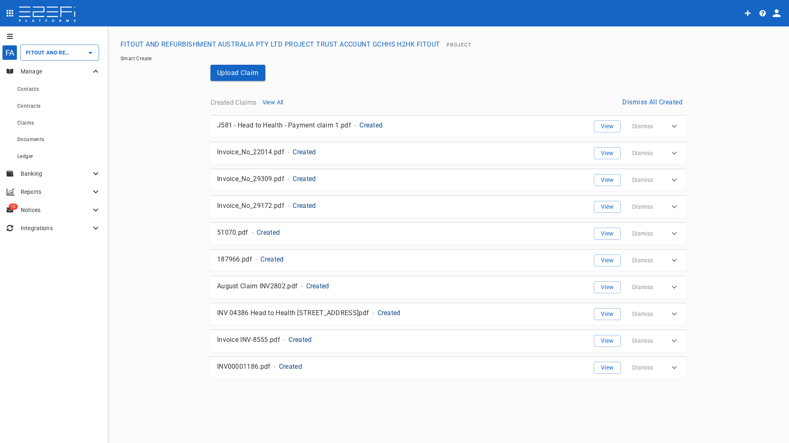
click at [29, 170] on p "Banking" at bounding box center [56, 174] width 70 height 8
click at [32, 242] on span "Reconcile" at bounding box center [28, 242] width 23 height 6
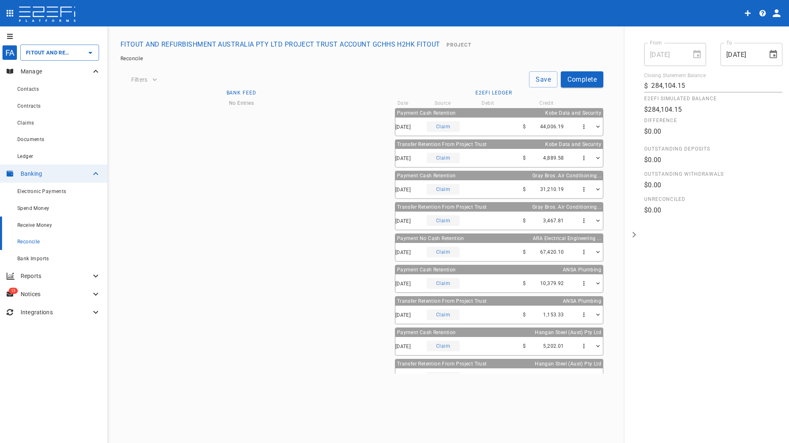
click at [39, 223] on span "Receive Money" at bounding box center [34, 225] width 35 height 6
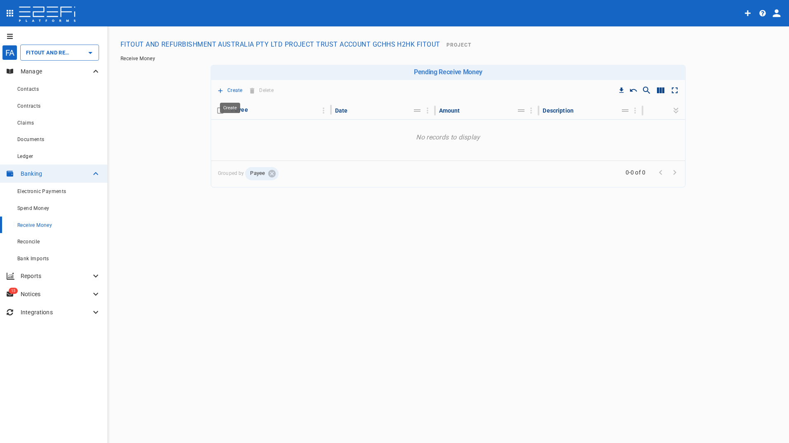
click at [227, 88] on p "Create" at bounding box center [234, 90] width 15 height 9
click at [226, 106] on span "Principal Progress Payment" at bounding box center [261, 104] width 79 height 9
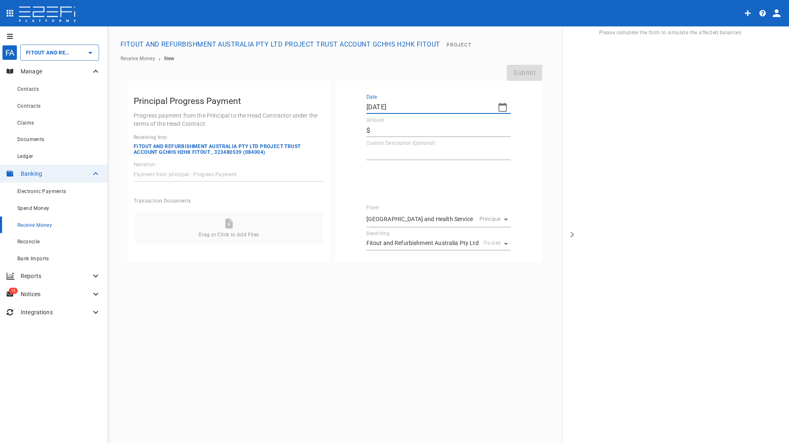
click at [395, 106] on input "[DATE]" at bounding box center [428, 107] width 125 height 13
click at [442, 170] on div "8" at bounding box center [440, 169] width 3 height 9
type input "[DATE]"
click at [392, 123] on div "Amount ​ $" at bounding box center [438, 127] width 144 height 20
click at [431, 126] on input "Amount" at bounding box center [441, 130] width 137 height 13
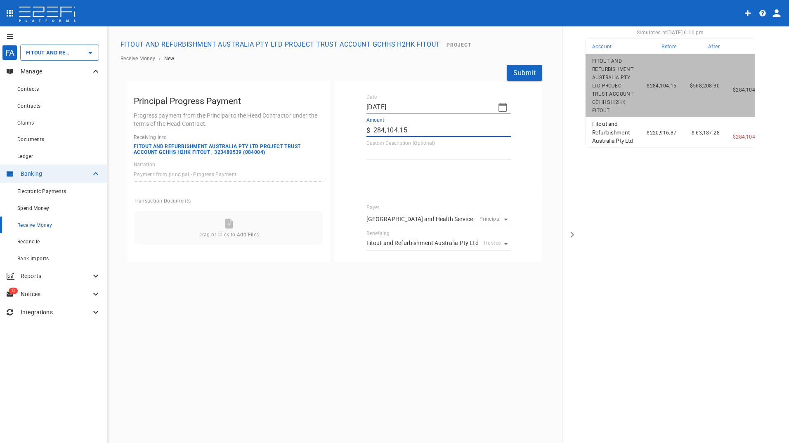
type input "284,104.15"
click at [413, 152] on textarea "Custom Description (Optional)" at bounding box center [438, 153] width 144 height 9
click at [415, 153] on textarea "Custom Description (Optional)" at bounding box center [438, 153] width 144 height 9
type textarea "Progress Claim 1"
click at [534, 74] on button "Submit" at bounding box center [524, 73] width 35 height 16
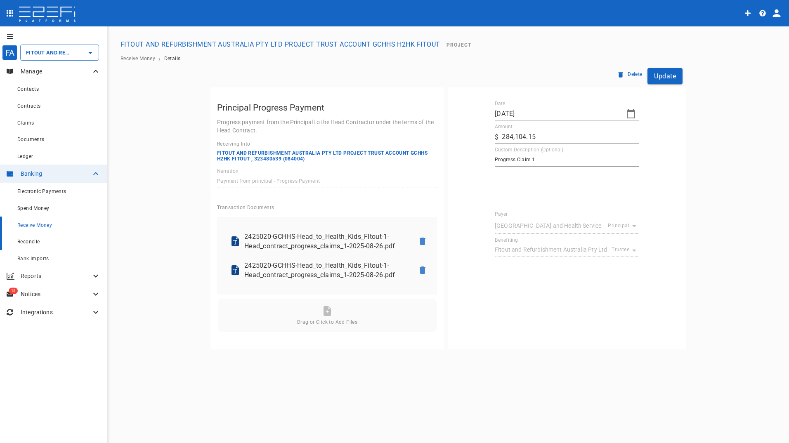
click at [33, 245] on span "Reconcile" at bounding box center [28, 242] width 23 height 6
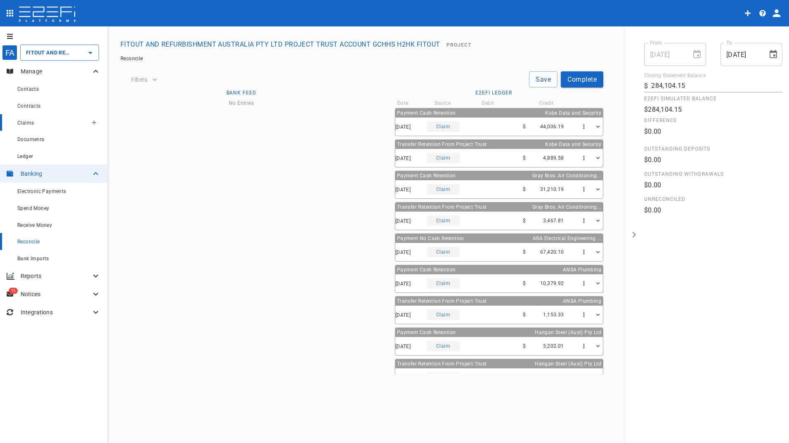
click at [25, 122] on span "Claims" at bounding box center [25, 123] width 17 height 6
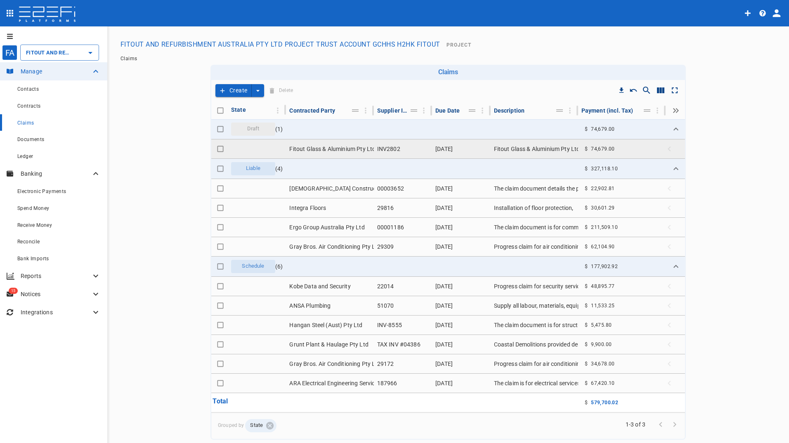
click at [458, 145] on td "[DATE]" at bounding box center [461, 148] width 58 height 19
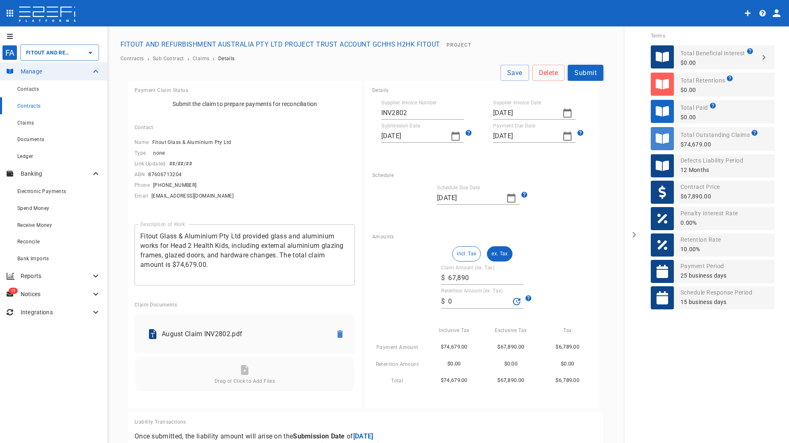
click at [583, 75] on button "Submit" at bounding box center [585, 73] width 35 height 16
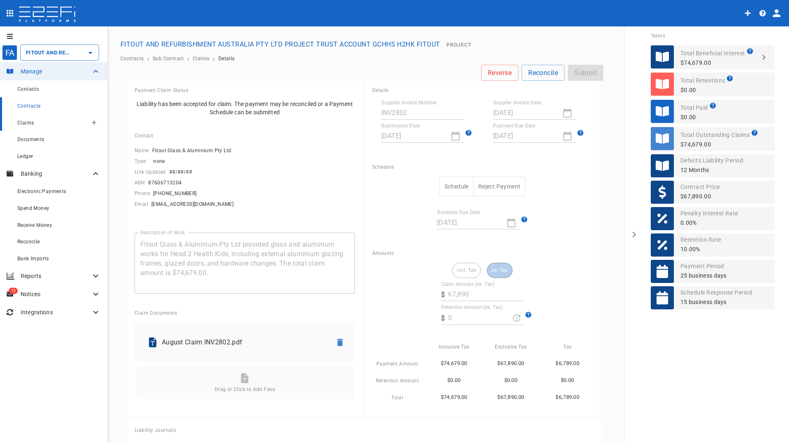
click at [29, 123] on span "Claims" at bounding box center [25, 123] width 17 height 6
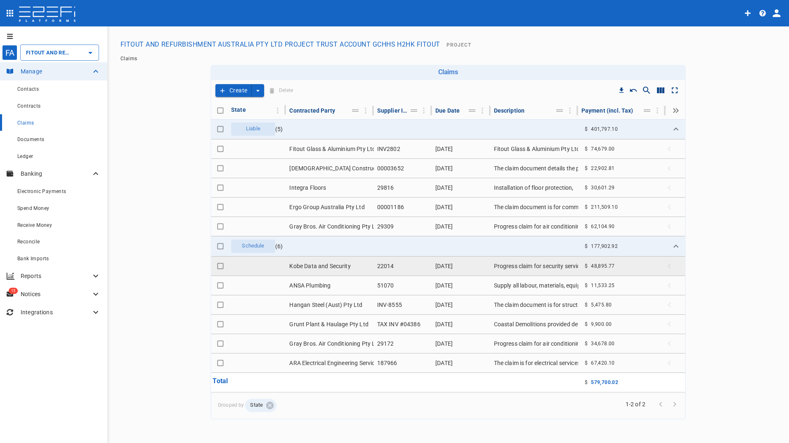
click at [328, 264] on td "Kobe Data and Security" at bounding box center [329, 266] width 87 height 19
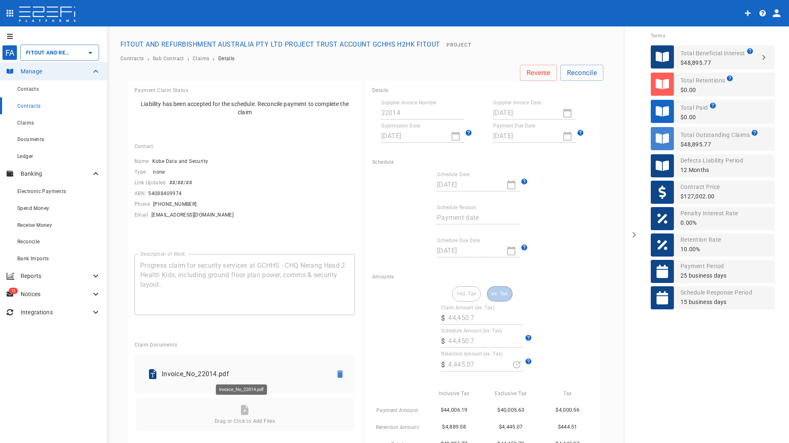
click at [198, 370] on p "Invoice_No_22014.pdf" at bounding box center [243, 373] width 163 height 9
click at [24, 123] on span "Claims" at bounding box center [25, 123] width 17 height 6
